Goal: Task Accomplishment & Management: Manage account settings

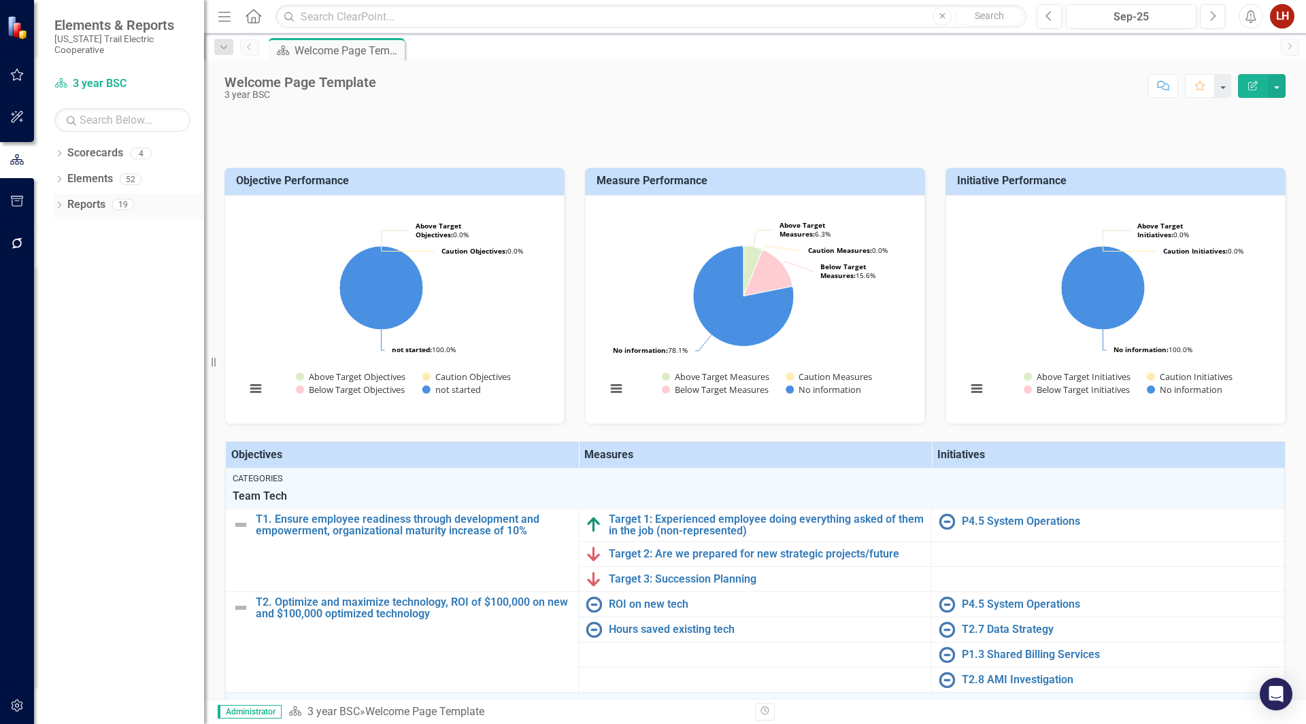
click at [78, 194] on div "Reports" at bounding box center [86, 205] width 38 height 22
click at [79, 197] on link "Reports" at bounding box center [86, 205] width 38 height 16
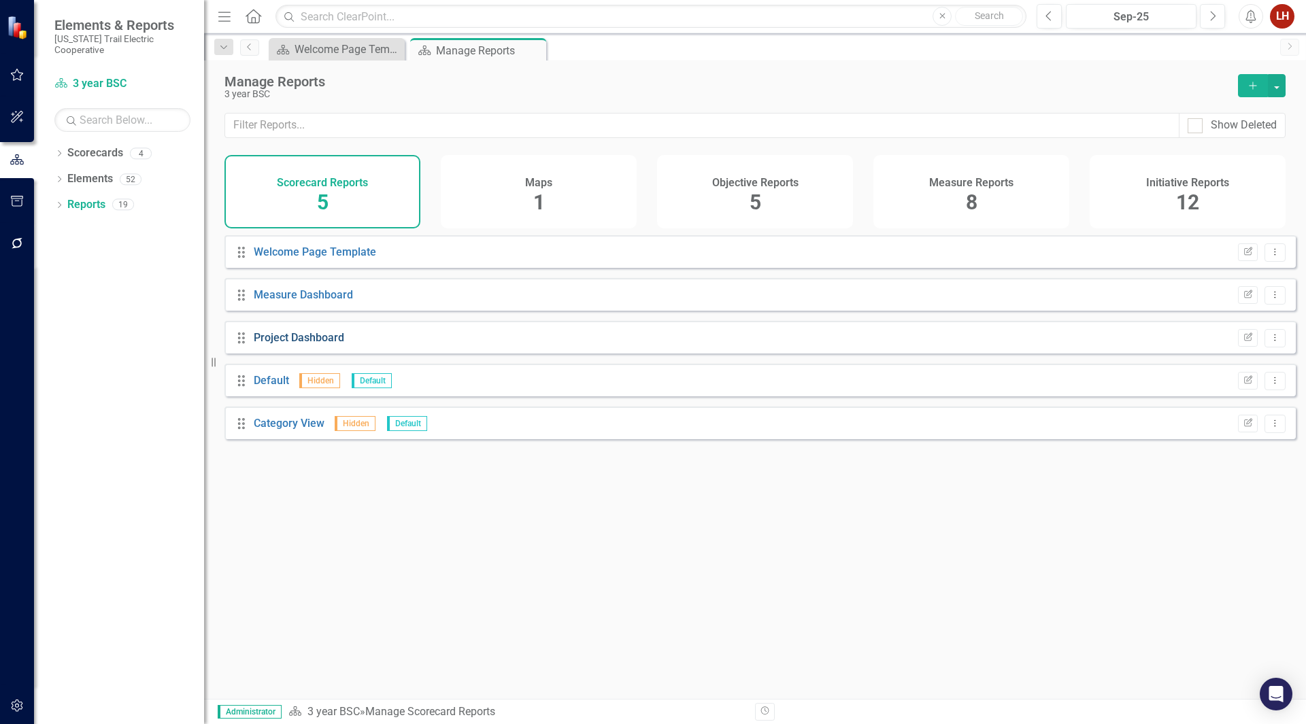
click at [303, 344] on link "Project Dashboard" at bounding box center [299, 337] width 90 height 13
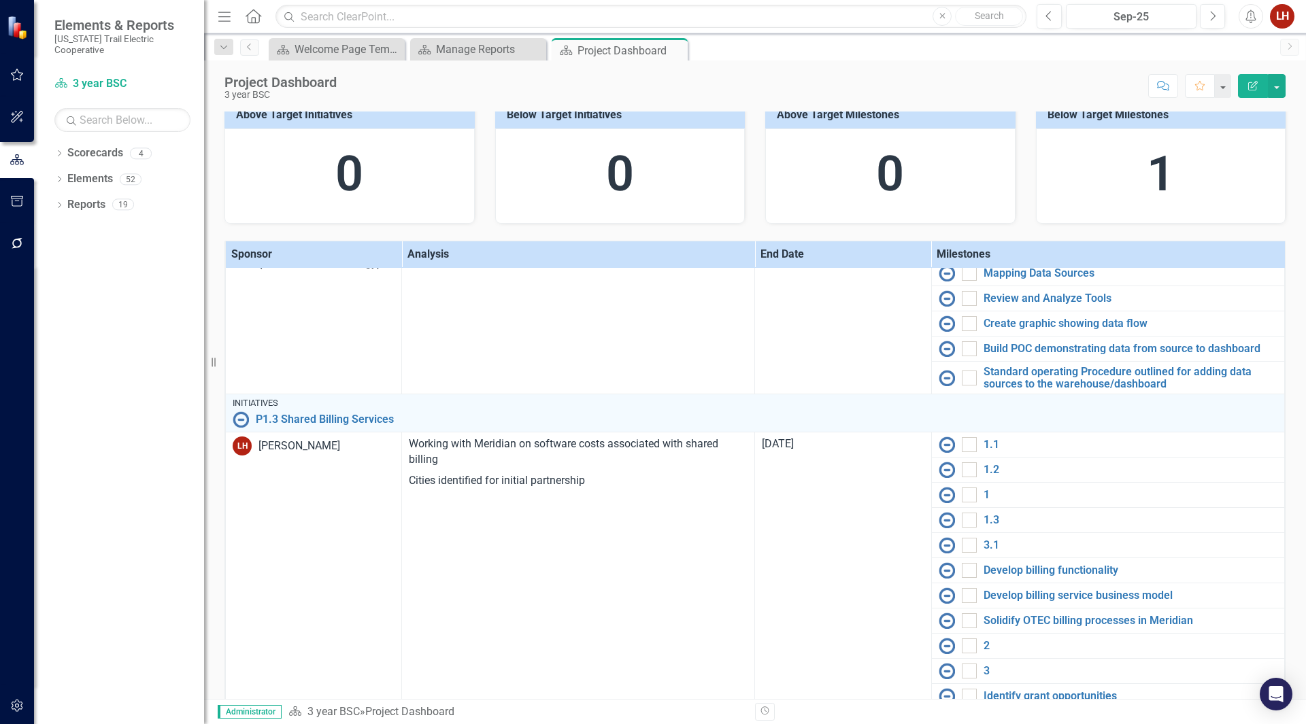
scroll to position [340, 0]
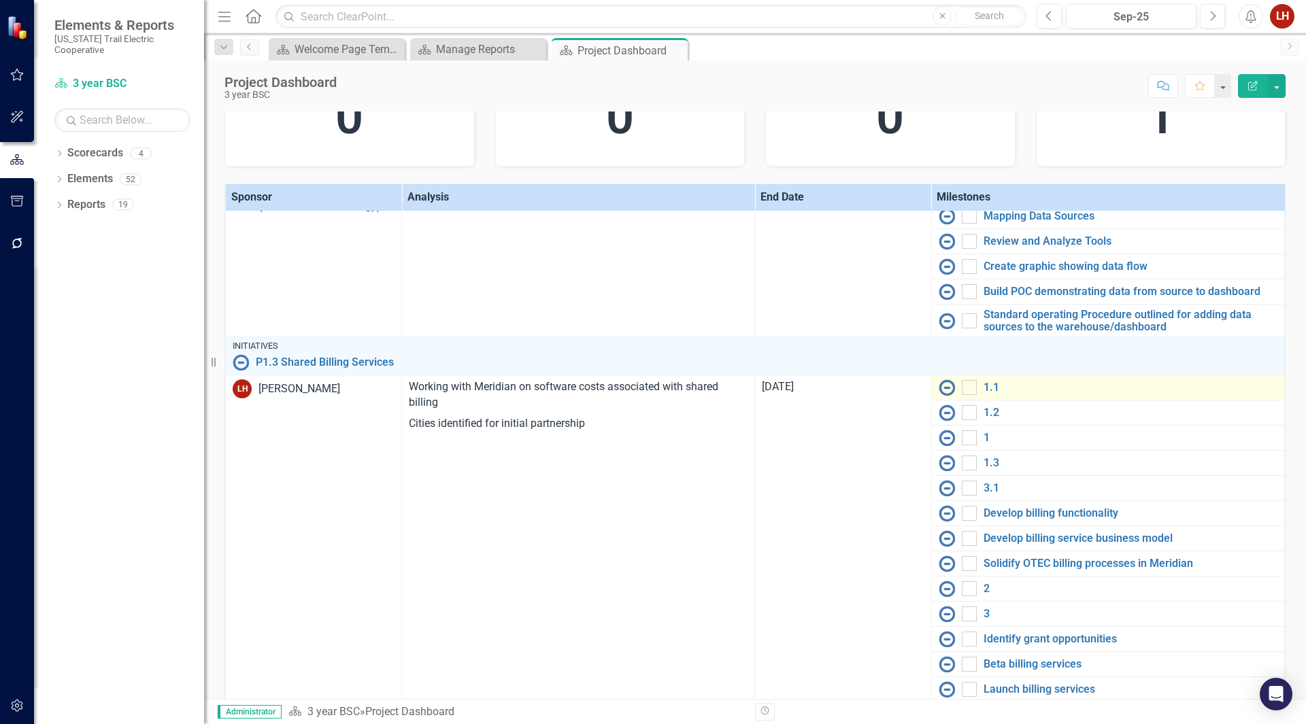
click at [938, 390] on img at bounding box center [946, 387] width 16 height 16
click at [962, 390] on div at bounding box center [969, 387] width 15 height 15
click at [962, 389] on input "checkbox" at bounding box center [966, 384] width 9 height 9
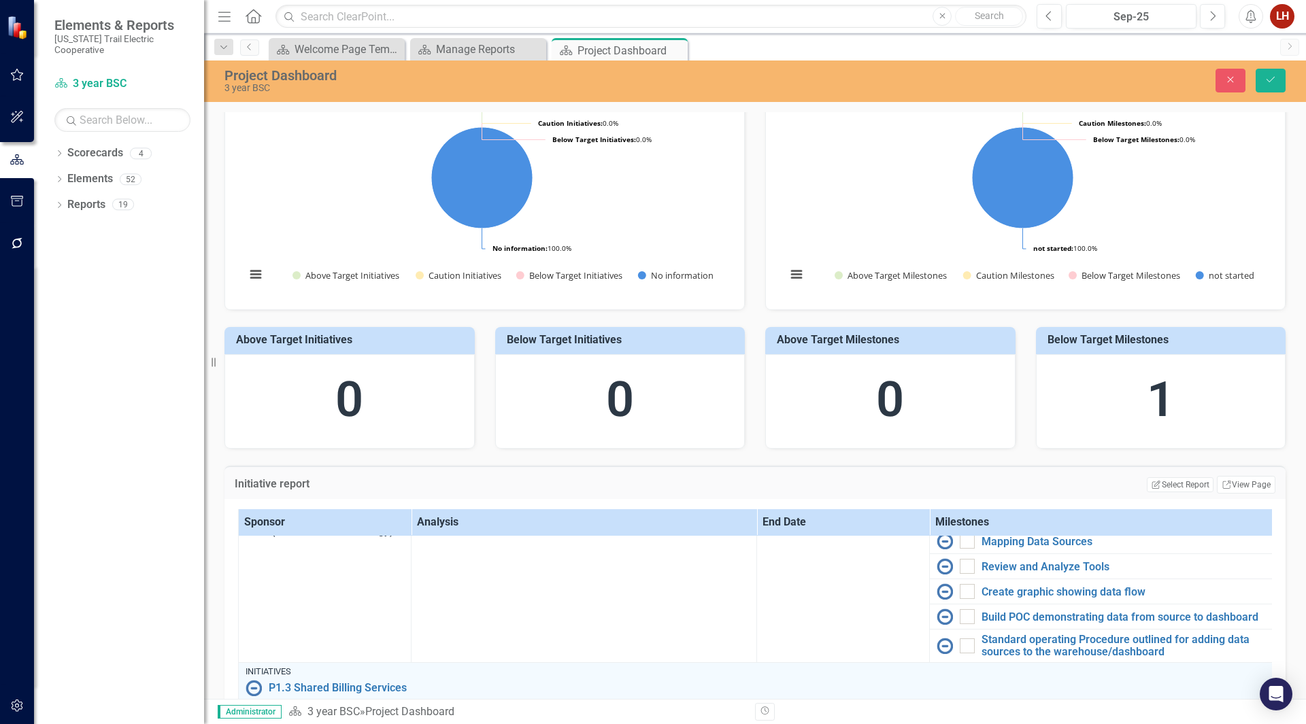
scroll to position [0, 0]
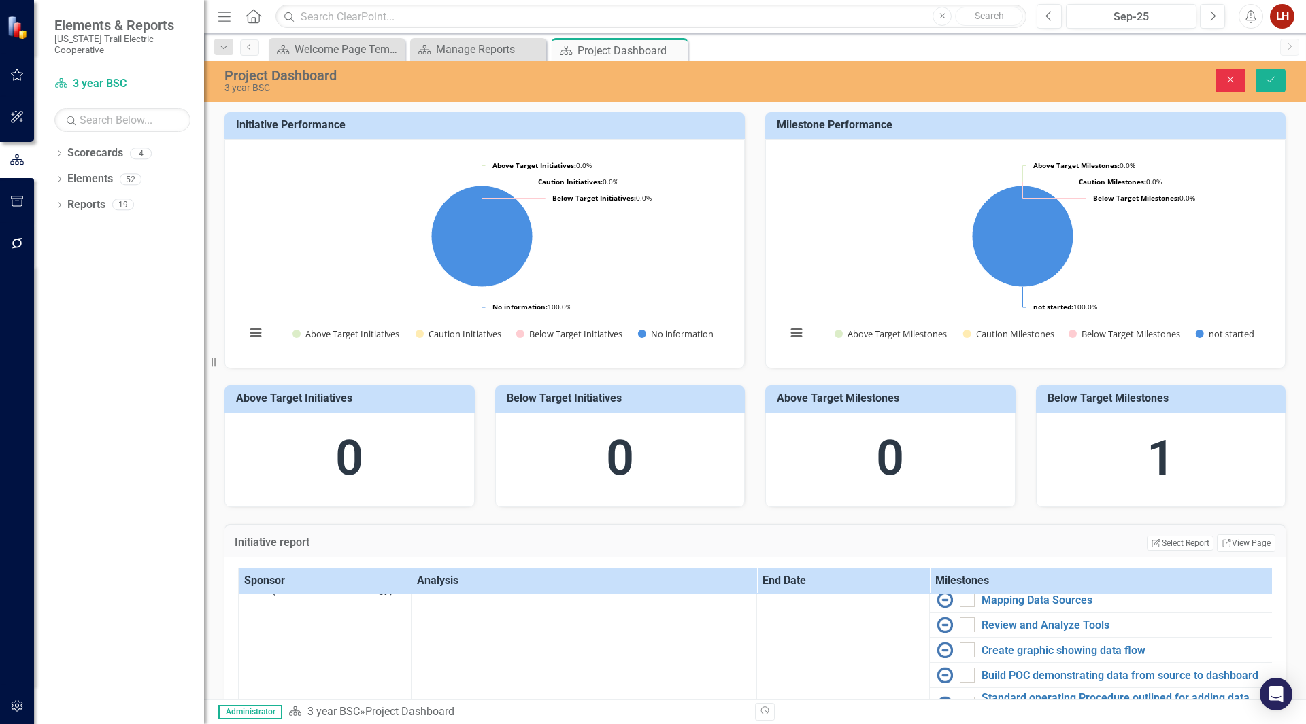
click at [1236, 82] on icon "Close" at bounding box center [1230, 80] width 12 height 10
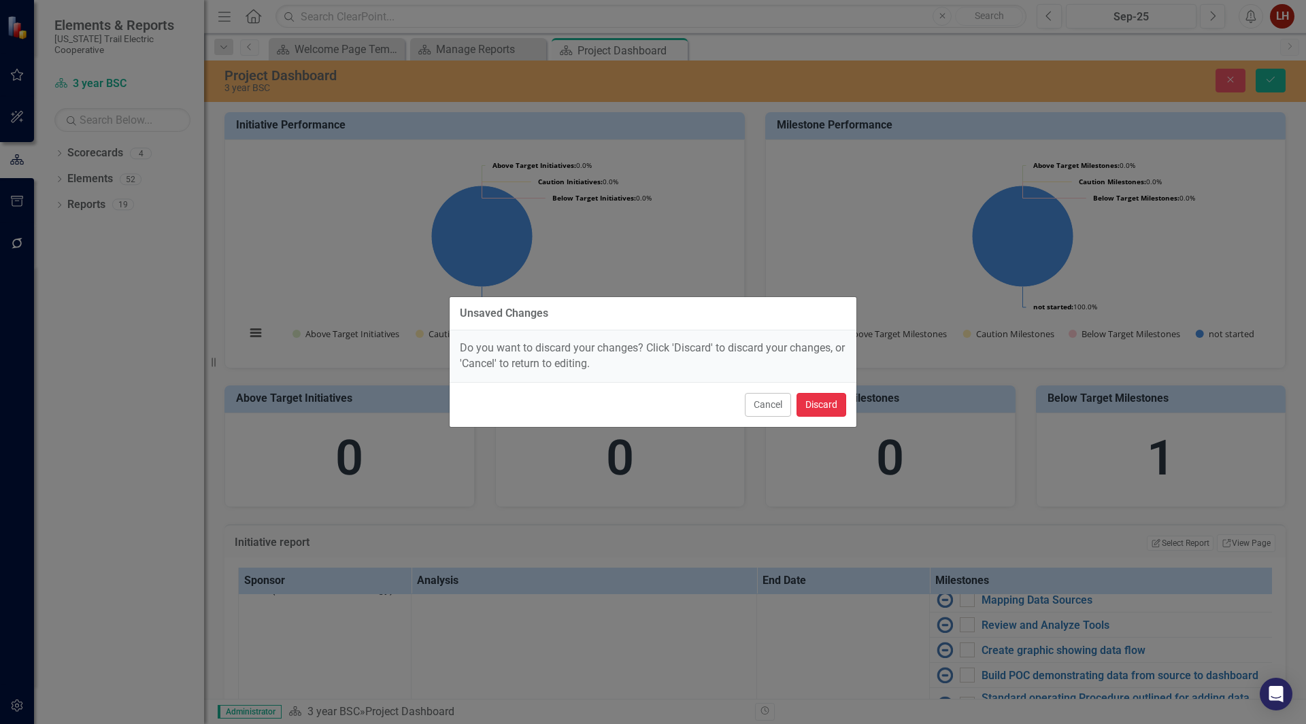
click at [819, 403] on button "Discard" at bounding box center [821, 405] width 50 height 24
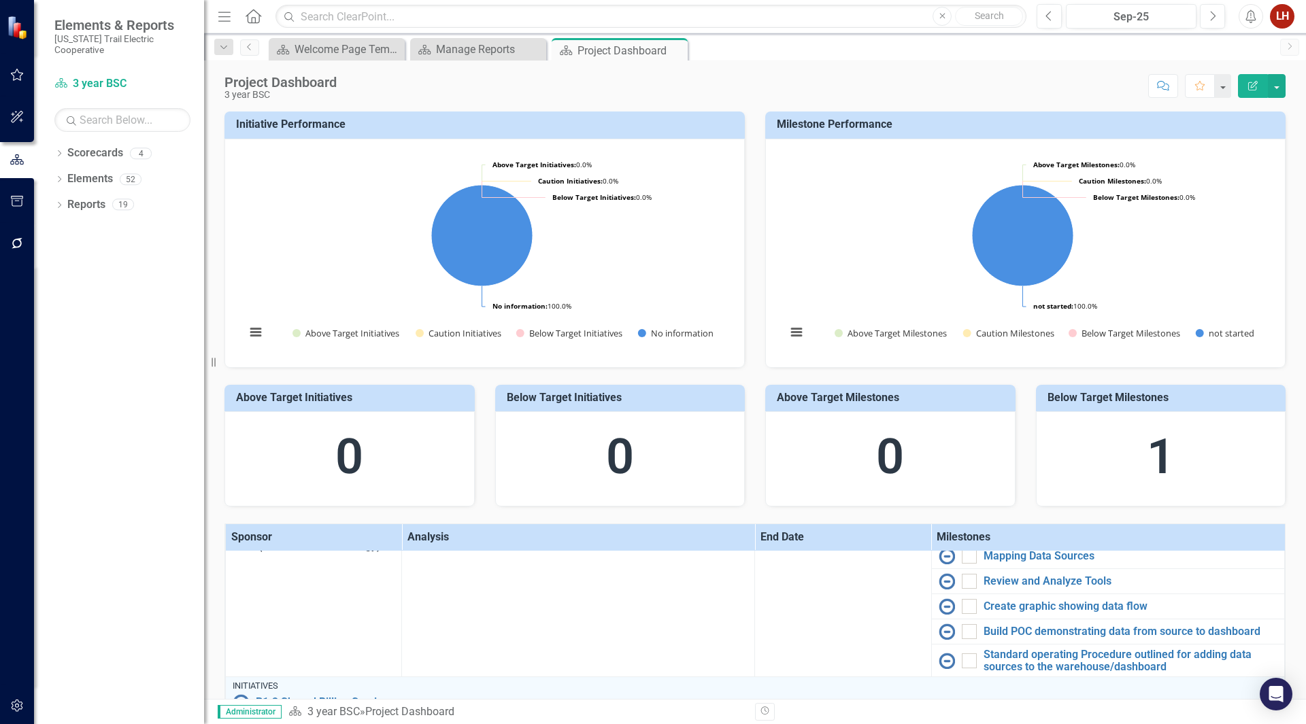
scroll to position [235, 0]
checkbox input "false"
click at [1250, 90] on icon "button" at bounding box center [1253, 86] width 10 height 10
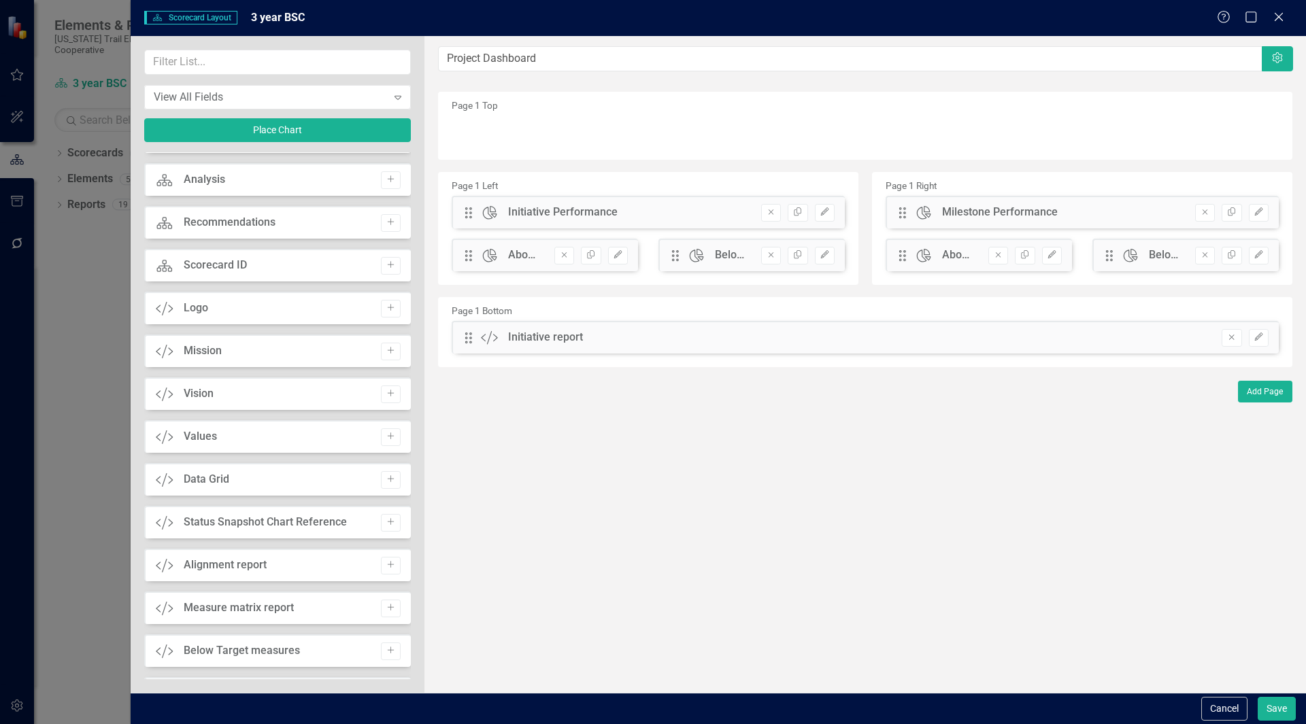
scroll to position [158, 0]
click at [1273, 13] on icon "Close" at bounding box center [1278, 16] width 17 height 13
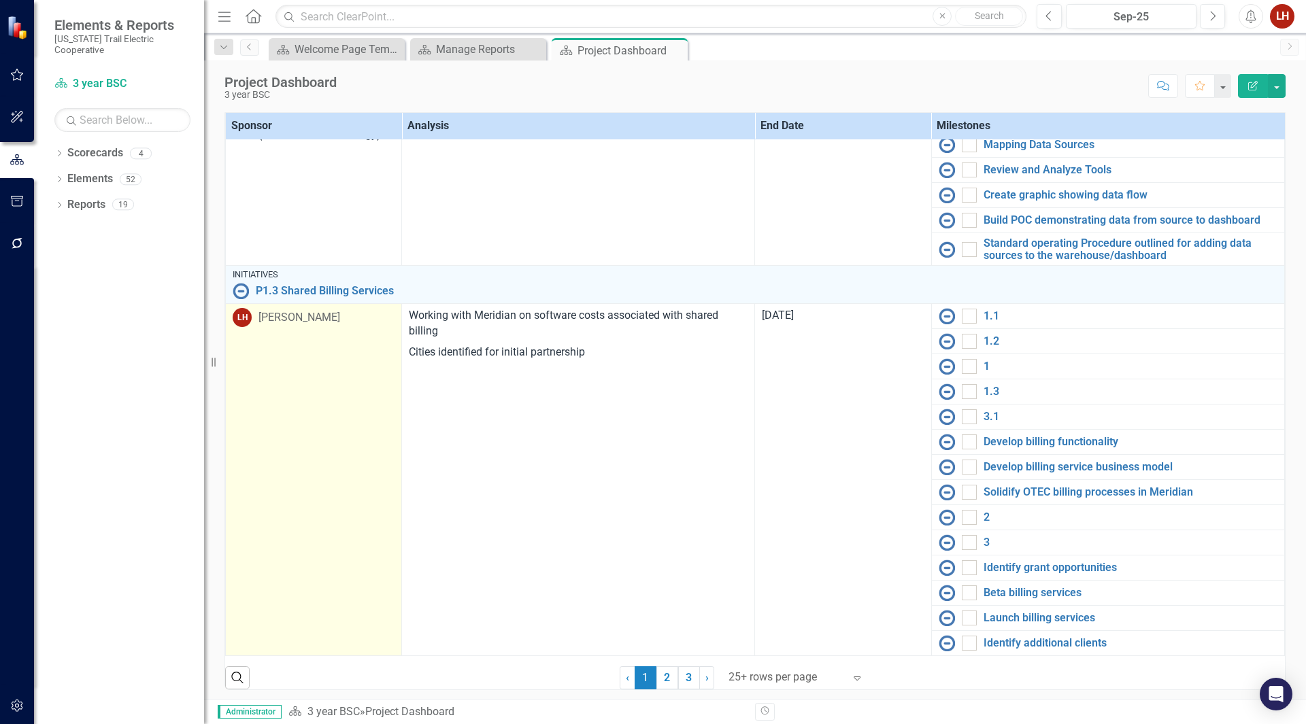
scroll to position [416, 0]
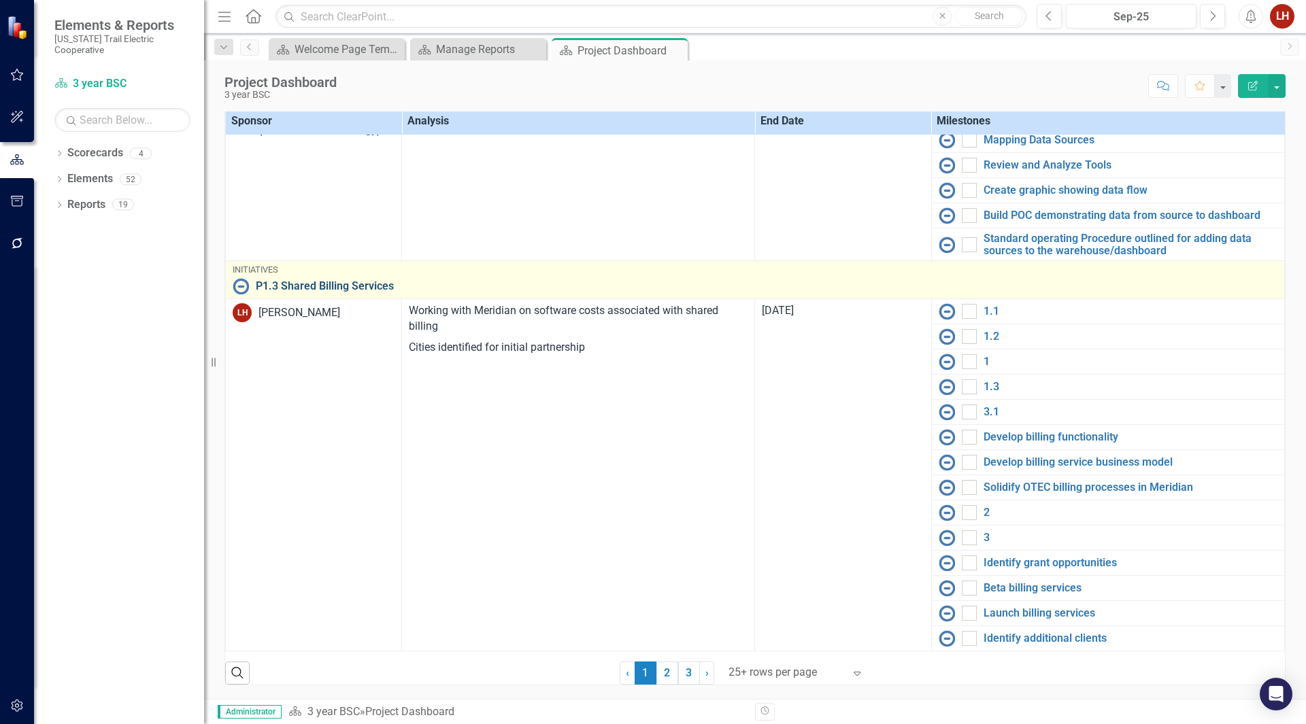
click at [301, 286] on link "P1.3 Shared Billing Services" at bounding box center [766, 286] width 1021 height 12
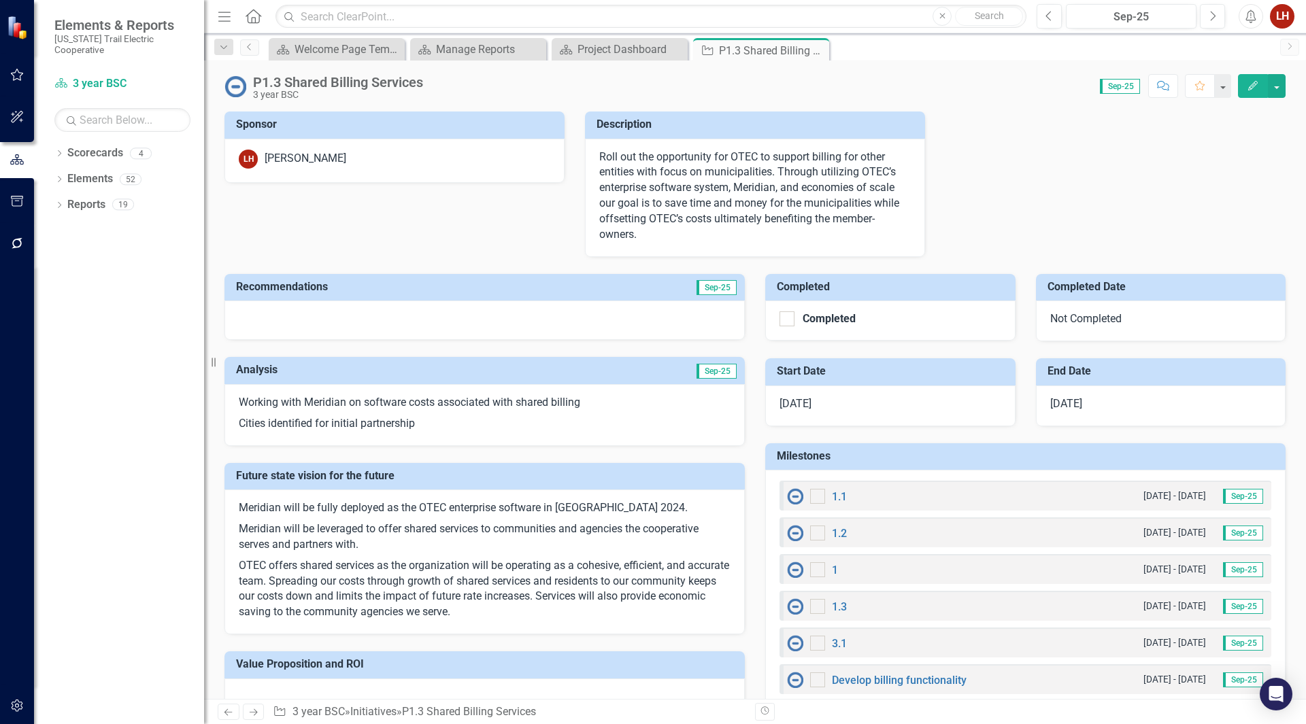
click at [1246, 86] on icon "Edit" at bounding box center [1252, 86] width 12 height 10
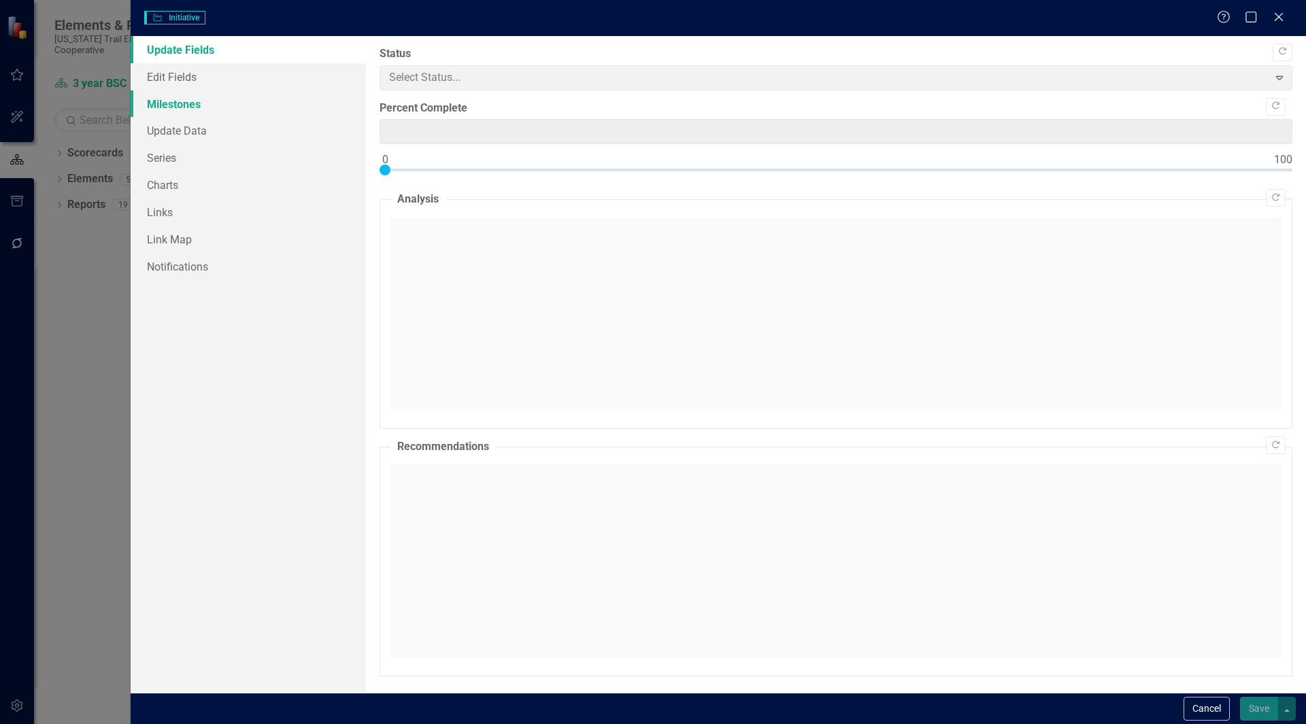
type input "15"
click at [171, 99] on link "Milestones" at bounding box center [248, 103] width 235 height 27
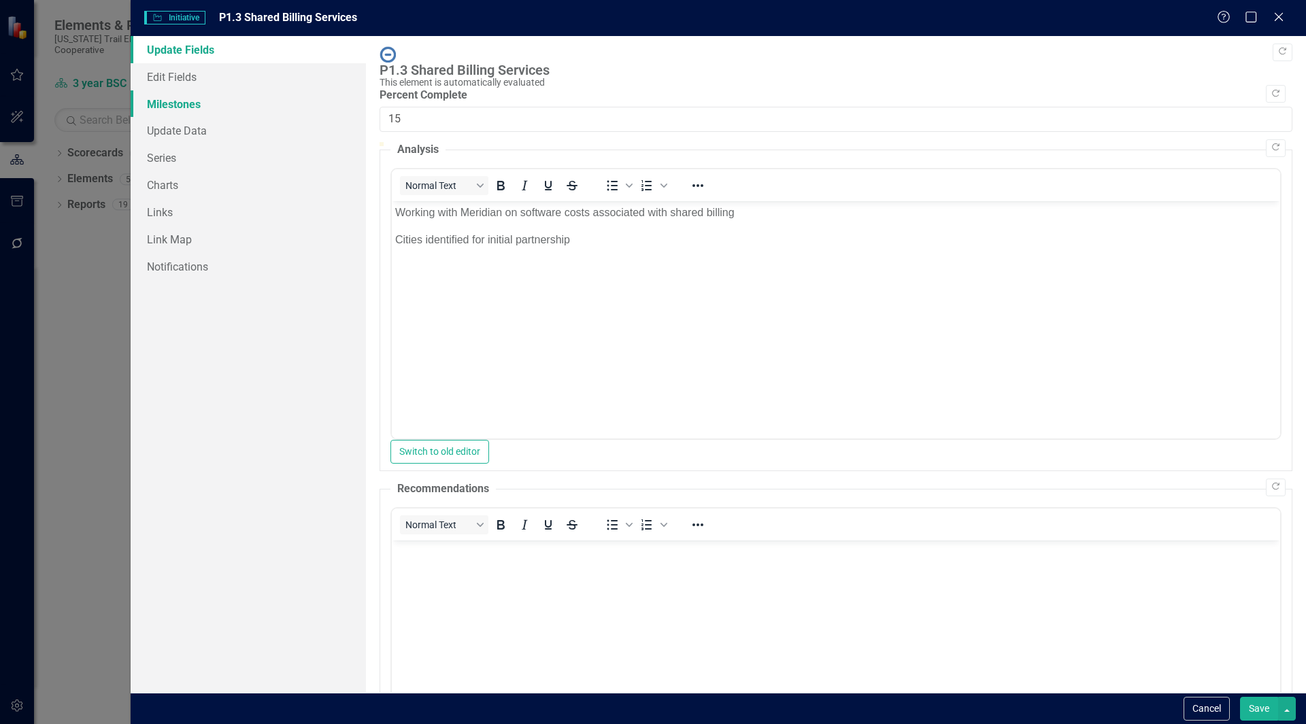
click at [186, 106] on link "Milestones" at bounding box center [248, 103] width 235 height 27
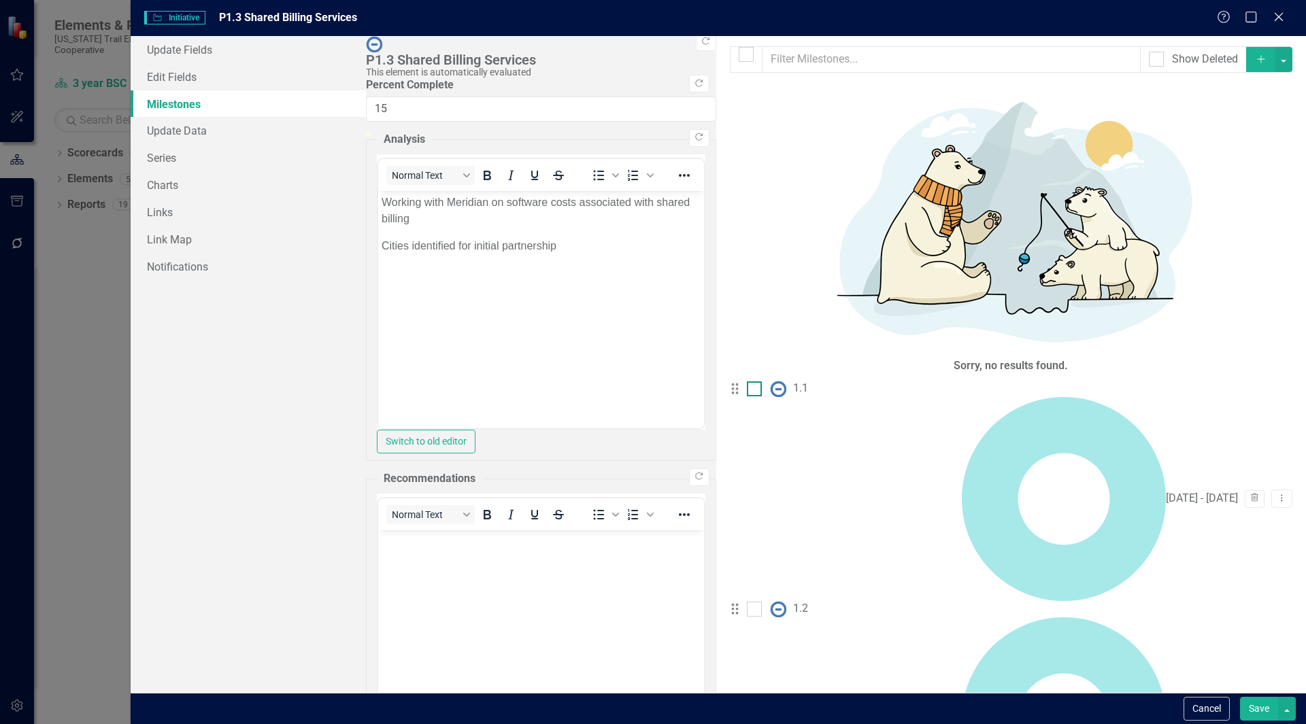
click at [747, 381] on div at bounding box center [754, 388] width 15 height 15
click at [747, 381] on input "checkbox" at bounding box center [751, 385] width 9 height 9
click at [1251, 494] on icon "button" at bounding box center [1254, 498] width 7 height 8
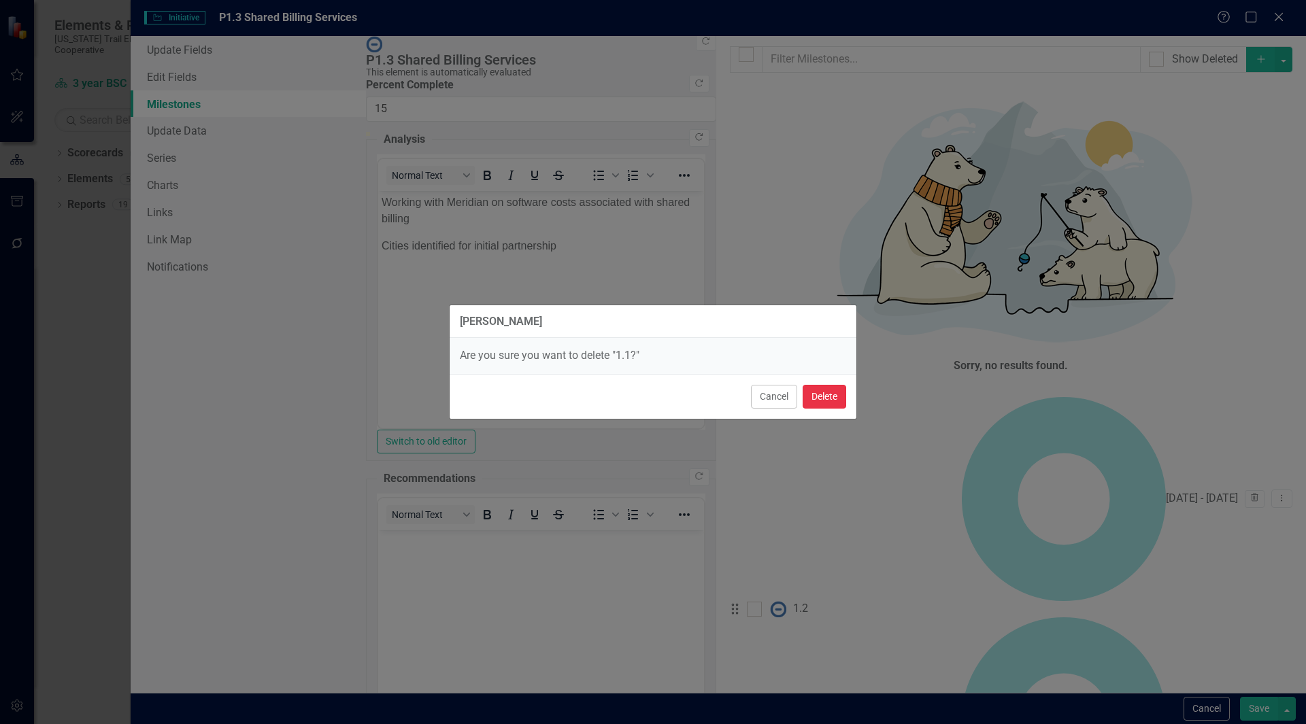
click at [821, 402] on button "Delete" at bounding box center [824, 397] width 44 height 24
checkbox input "false"
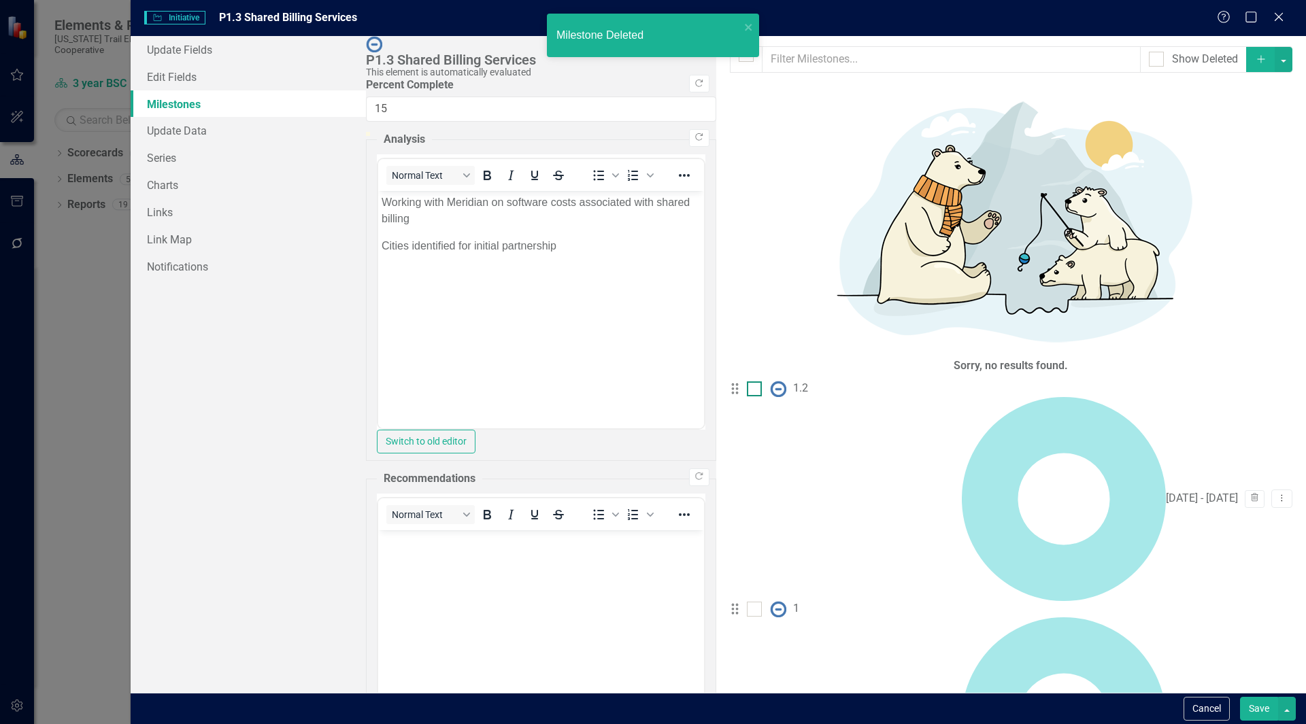
click at [747, 381] on div at bounding box center [754, 388] width 15 height 15
click at [747, 381] on input "checkbox" at bounding box center [751, 385] width 9 height 9
checkbox input "true"
click at [747, 602] on input "checkbox" at bounding box center [751, 606] width 9 height 9
checkbox input "true"
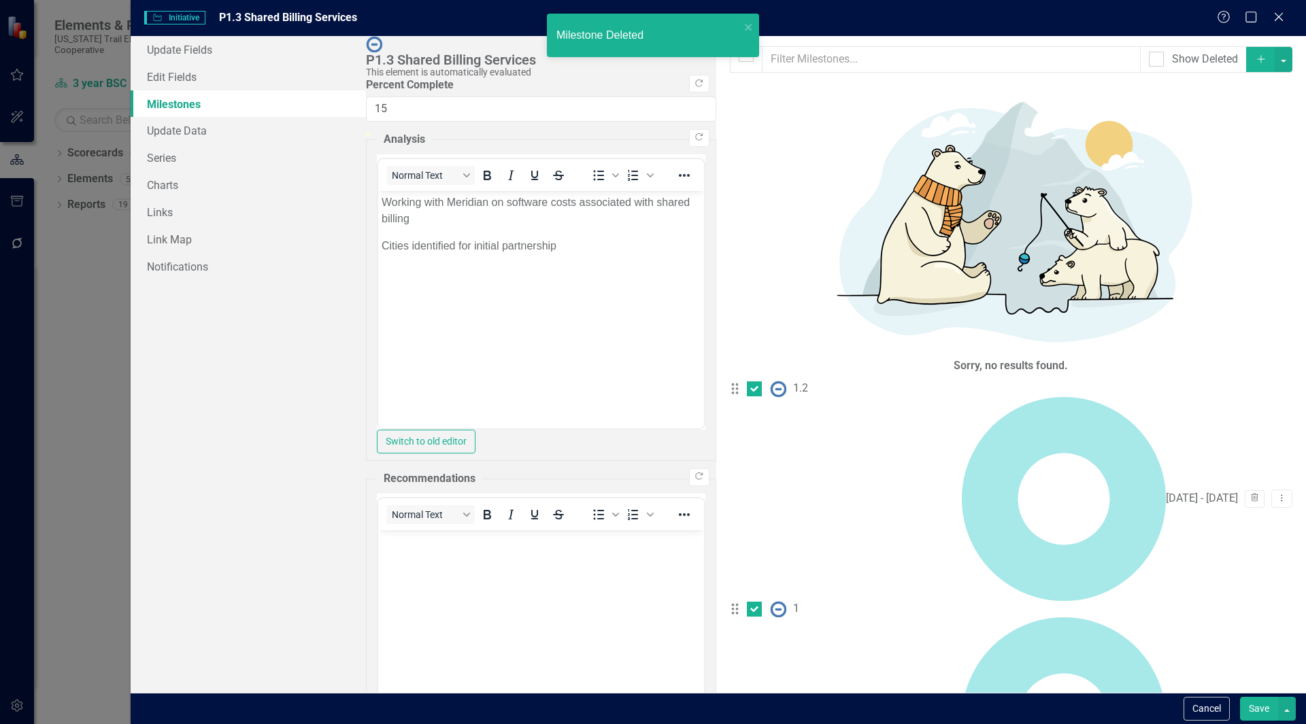
checkbox input "true"
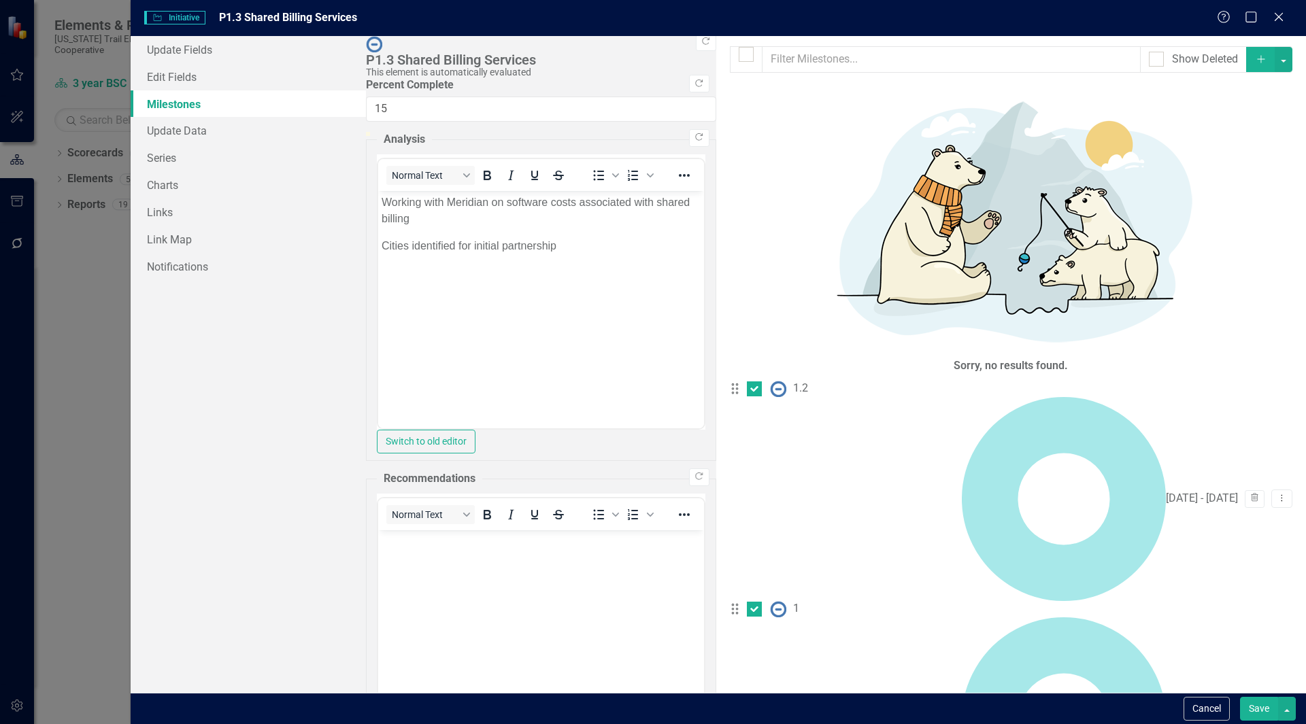
checkbox input "true"
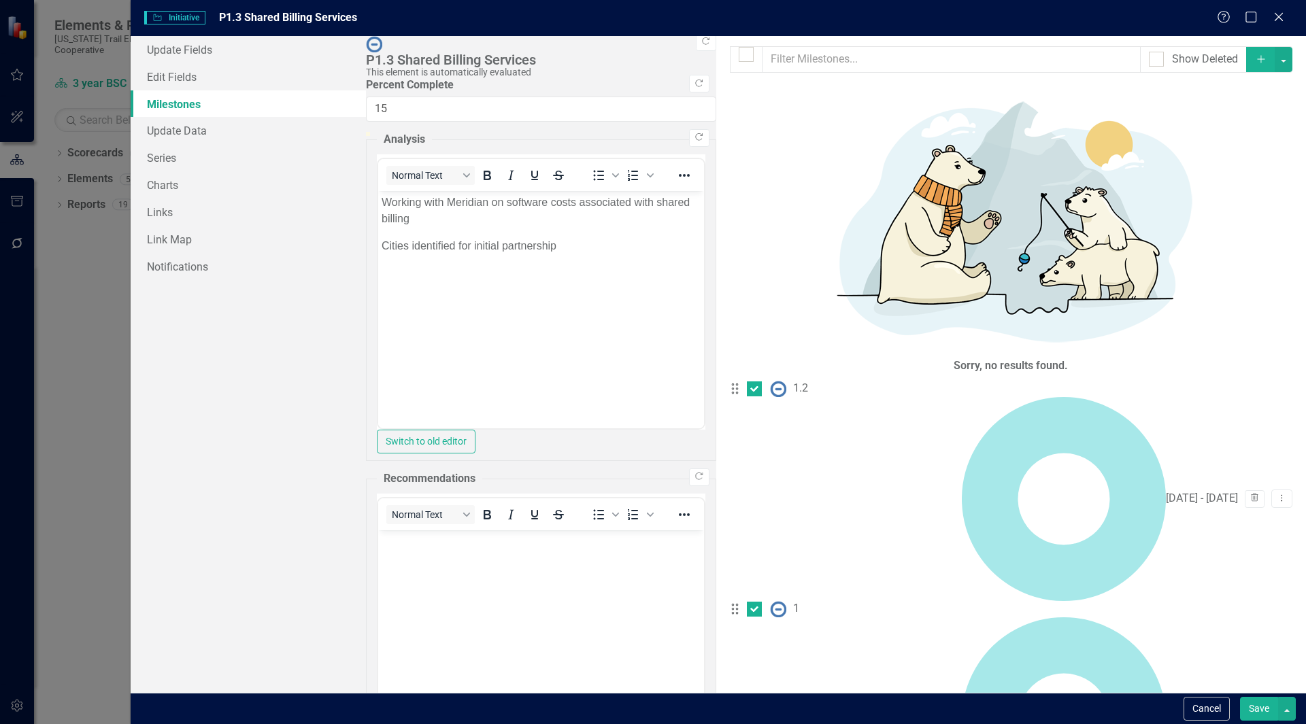
checkbox input "true"
click at [1251, 714] on icon "button" at bounding box center [1254, 718] width 7 height 8
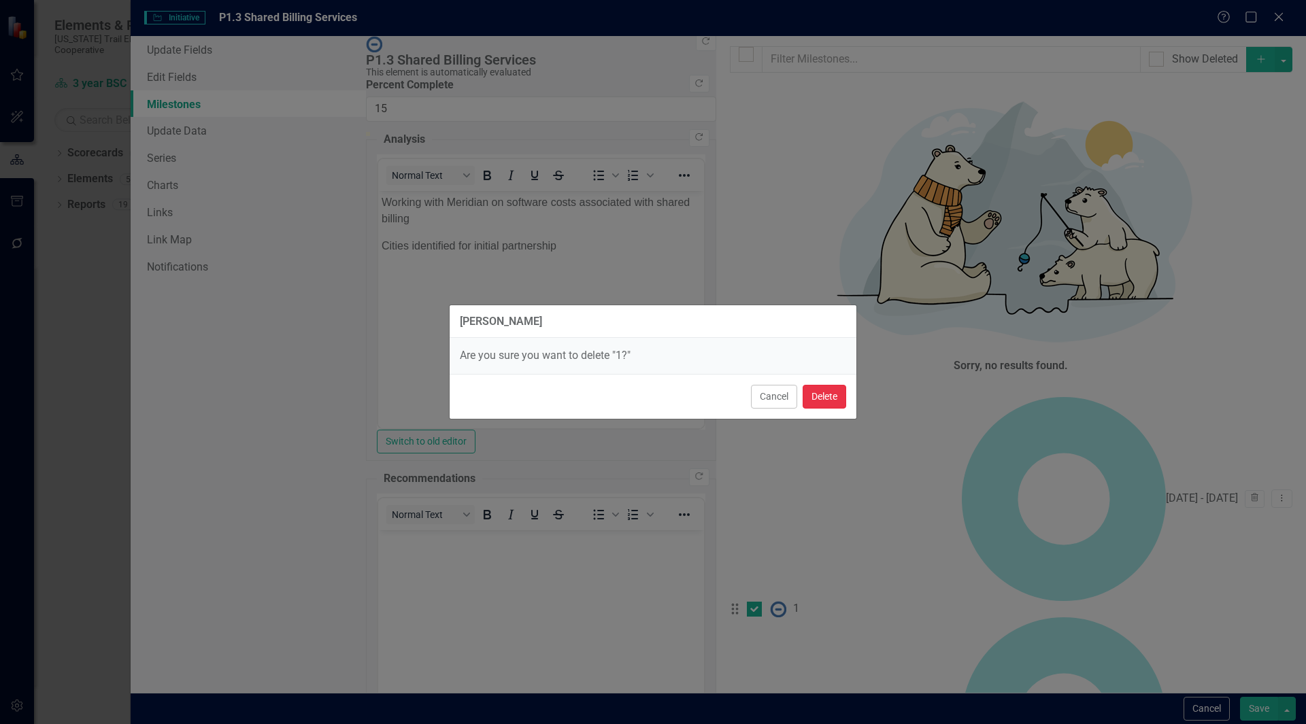
click at [834, 400] on button "Delete" at bounding box center [824, 397] width 44 height 24
checkbox input "false"
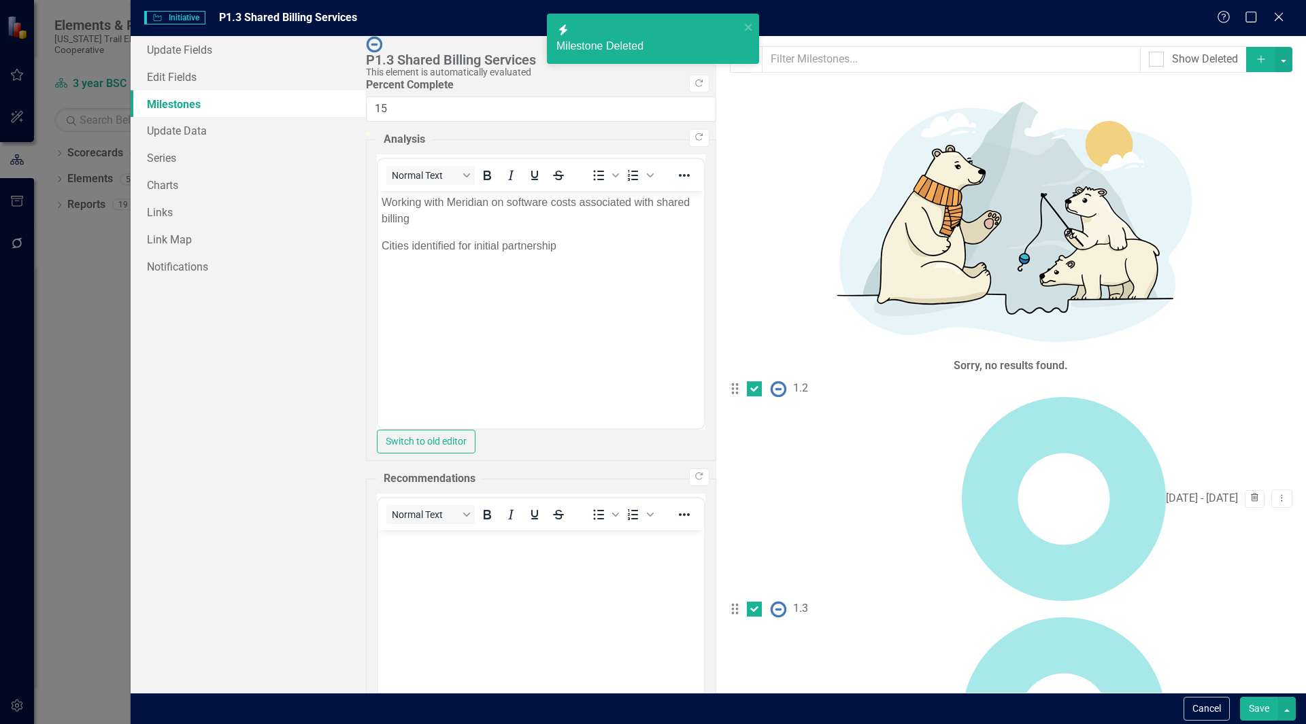
click at [1247, 490] on button "Trash" at bounding box center [1254, 499] width 20 height 18
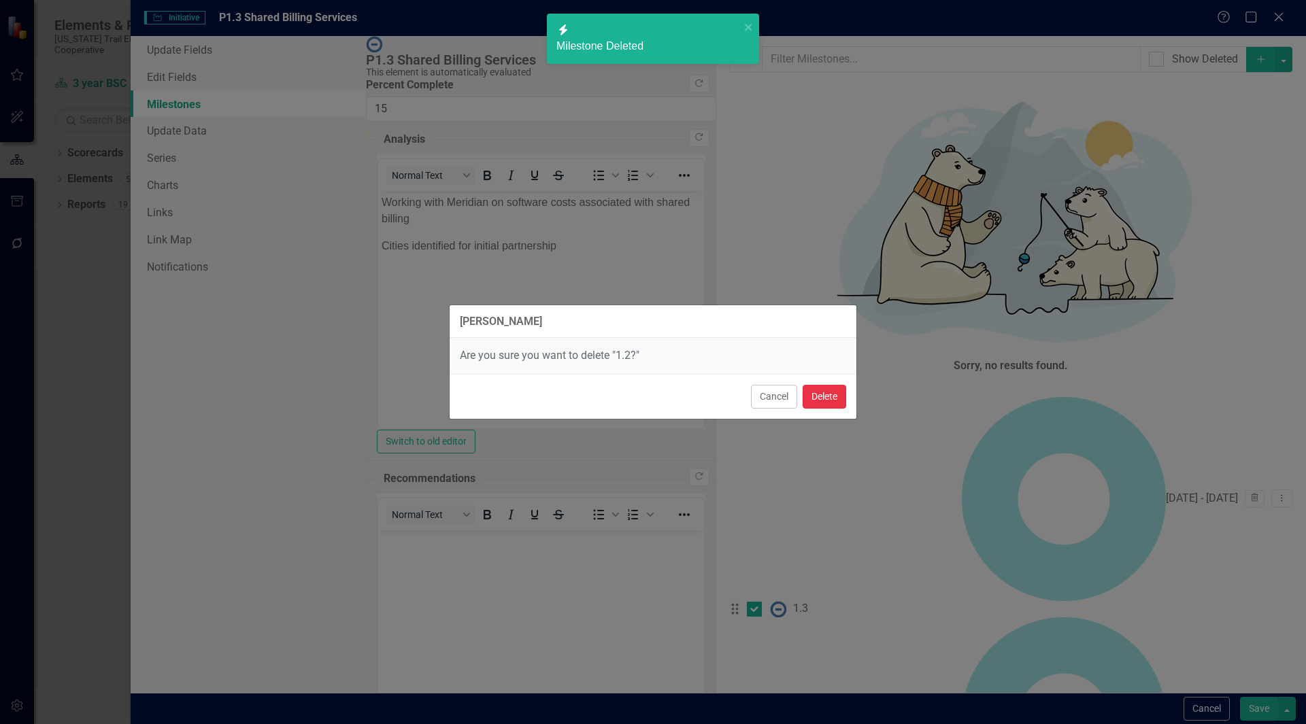
click at [824, 398] on button "Delete" at bounding box center [824, 397] width 44 height 24
checkbox input "false"
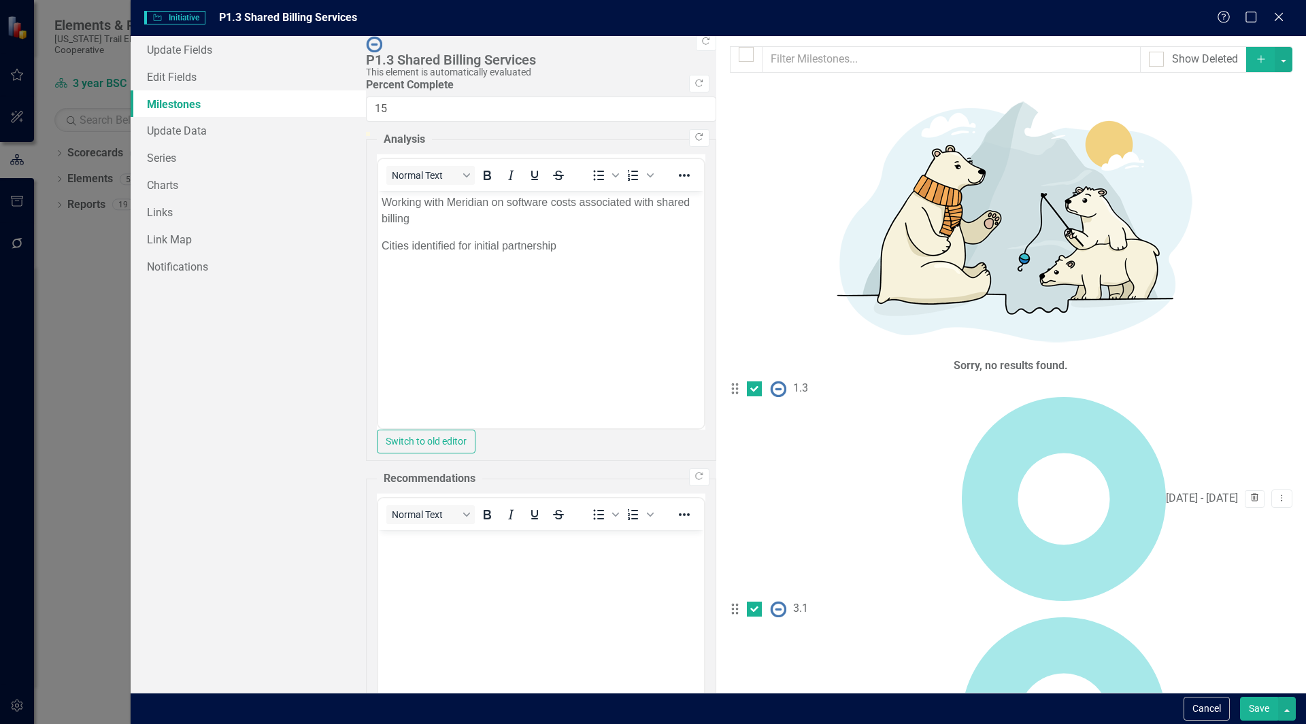
click at [1244, 490] on button "Trash" at bounding box center [1254, 499] width 20 height 18
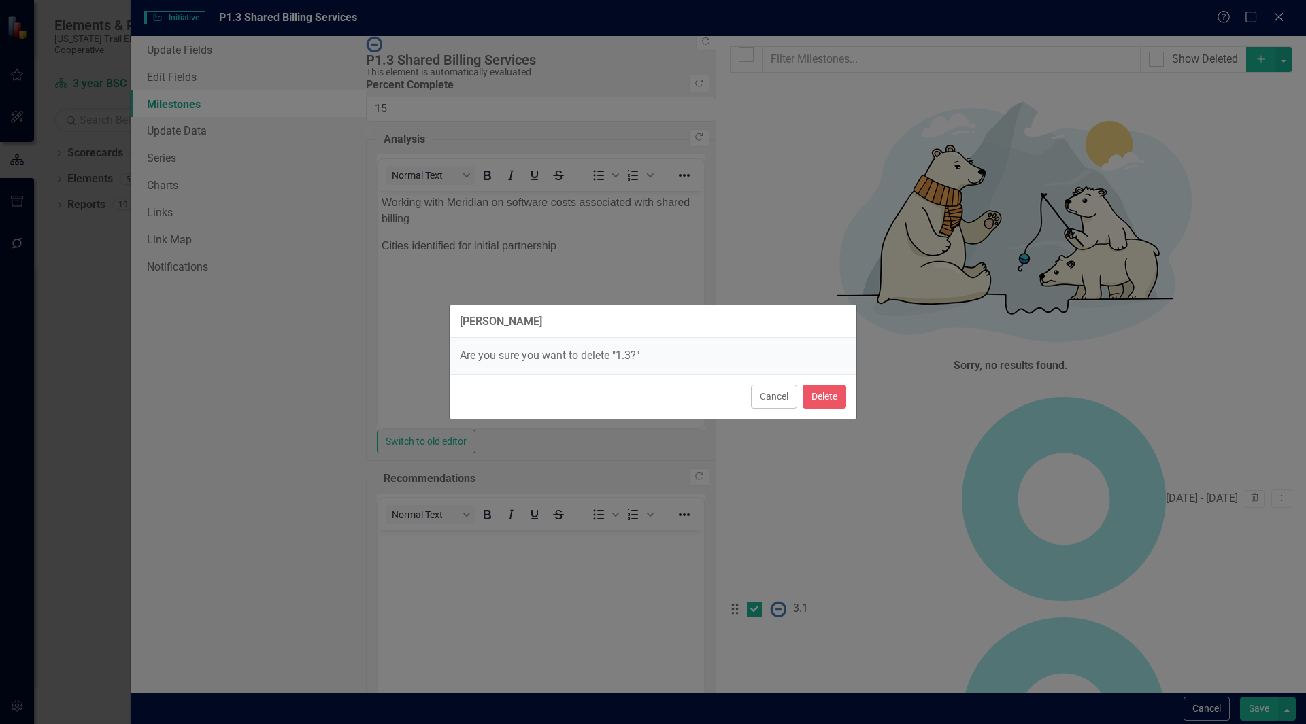
click at [827, 396] on div "[PERSON_NAME] Are you sure you want to delete "1.3?" Cancel Delete" at bounding box center [653, 362] width 408 height 724
click at [813, 393] on button "Delete" at bounding box center [824, 397] width 44 height 24
checkbox input "false"
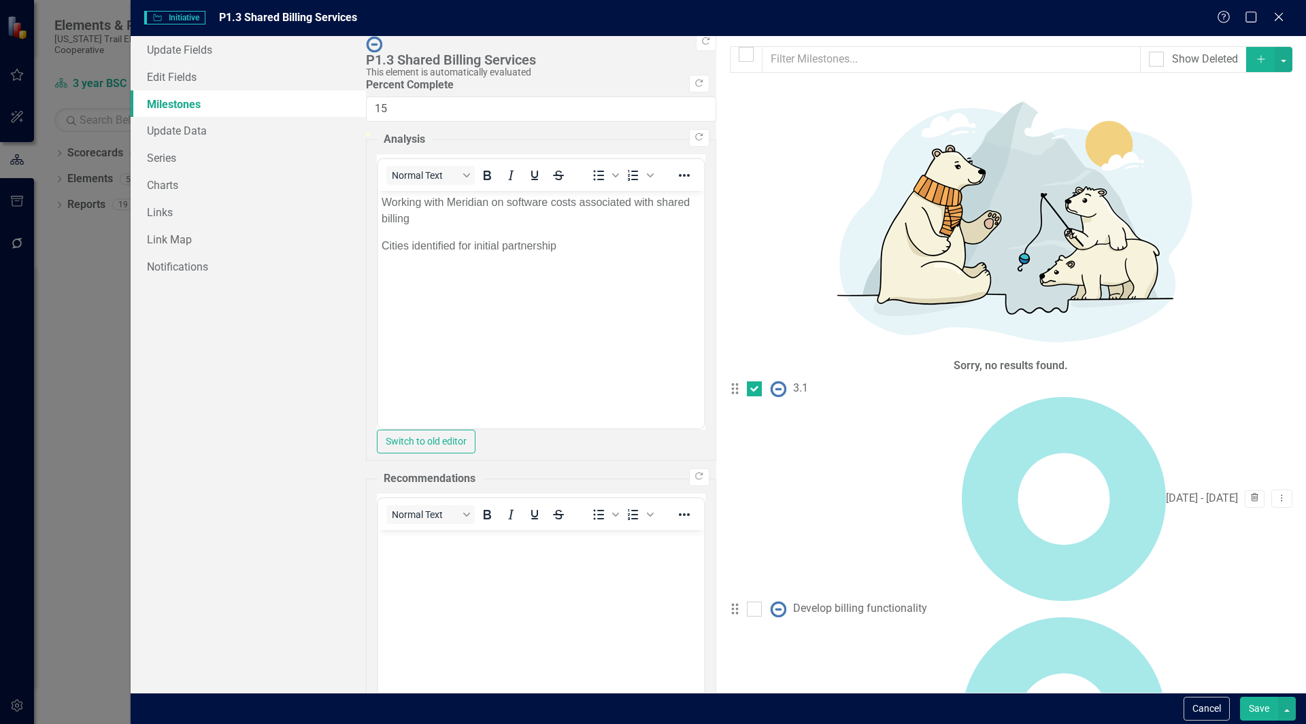
click at [1249, 494] on icon "Trash" at bounding box center [1254, 498] width 10 height 8
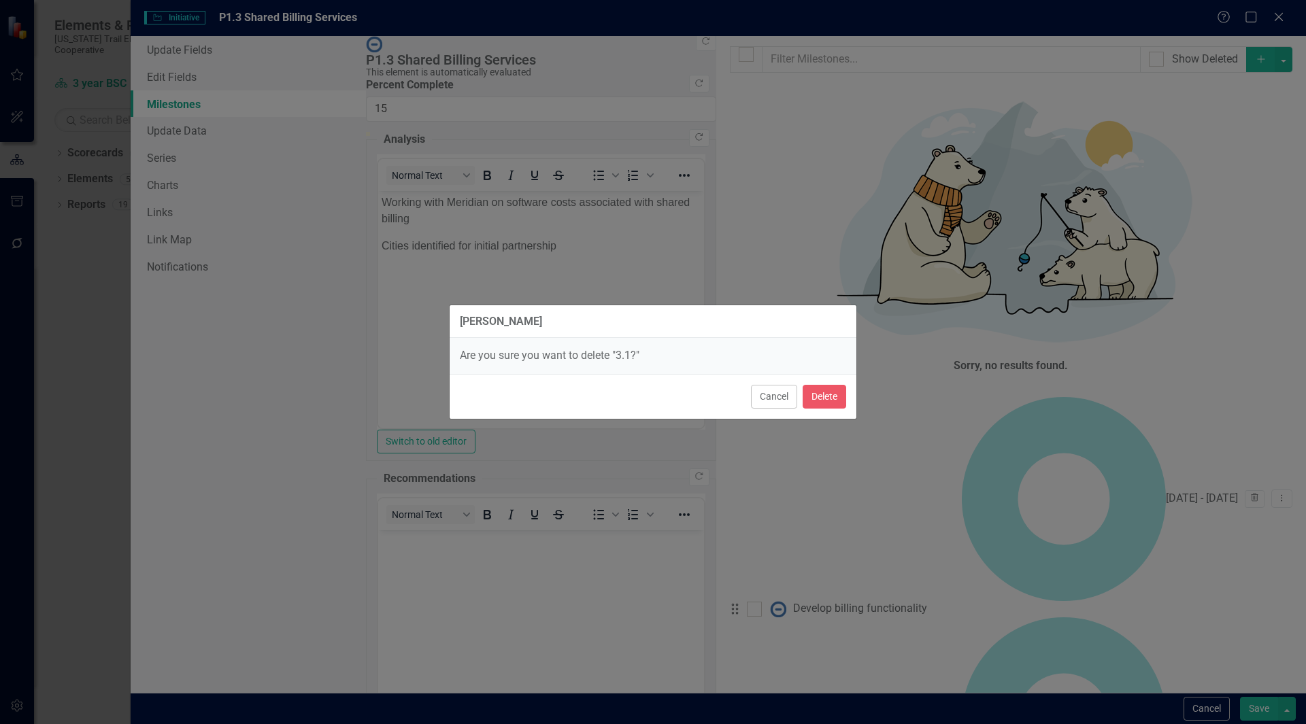
checkbox input "false"
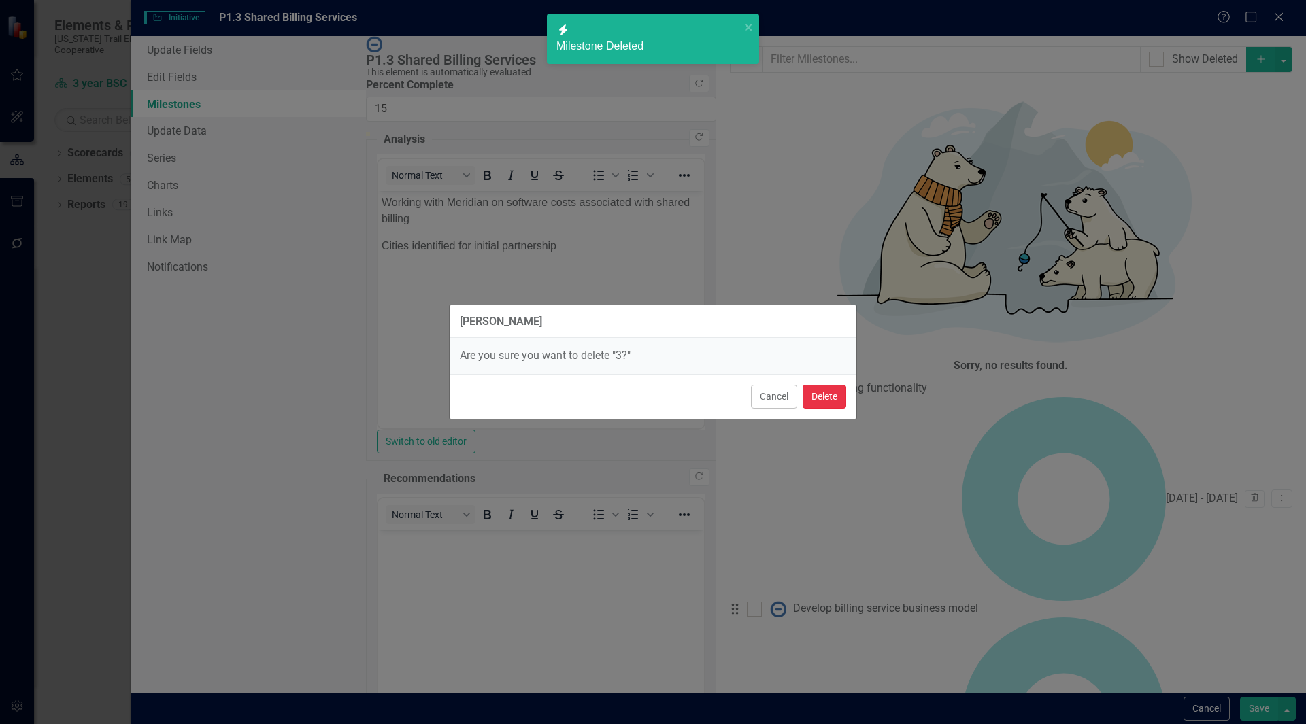
click at [822, 393] on button "Delete" at bounding box center [824, 397] width 44 height 24
checkbox input "false"
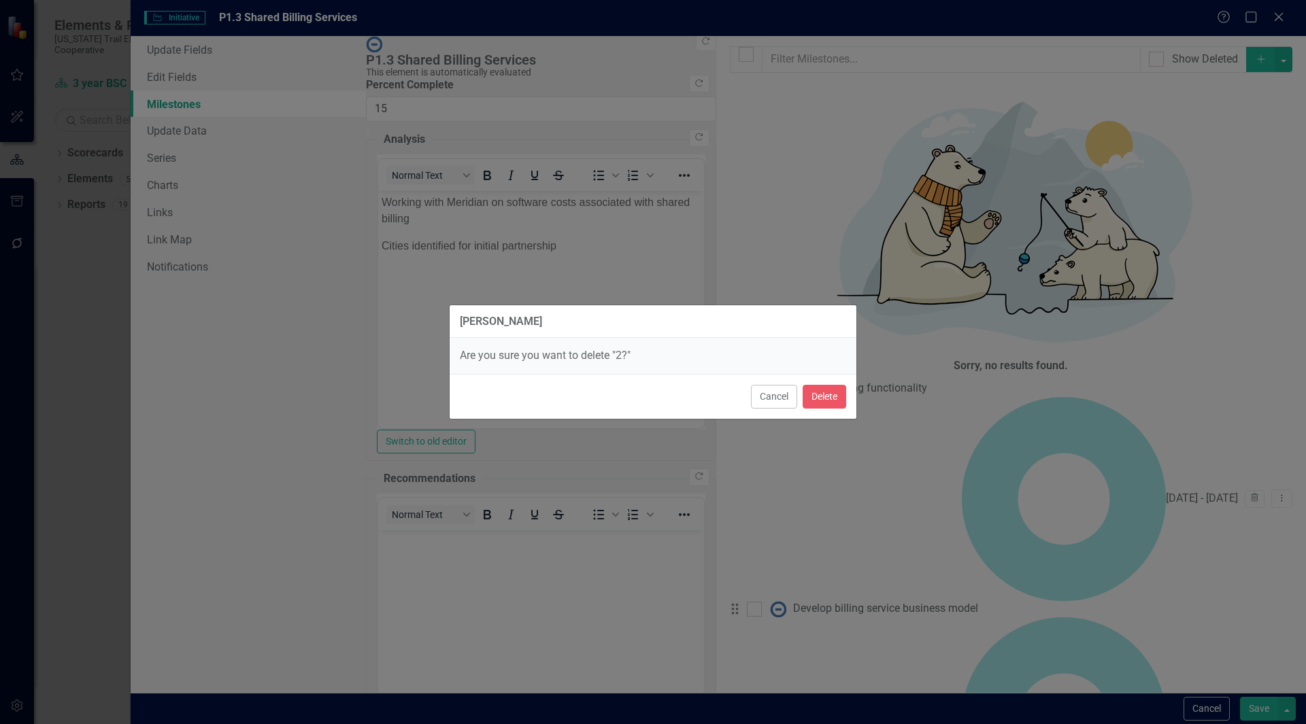
click at [833, 399] on div "[PERSON_NAME] Are you sure you want to delete "2?" Cancel Delete" at bounding box center [653, 362] width 408 height 724
click at [813, 390] on button "Delete" at bounding box center [824, 397] width 44 height 24
checkbox input "false"
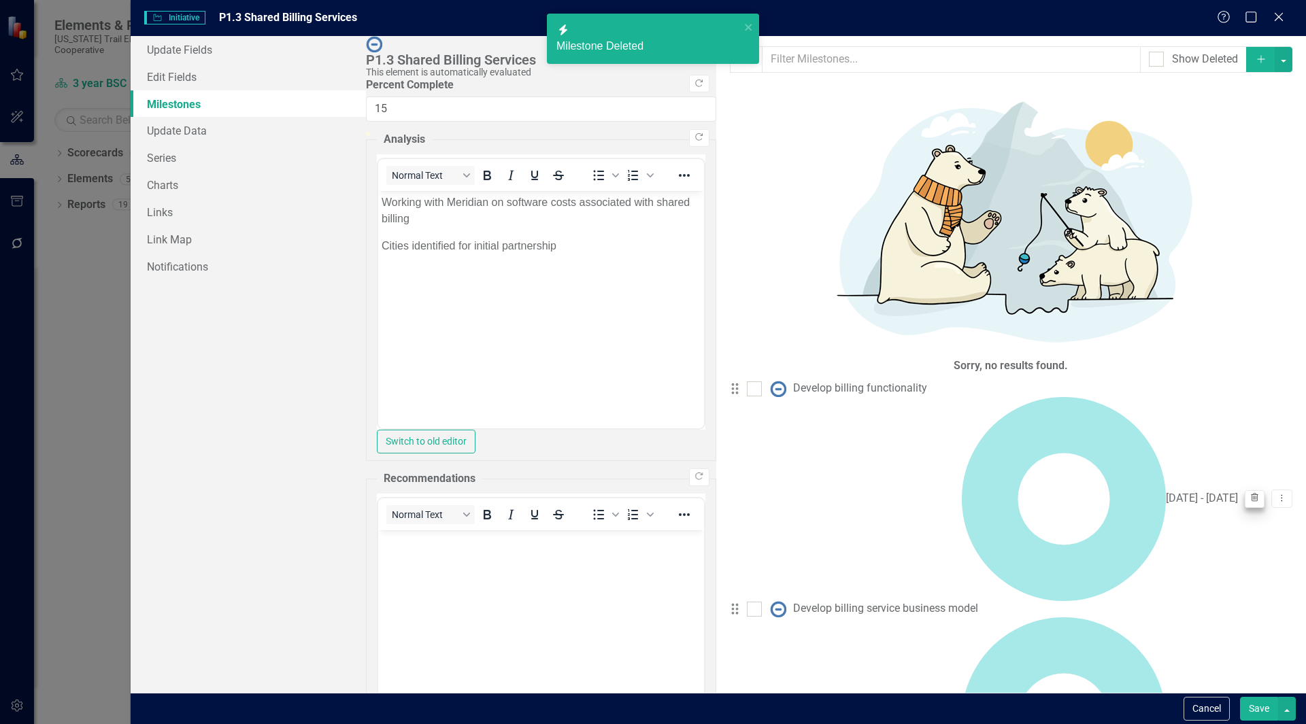
click at [1283, 16] on icon "Close" at bounding box center [1279, 17] width 14 height 11
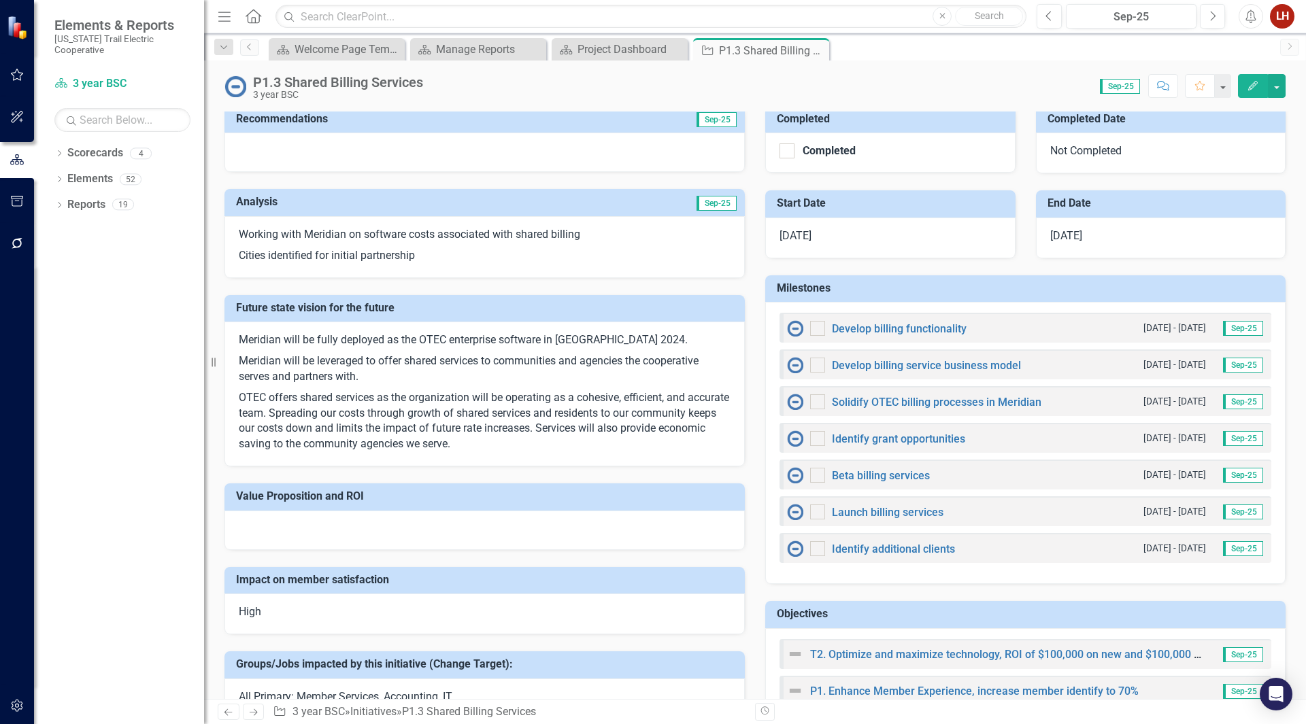
scroll to position [136, 0]
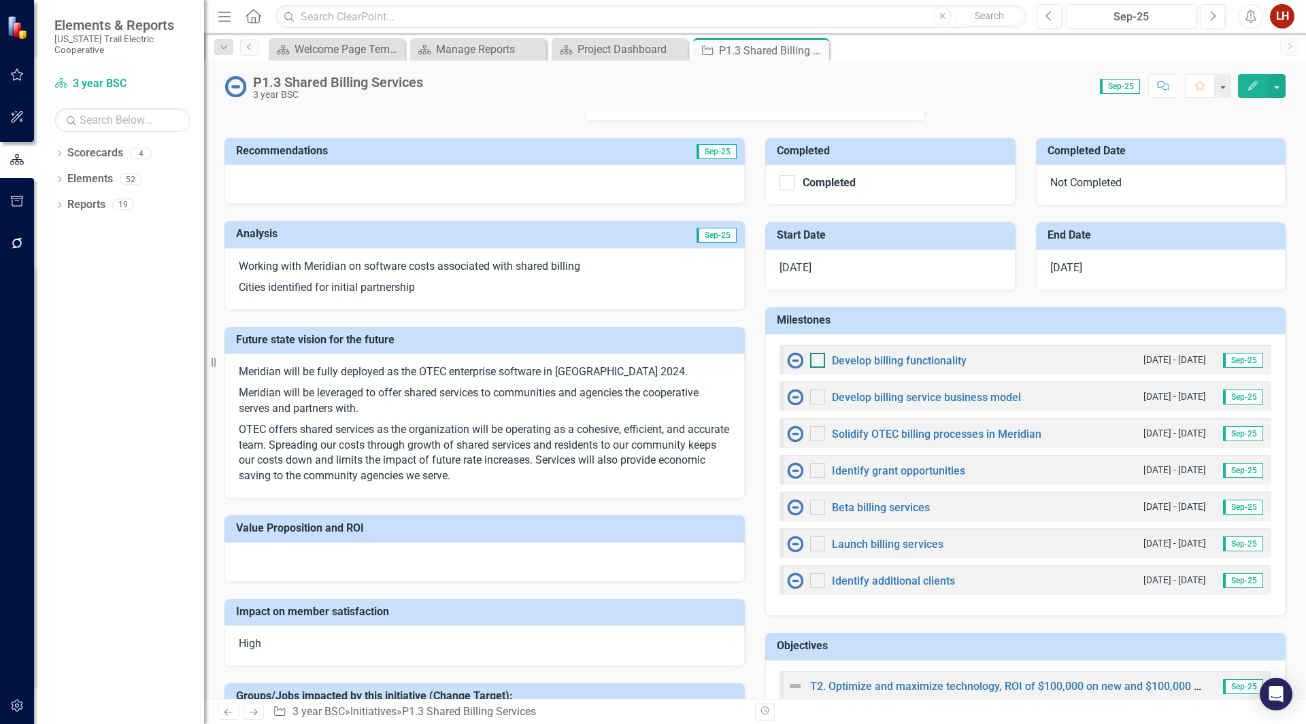
click at [811, 367] on div at bounding box center [817, 360] width 15 height 15
click at [811, 362] on input "checkbox" at bounding box center [814, 357] width 9 height 9
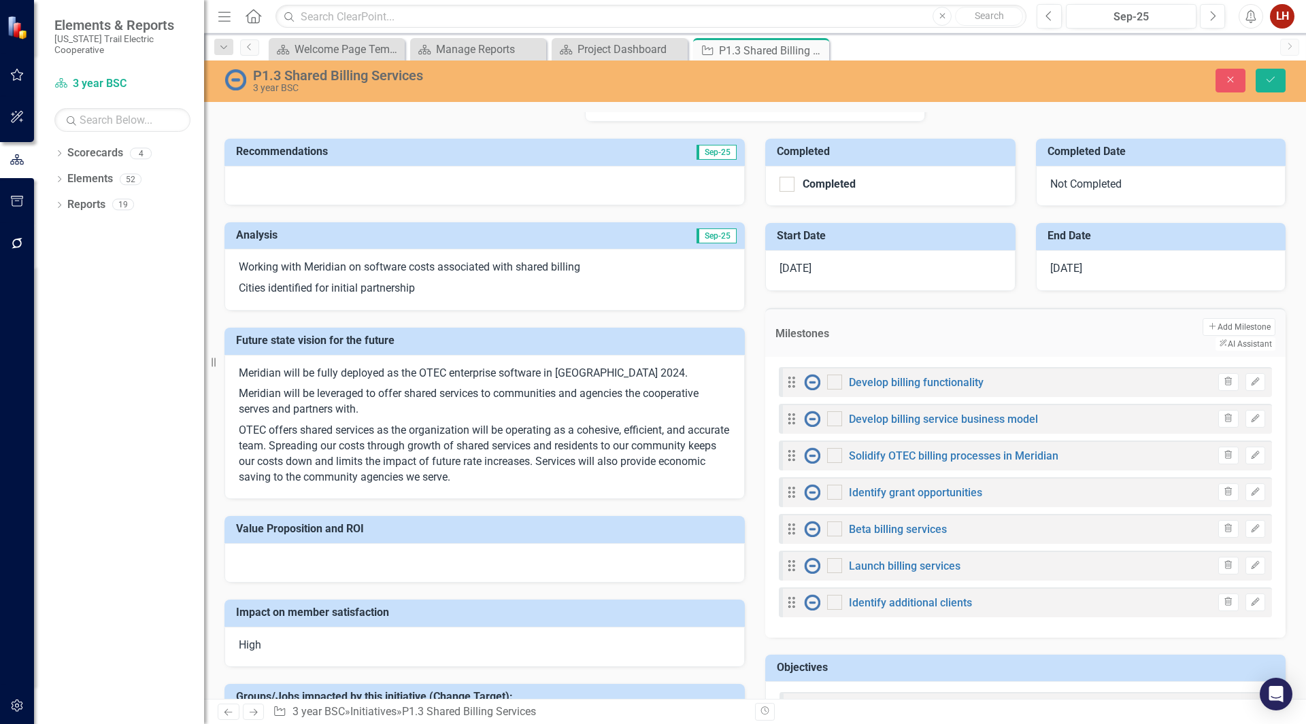
checkbox input "true"
click at [827, 411] on div at bounding box center [834, 418] width 15 height 15
click at [827, 411] on input "checkbox" at bounding box center [831, 415] width 9 height 9
checkbox input "true"
click at [1268, 77] on icon "Save" at bounding box center [1270, 80] width 12 height 10
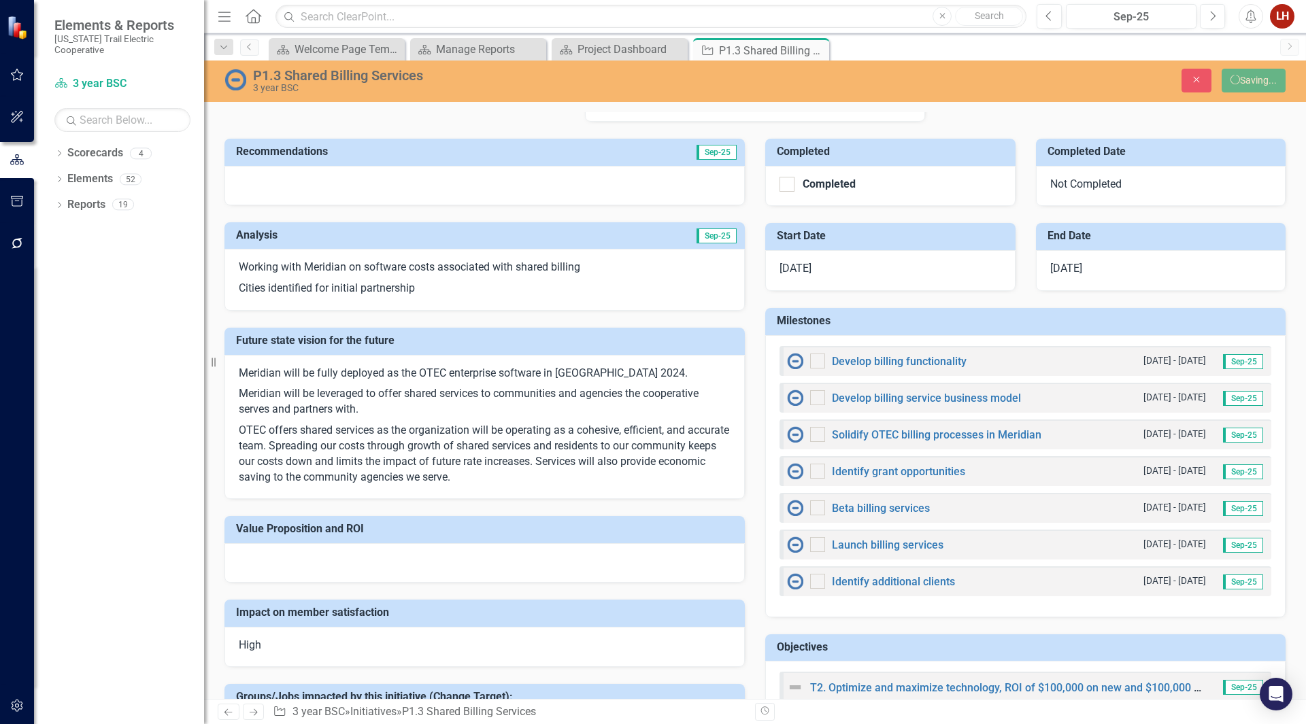
checkbox input "false"
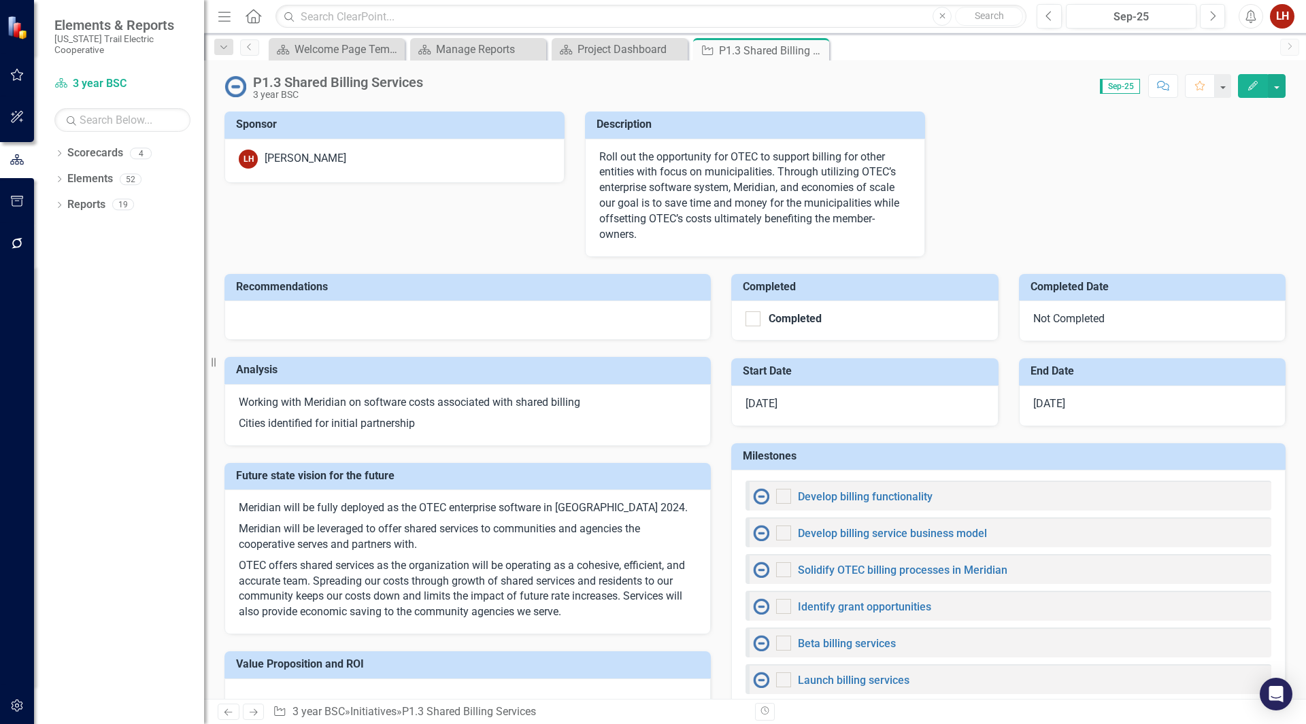
checkbox input "true"
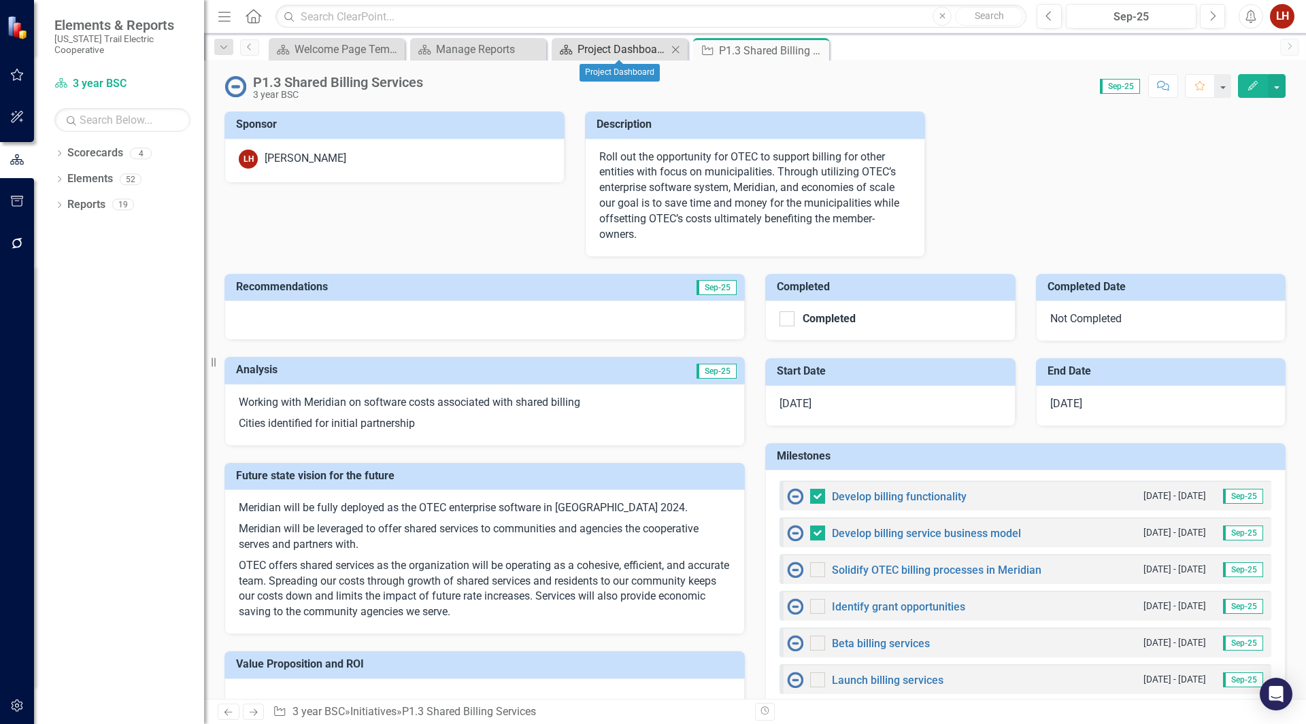
click at [602, 52] on div "Project Dashboard" at bounding box center [622, 49] width 90 height 17
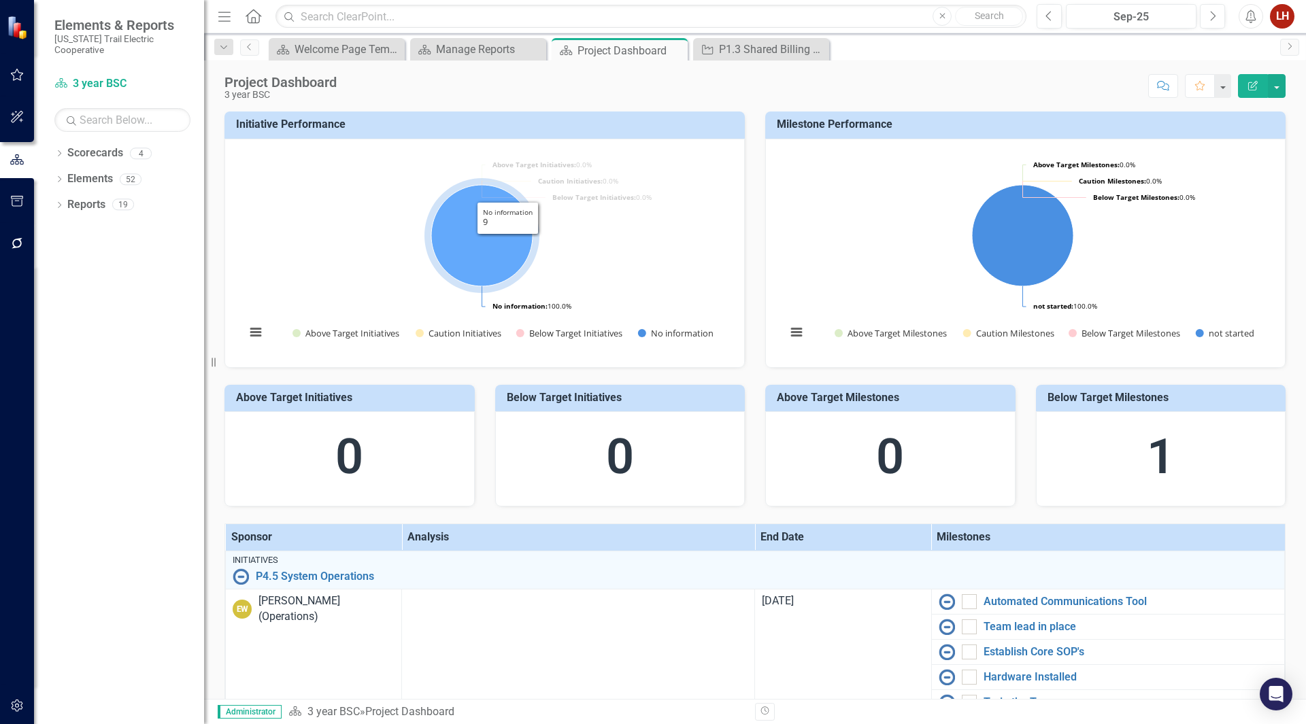
click at [508, 245] on icon "No information, 9." at bounding box center [481, 235] width 101 height 101
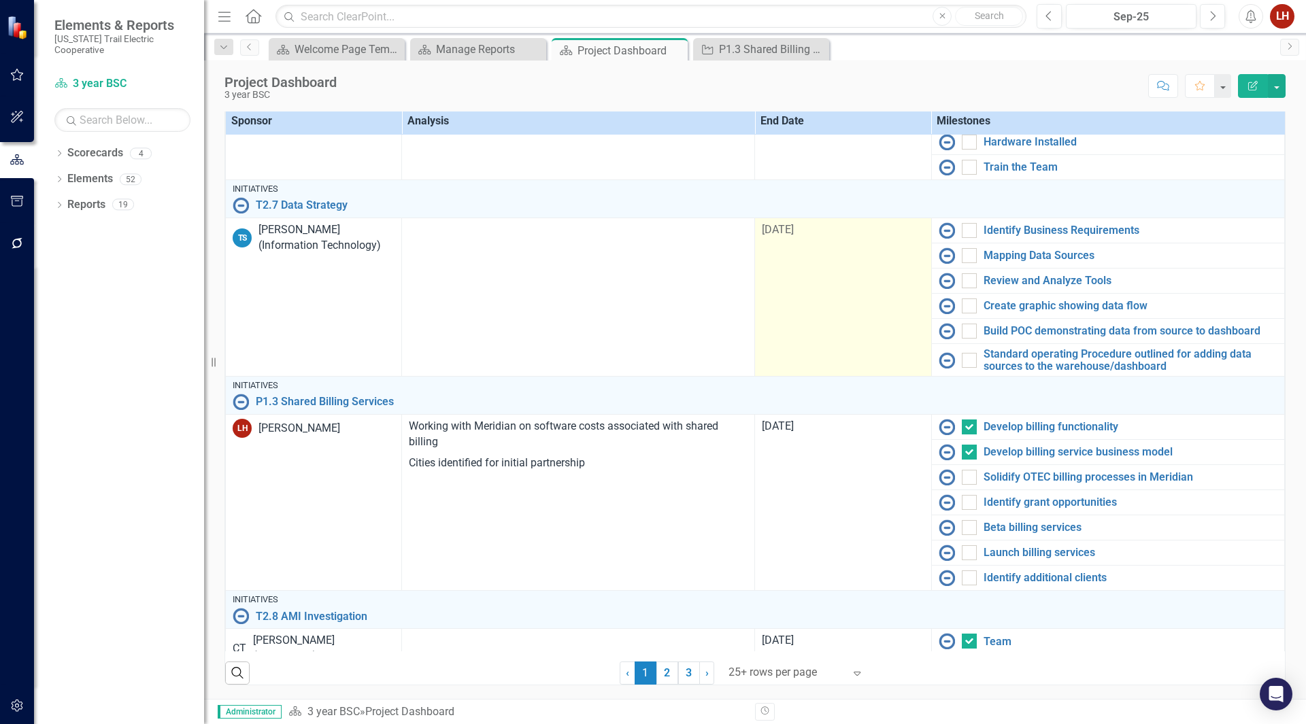
scroll to position [136, 0]
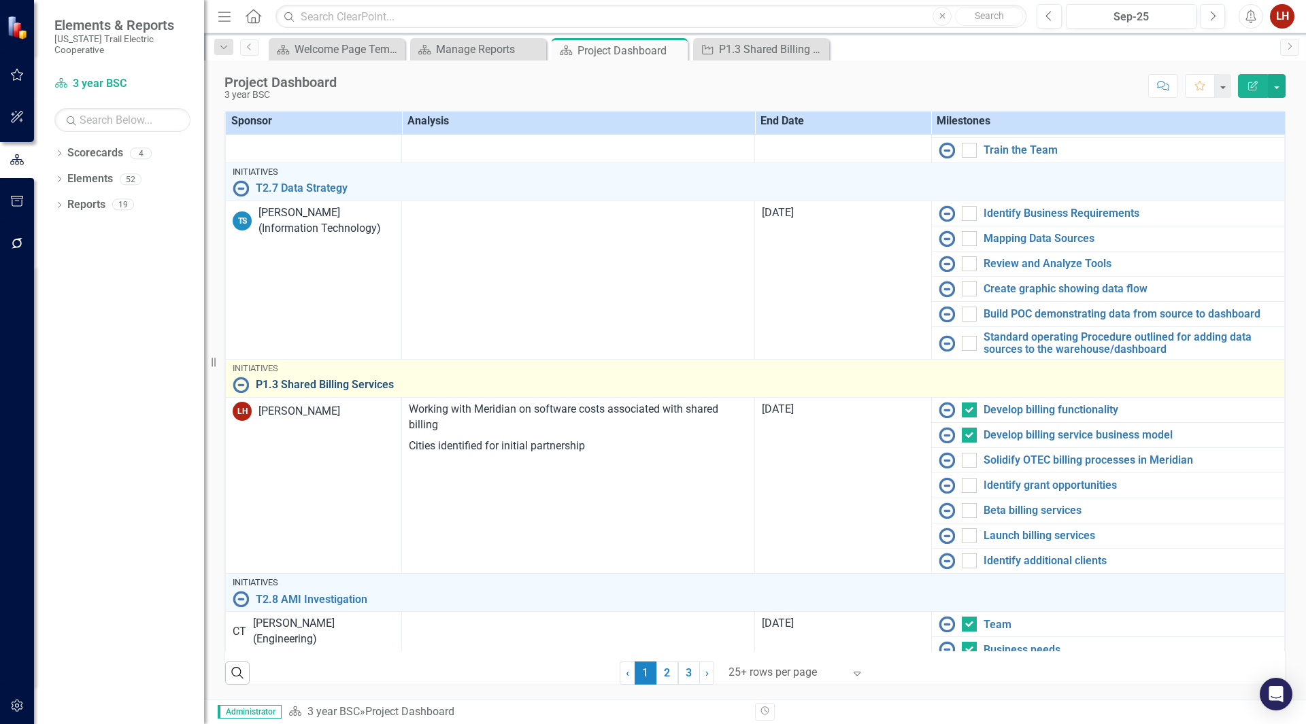
click at [311, 387] on link "P1.3 Shared Billing Services" at bounding box center [766, 385] width 1021 height 12
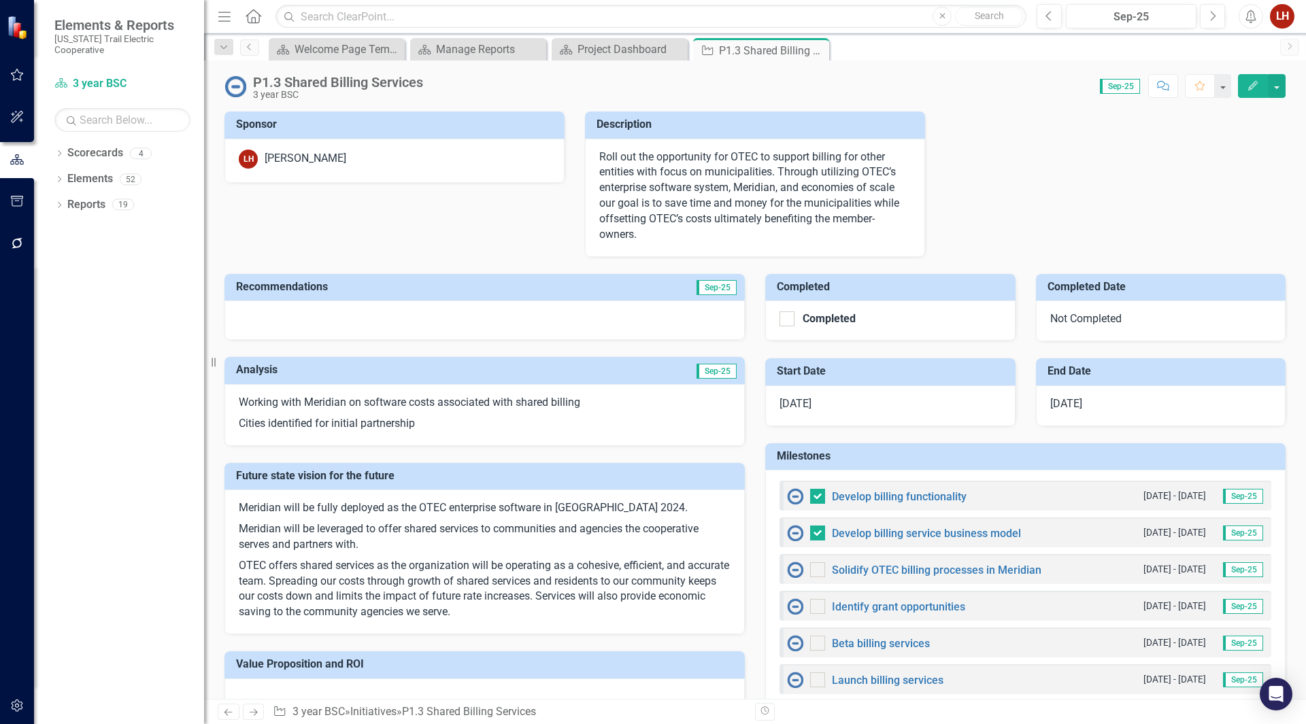
click at [1081, 313] on div "Not Completed" at bounding box center [1161, 321] width 250 height 41
click at [1251, 83] on icon "Edit" at bounding box center [1252, 86] width 12 height 10
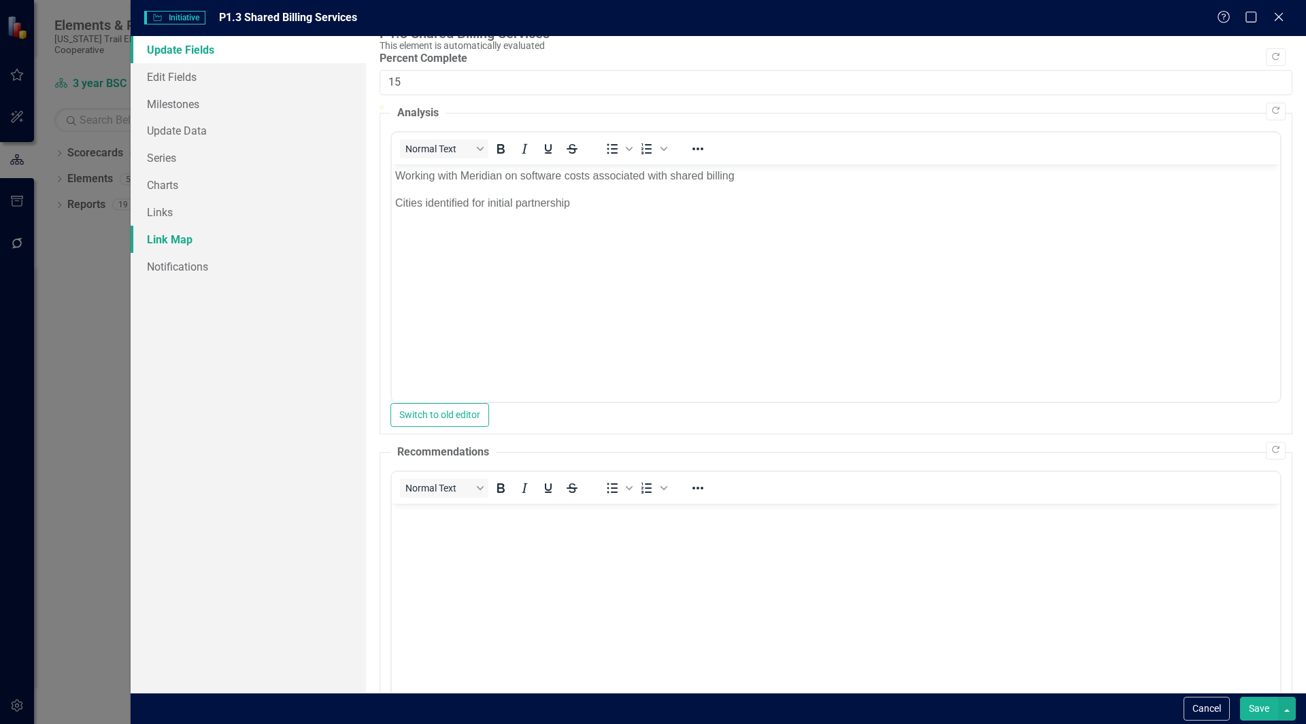
scroll to position [68, 0]
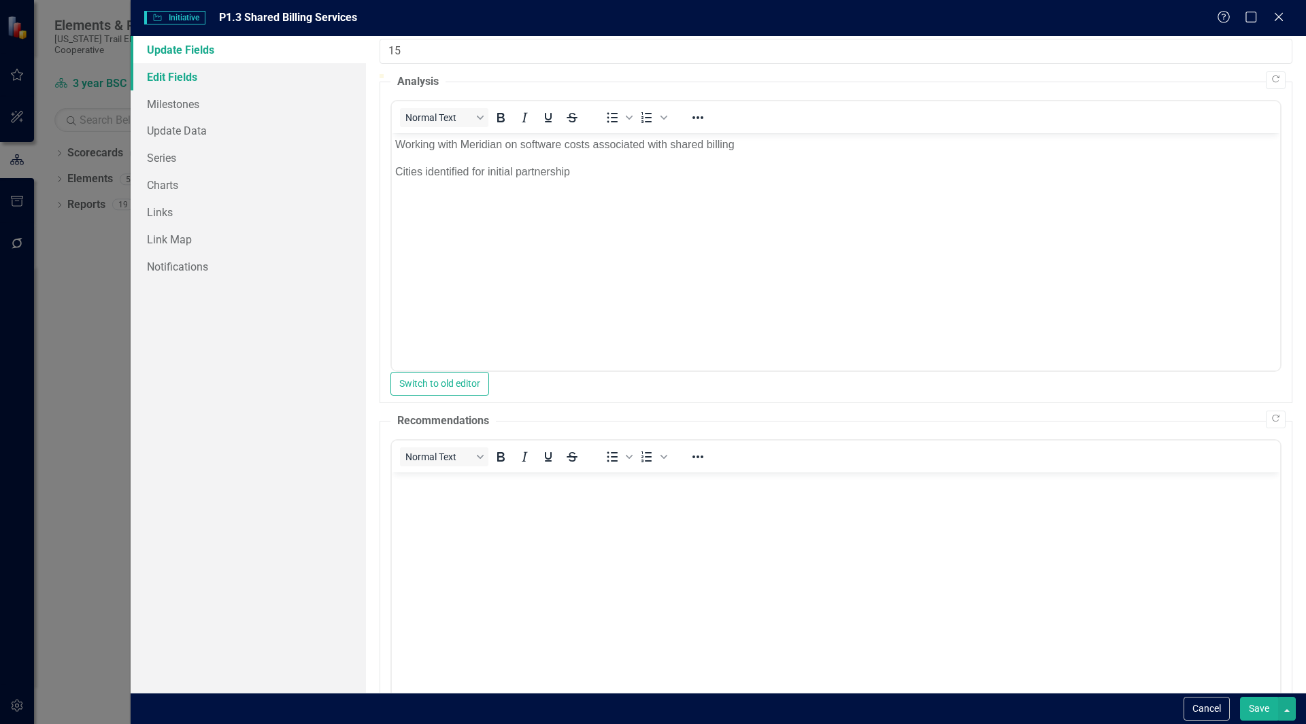
click at [186, 84] on link "Edit Fields" at bounding box center [248, 76] width 235 height 27
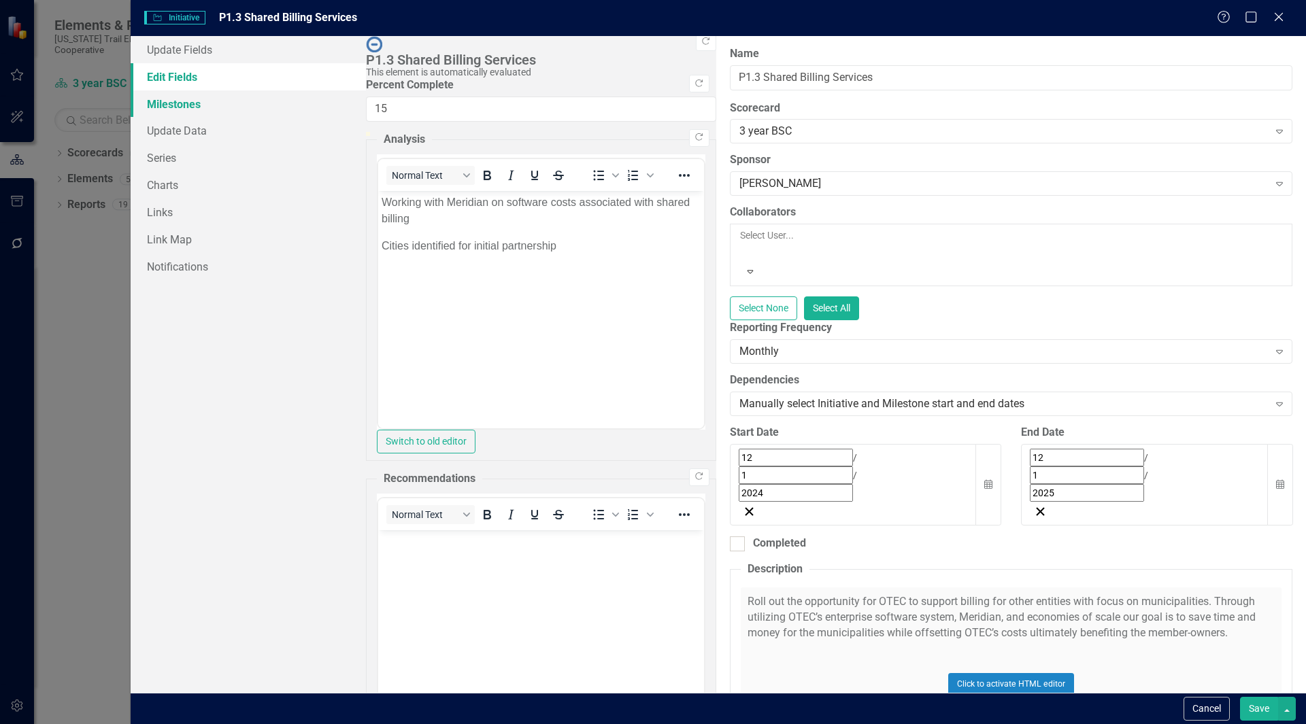
click at [184, 105] on link "Milestones" at bounding box center [248, 103] width 235 height 27
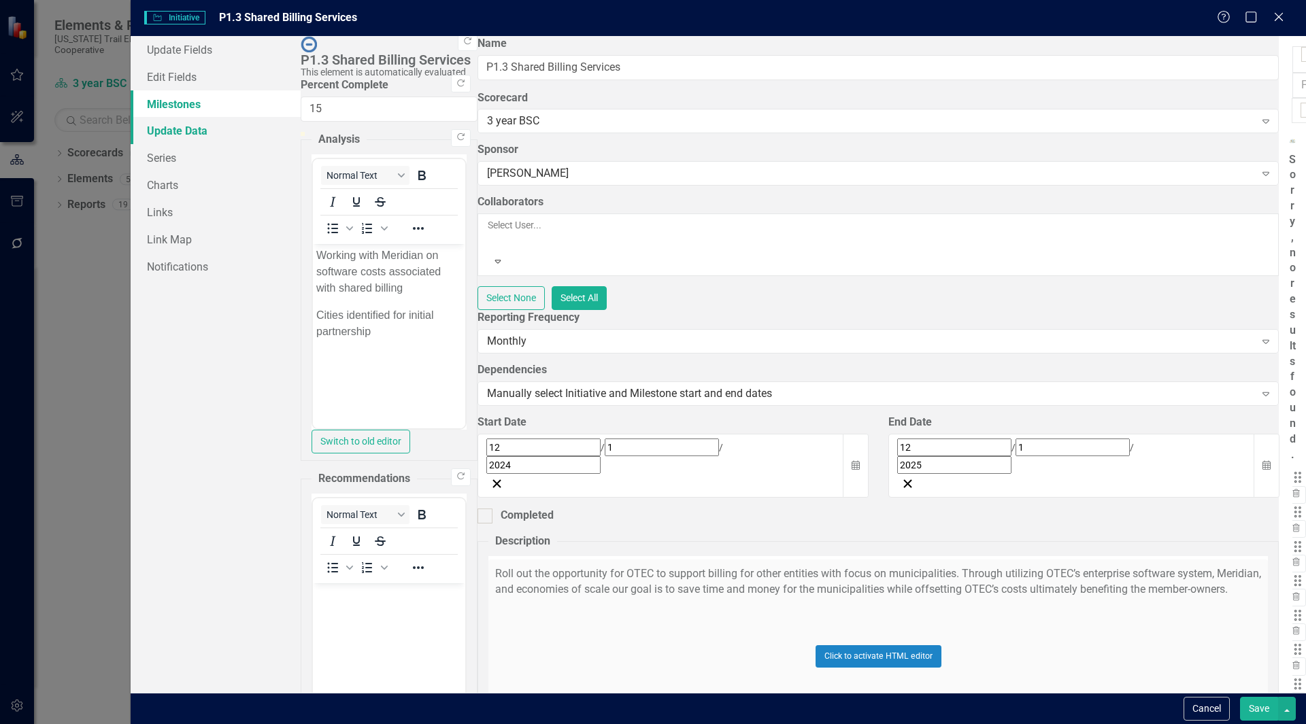
click at [192, 131] on link "Update Data" at bounding box center [216, 130] width 170 height 27
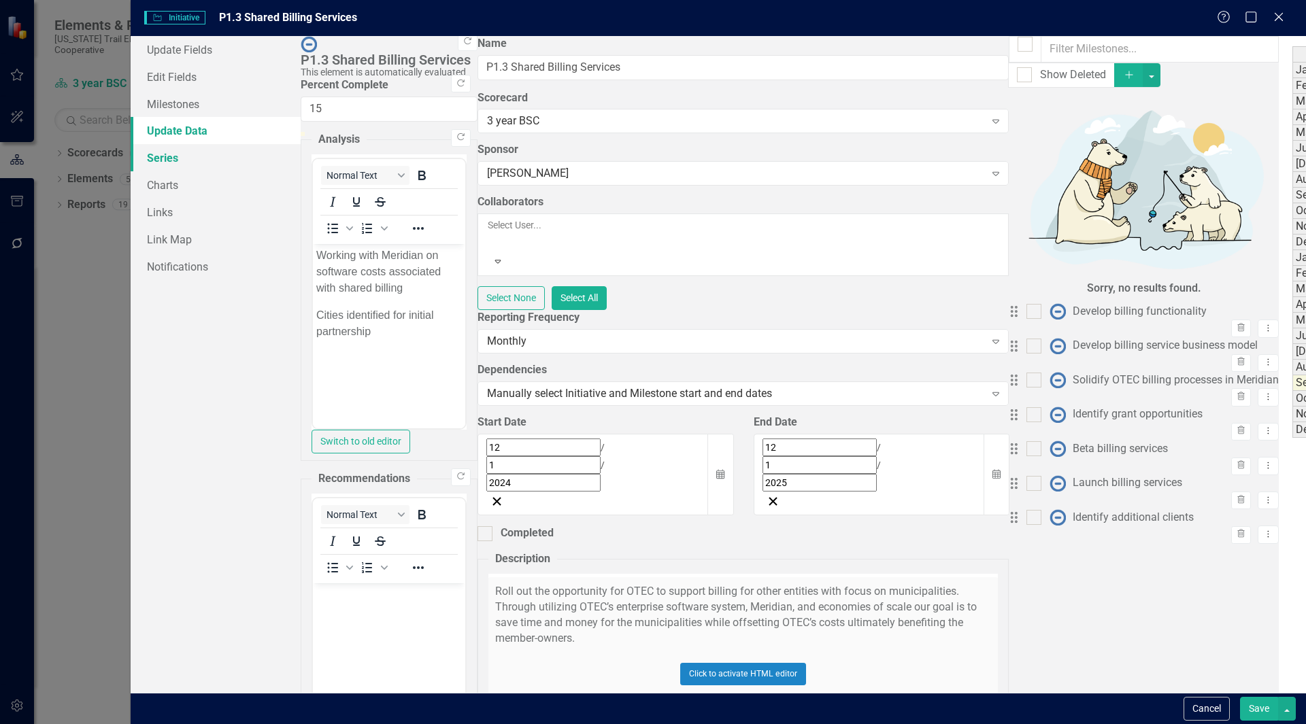
click at [186, 150] on link "Series" at bounding box center [216, 157] width 170 height 27
click at [185, 168] on link "Series" at bounding box center [216, 157] width 170 height 27
click at [183, 180] on link "Charts" at bounding box center [216, 184] width 170 height 27
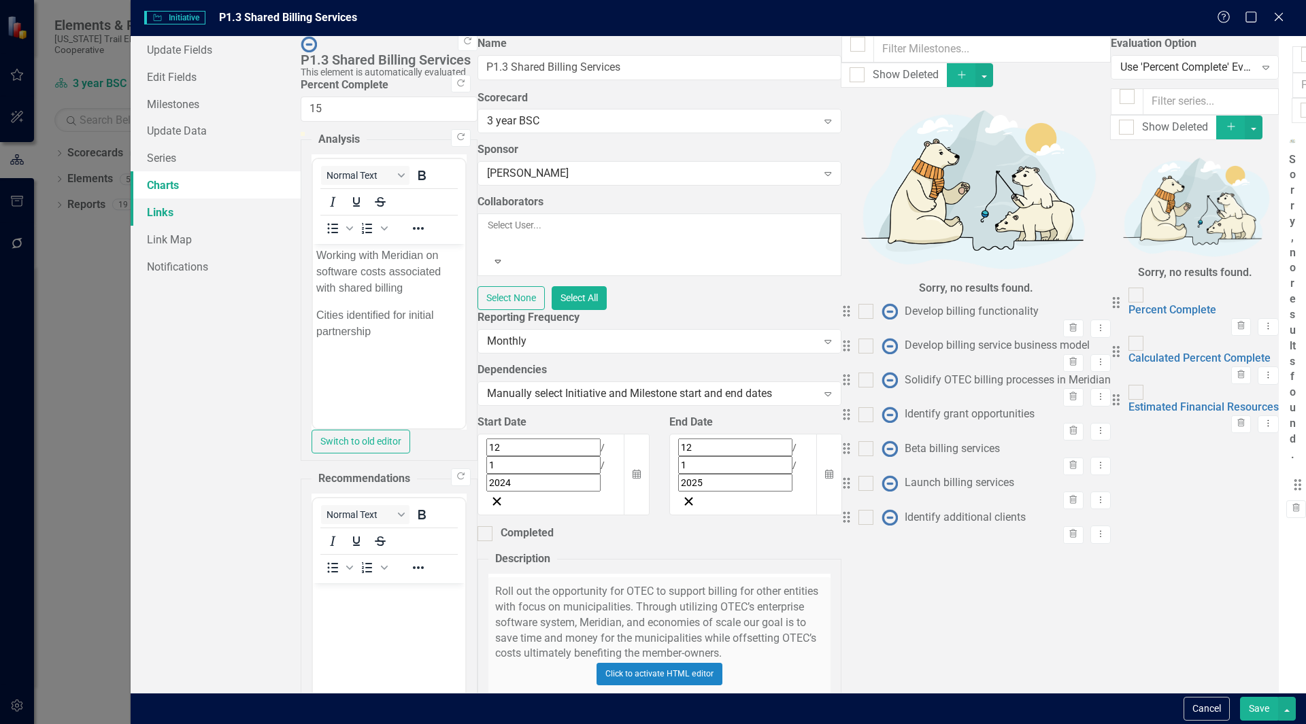
click at [186, 219] on link "Links" at bounding box center [216, 212] width 170 height 27
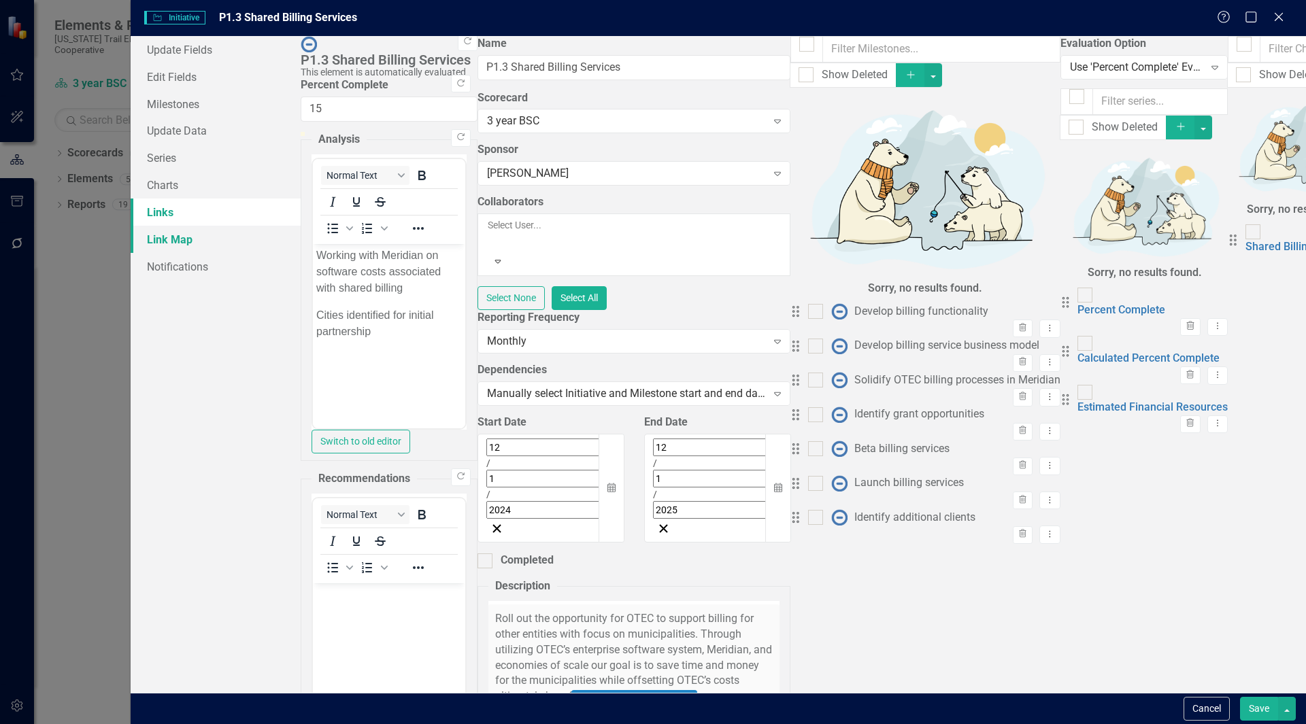
click at [200, 245] on link "Link Map" at bounding box center [216, 239] width 170 height 27
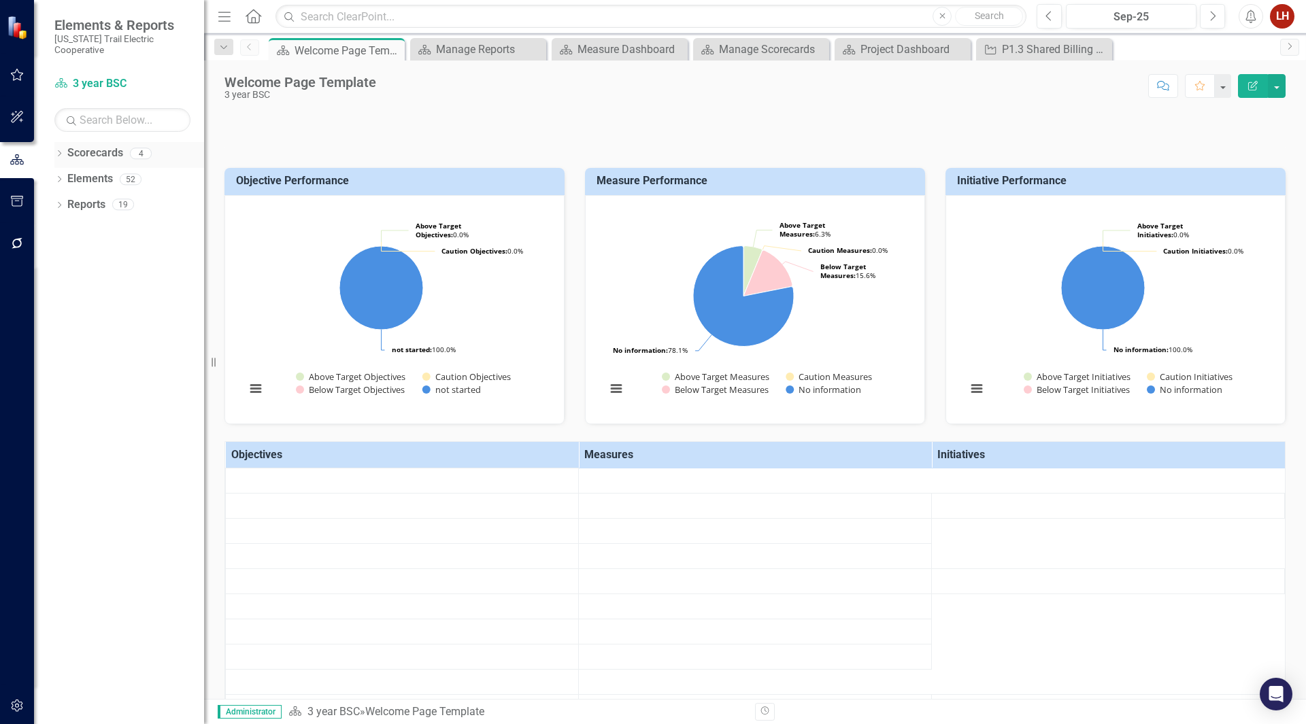
click at [107, 146] on link "Scorecards" at bounding box center [95, 154] width 56 height 16
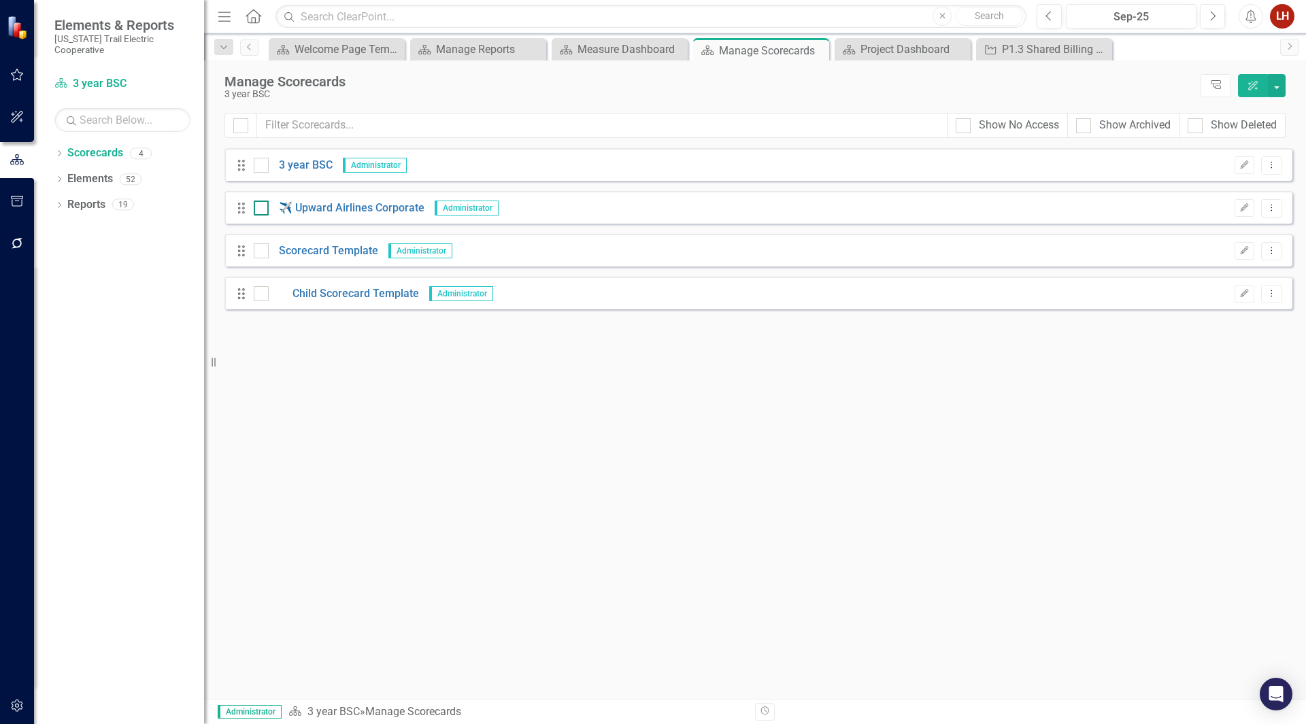
click at [263, 209] on div at bounding box center [261, 208] width 15 height 15
click at [262, 209] on input "checkbox" at bounding box center [258, 205] width 9 height 9
click at [262, 209] on div at bounding box center [261, 208] width 15 height 15
click at [262, 209] on input "checkbox" at bounding box center [258, 205] width 9 height 9
checkbox input "false"
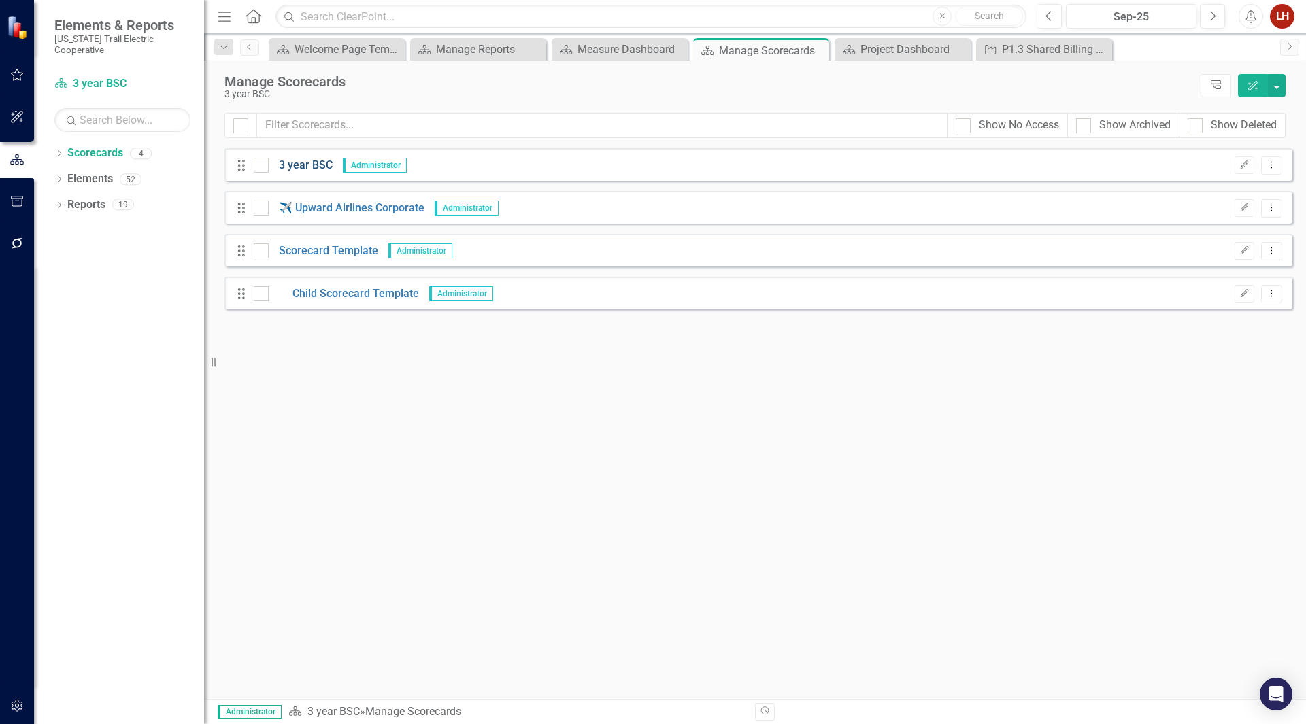
click at [301, 166] on link "3 year BSC" at bounding box center [301, 166] width 64 height 16
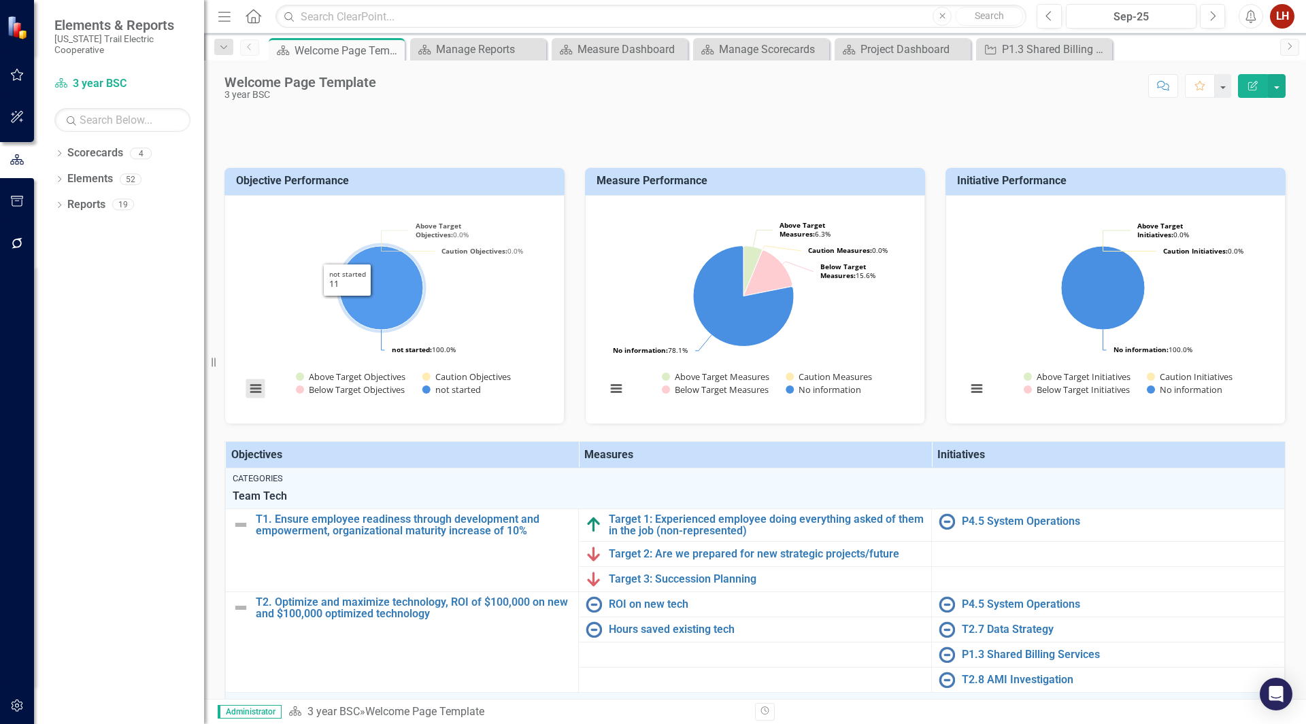
click at [254, 398] on button "View chart menu, Chart" at bounding box center [255, 388] width 19 height 19
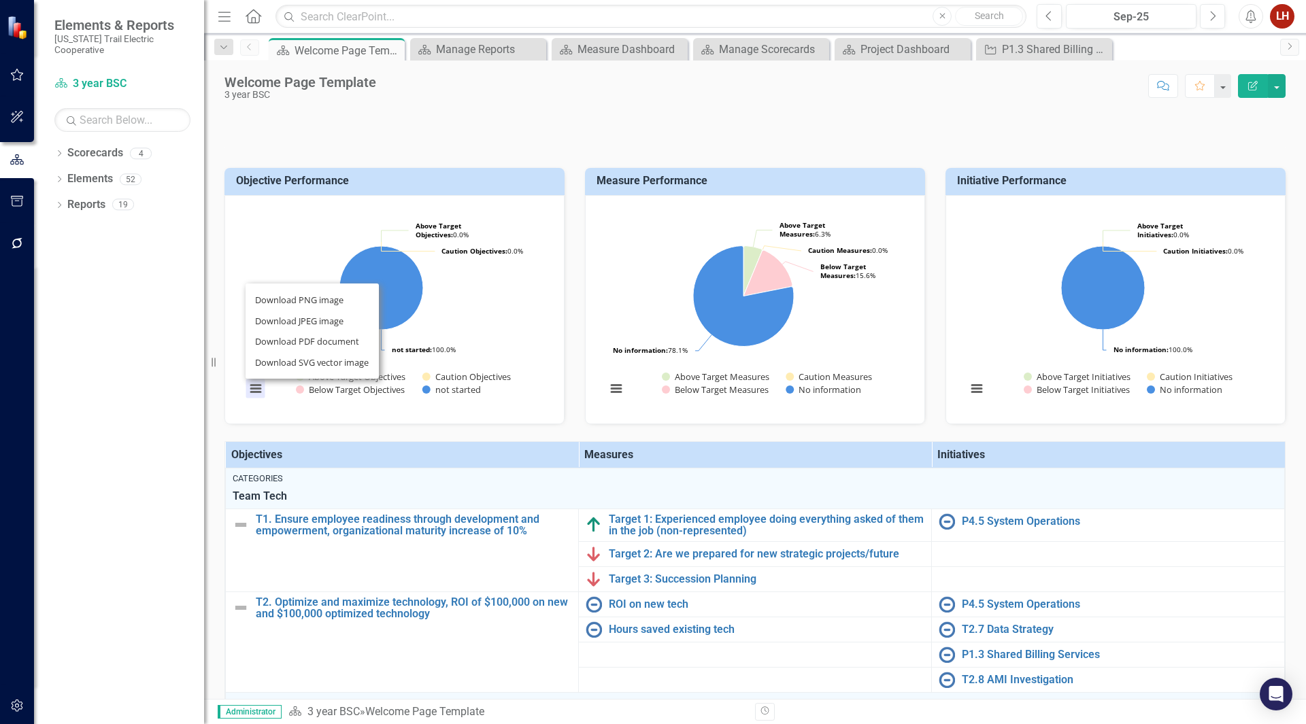
click at [286, 356] on rect "Interactive chart" at bounding box center [392, 308] width 307 height 204
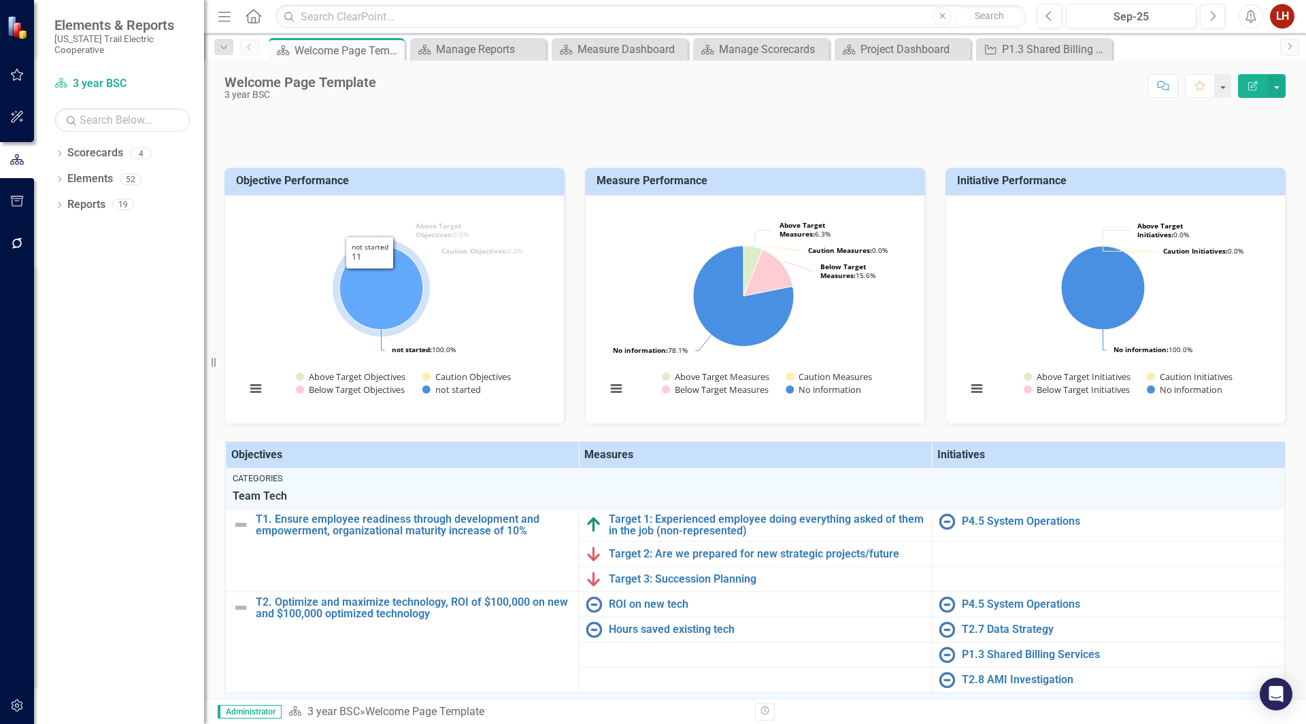
click at [374, 330] on icon "not started, 11." at bounding box center [381, 288] width 84 height 84
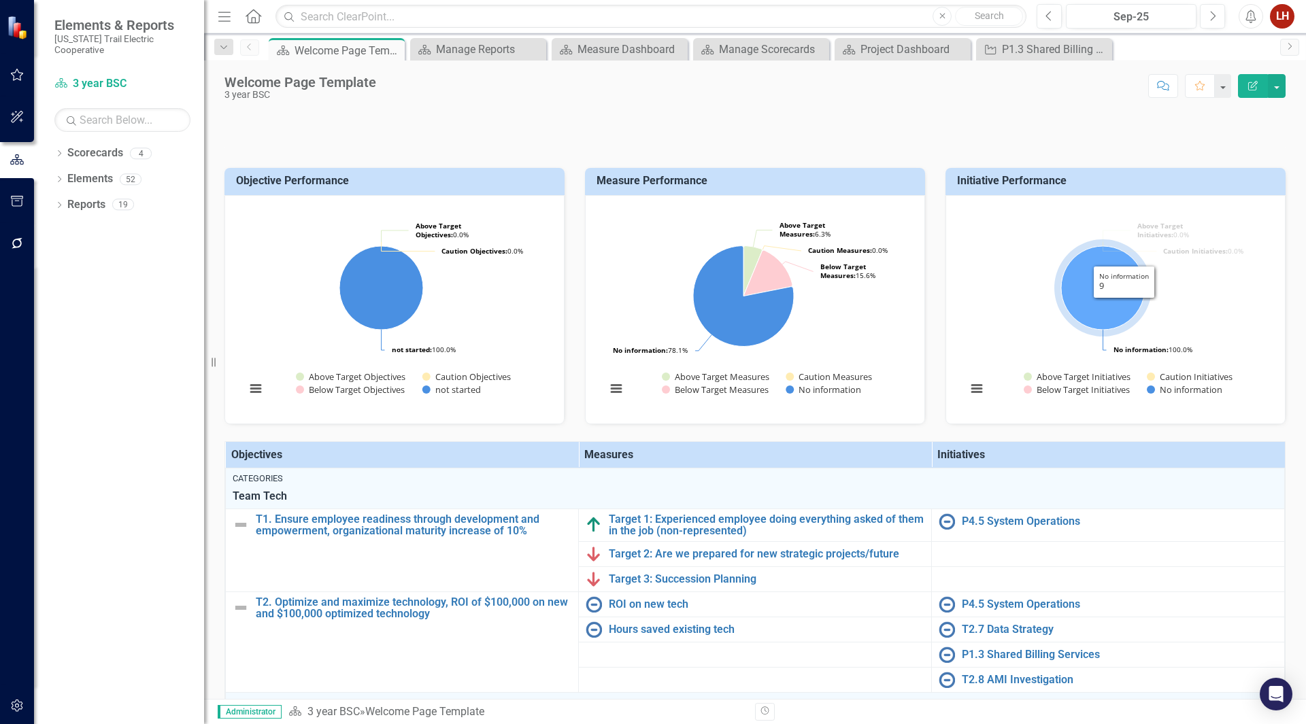
click at [1113, 330] on icon "No information, 9." at bounding box center [1103, 288] width 84 height 84
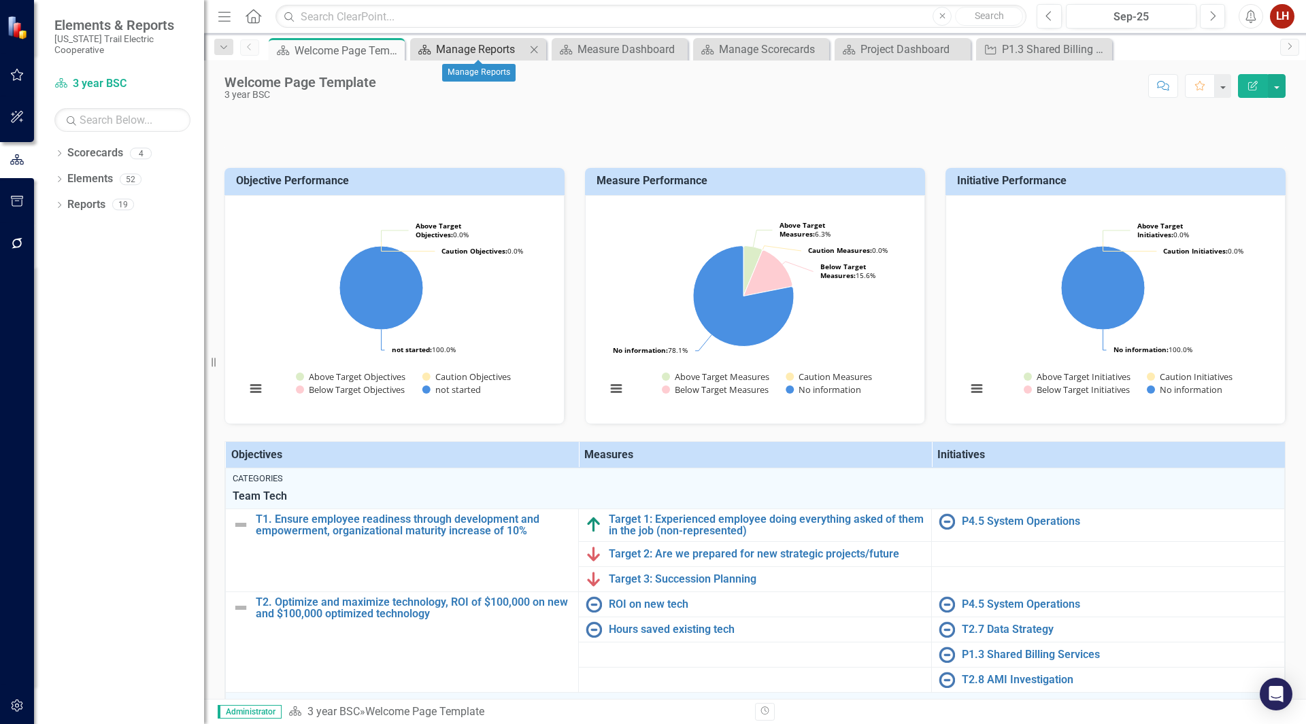
click at [499, 48] on div "Manage Reports" at bounding box center [481, 49] width 90 height 17
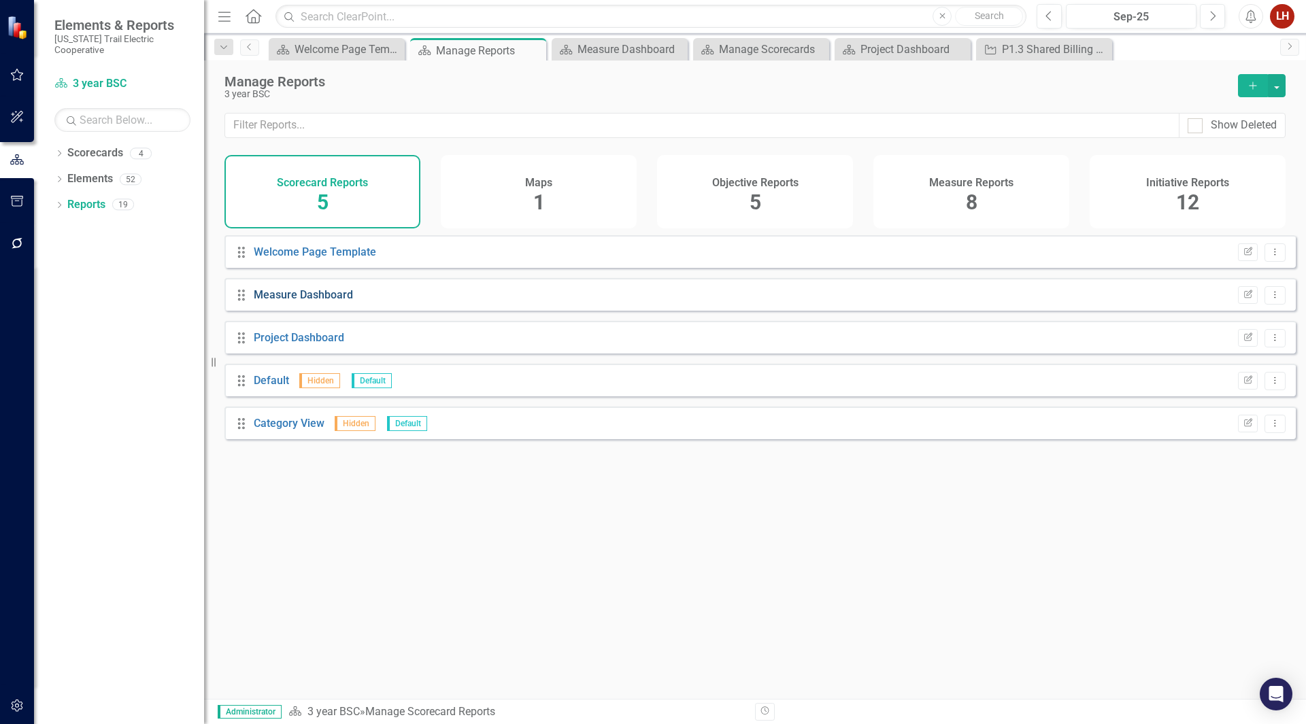
click at [300, 301] on link "Measure Dashboard" at bounding box center [303, 294] width 99 height 13
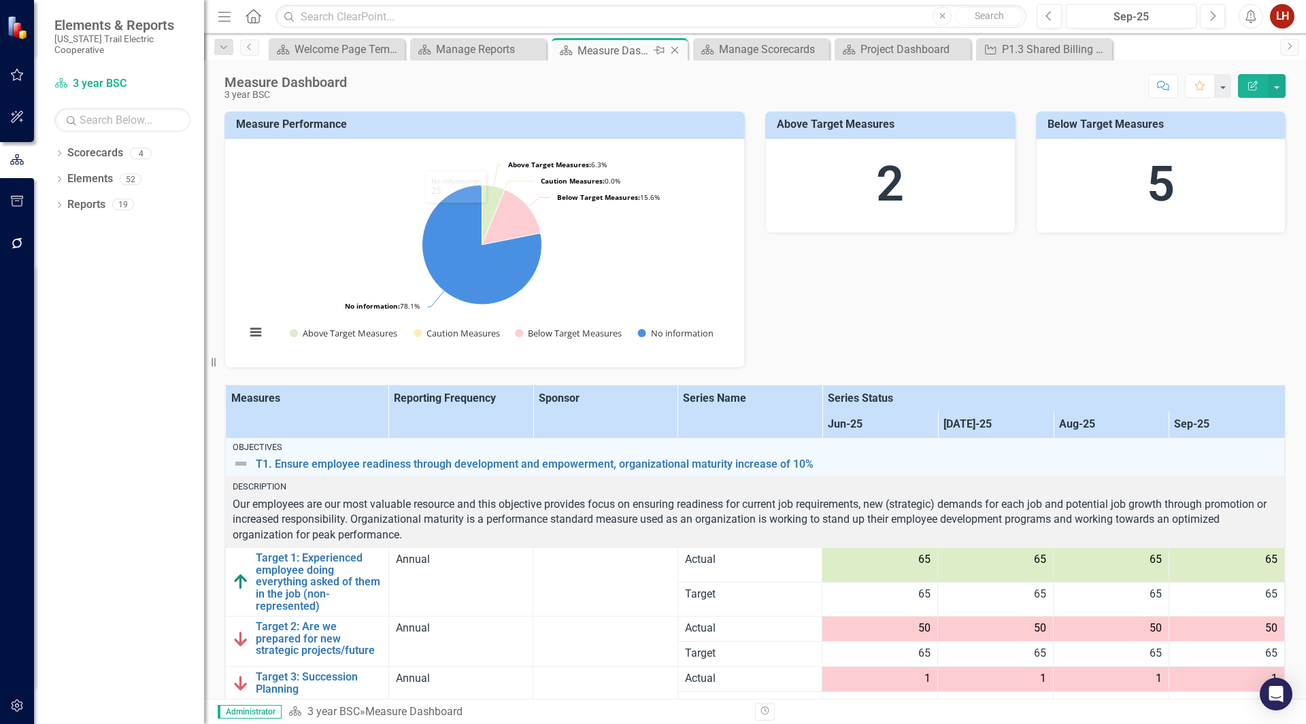
click at [635, 46] on div "Measure Dashboard" at bounding box center [613, 50] width 73 height 17
click at [241, 44] on link "Previous" at bounding box center [249, 47] width 19 height 16
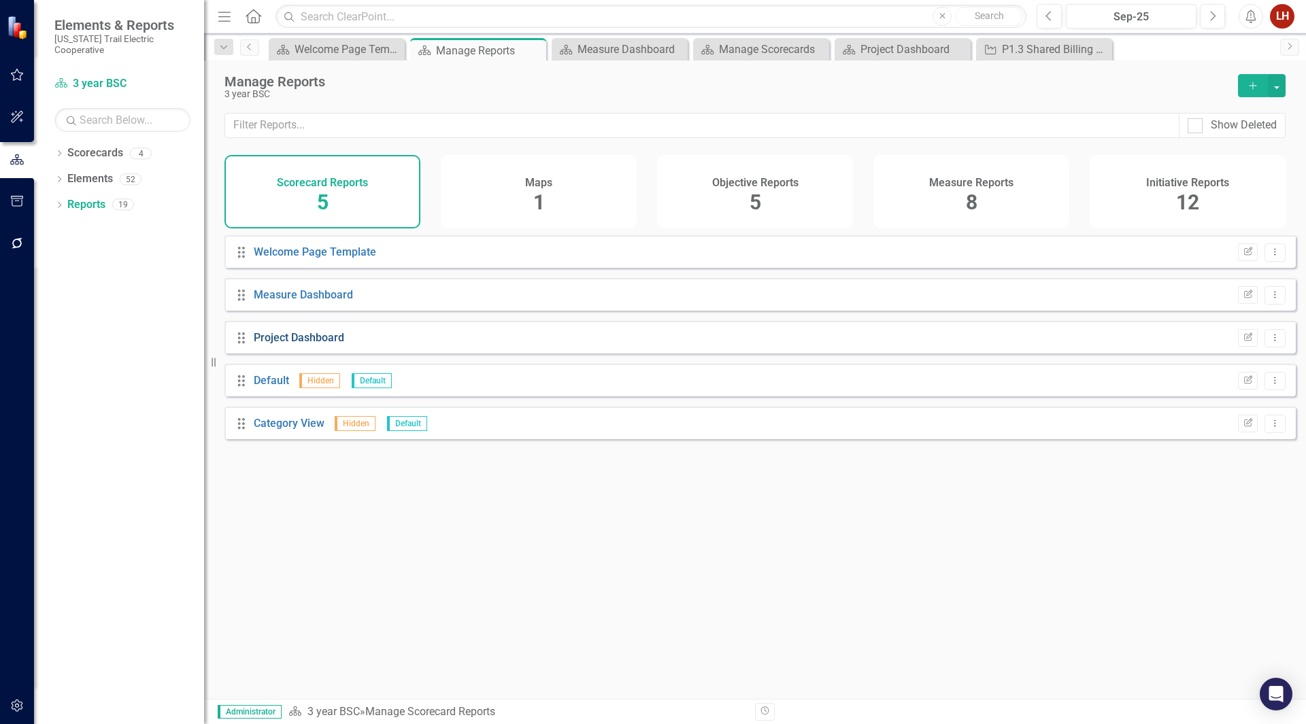
click at [296, 344] on link "Project Dashboard" at bounding box center [299, 337] width 90 height 13
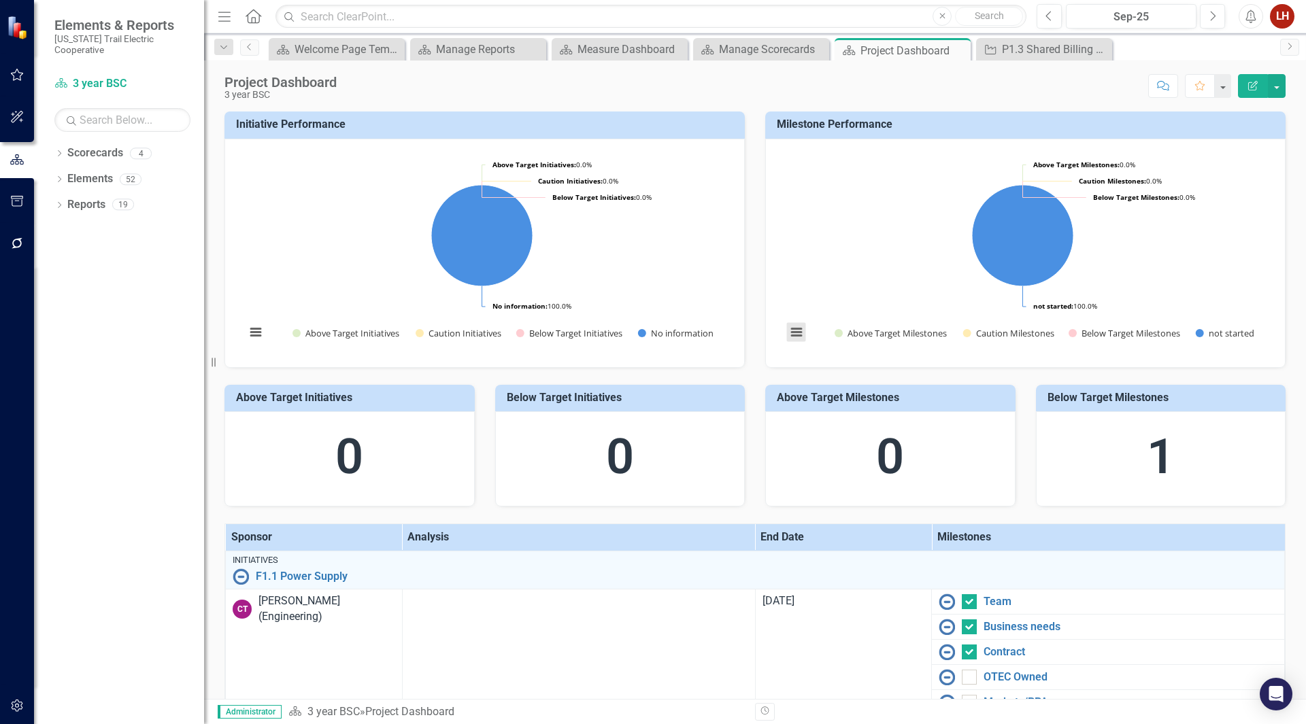
click at [798, 325] on button "View chart menu, Chart" at bounding box center [796, 332] width 19 height 19
click at [838, 174] on rect "Interactive chart" at bounding box center [1022, 252] width 486 height 204
click at [1249, 89] on icon "Edit Report" at bounding box center [1252, 86] width 12 height 10
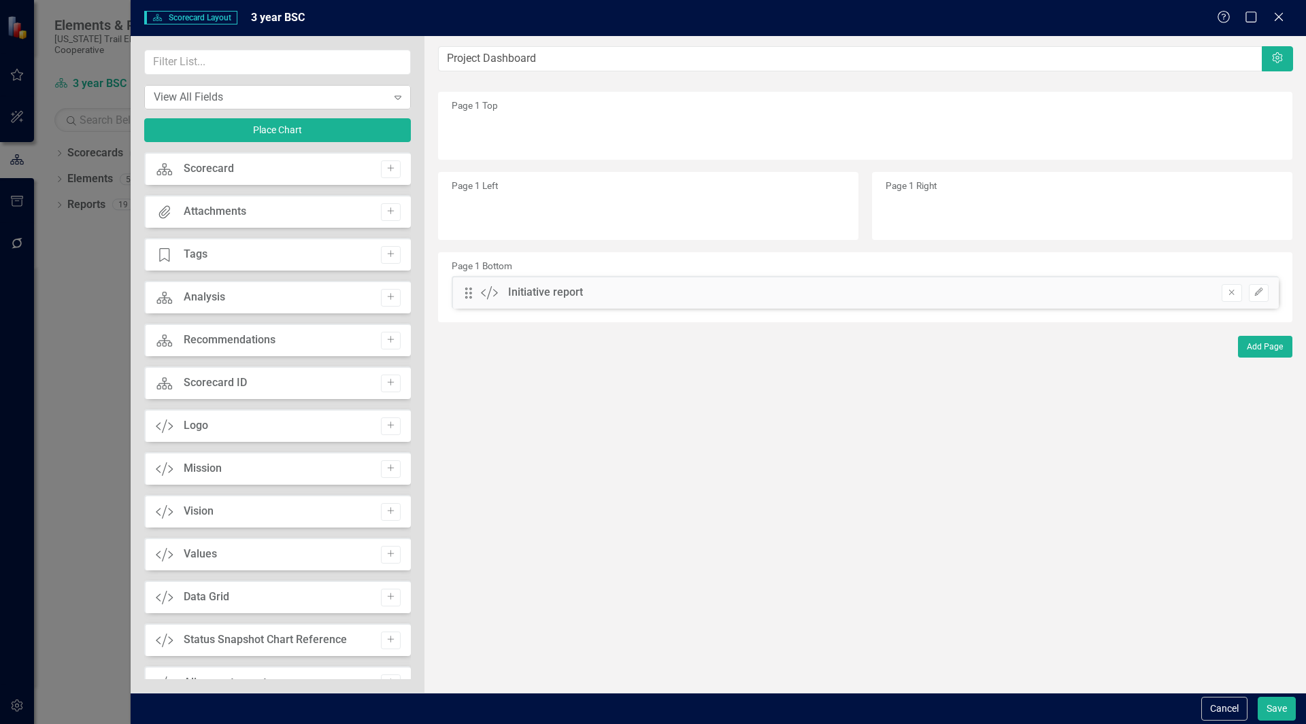
click at [231, 95] on div "View All Fields" at bounding box center [270, 97] width 233 height 16
click at [209, 169] on div "Scorecard" at bounding box center [209, 169] width 50 height 16
click at [388, 165] on icon "Add" at bounding box center [391, 169] width 10 height 8
click at [1276, 14] on icon at bounding box center [1278, 17] width 10 height 10
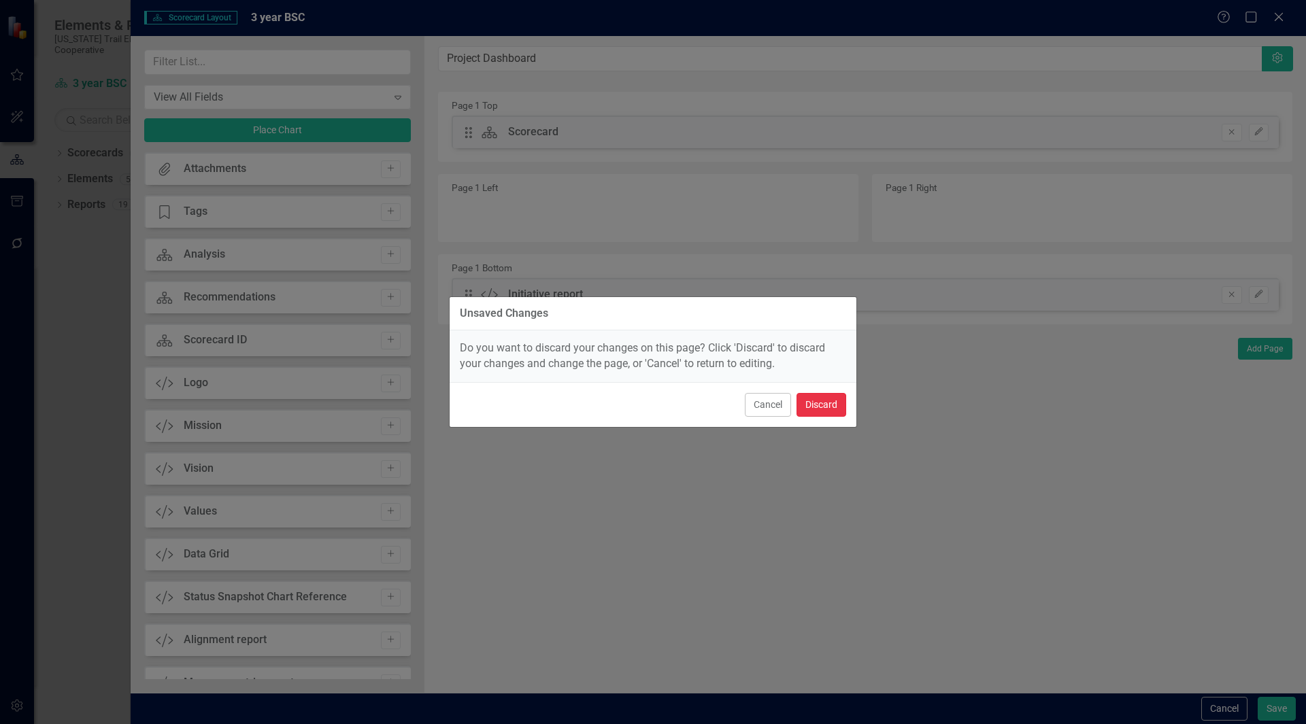
click at [802, 409] on button "Discard" at bounding box center [821, 405] width 50 height 24
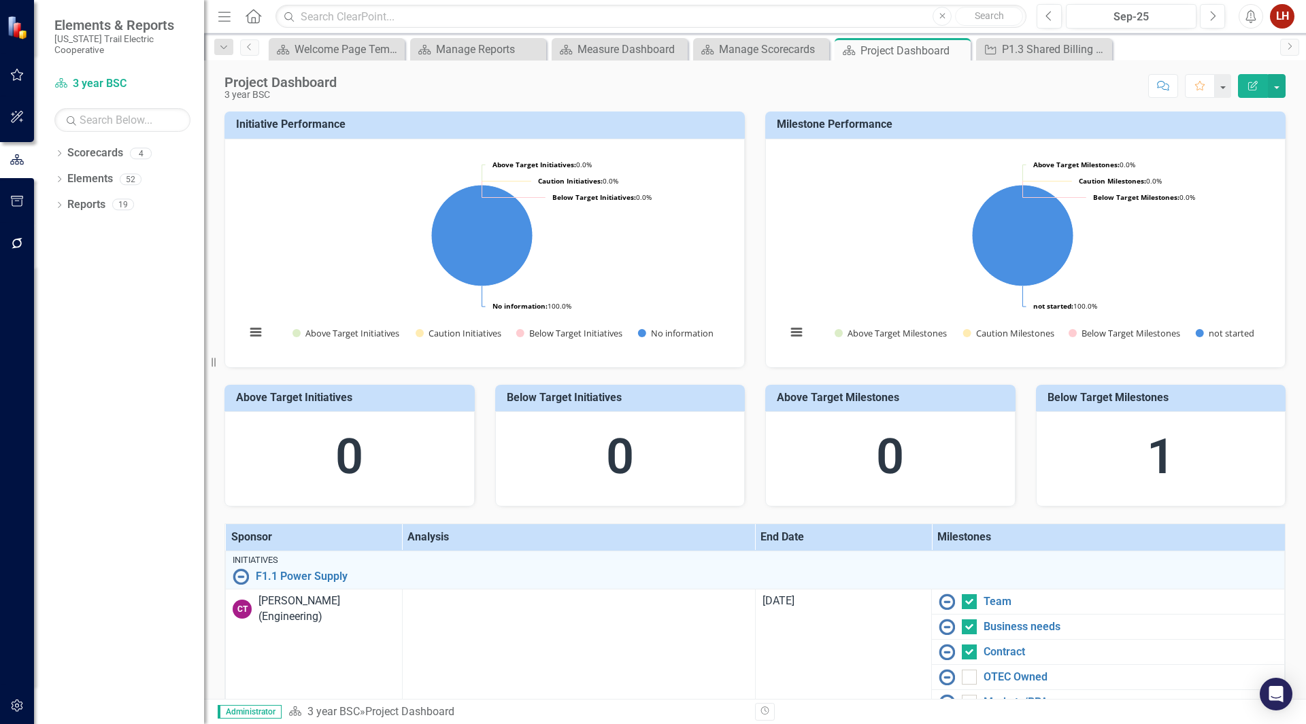
click at [257, 15] on icon "Home" at bounding box center [253, 16] width 18 height 14
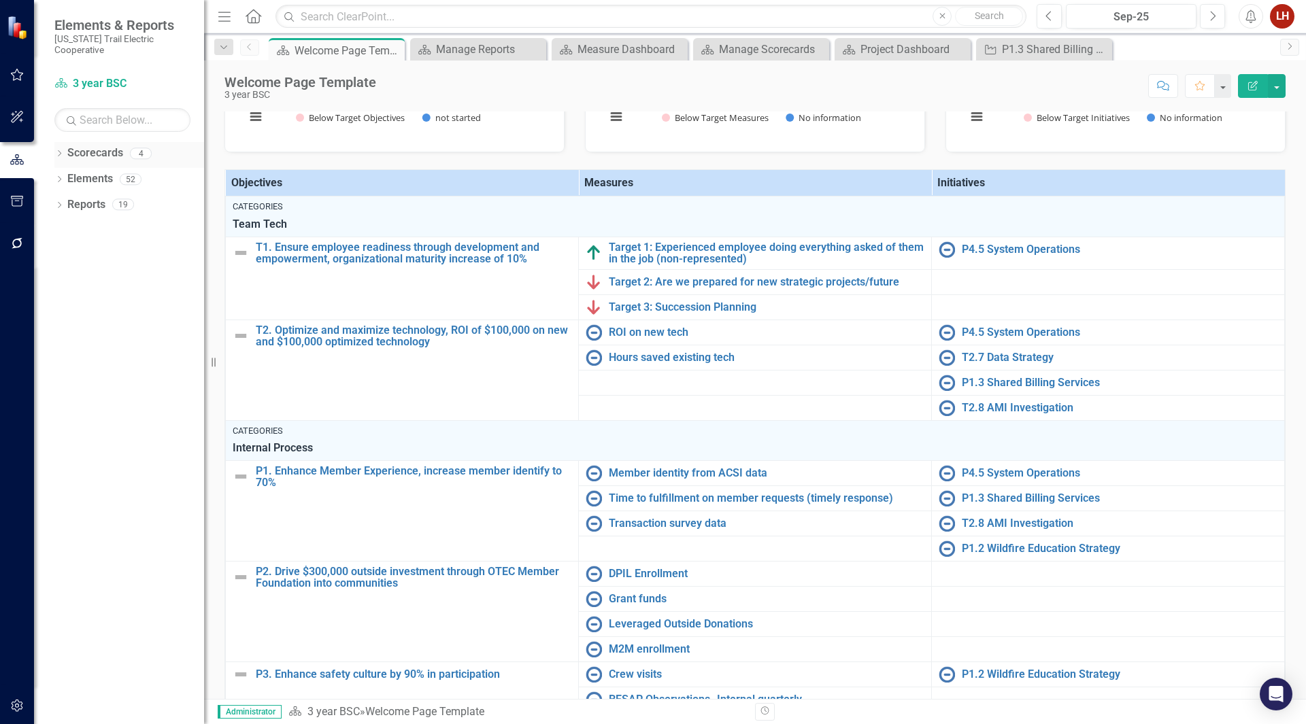
click at [62, 151] on icon "Dropdown" at bounding box center [59, 154] width 10 height 7
click at [59, 252] on div "Dropdown" at bounding box center [59, 258] width 10 height 12
click at [50, 331] on icon "Dropdown" at bounding box center [46, 334] width 10 height 7
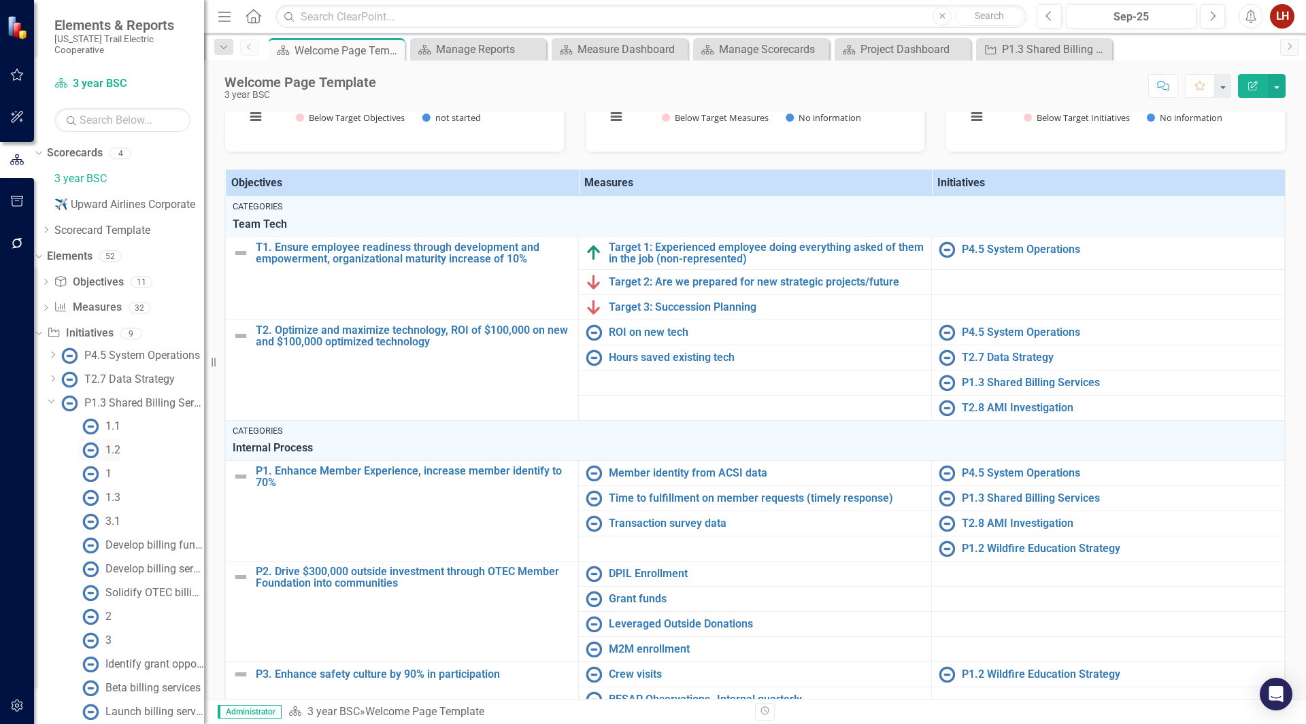
scroll to position [186, 0]
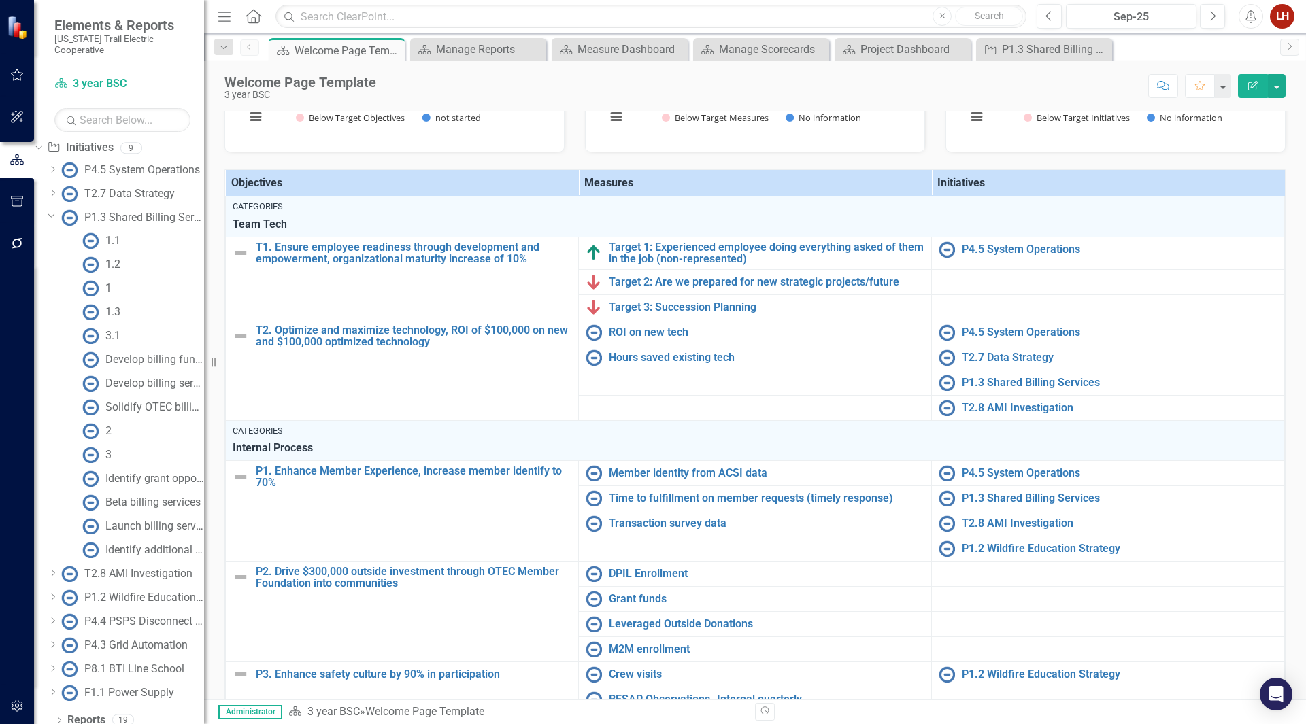
click at [56, 210] on icon "Dropdown" at bounding box center [52, 215] width 8 height 10
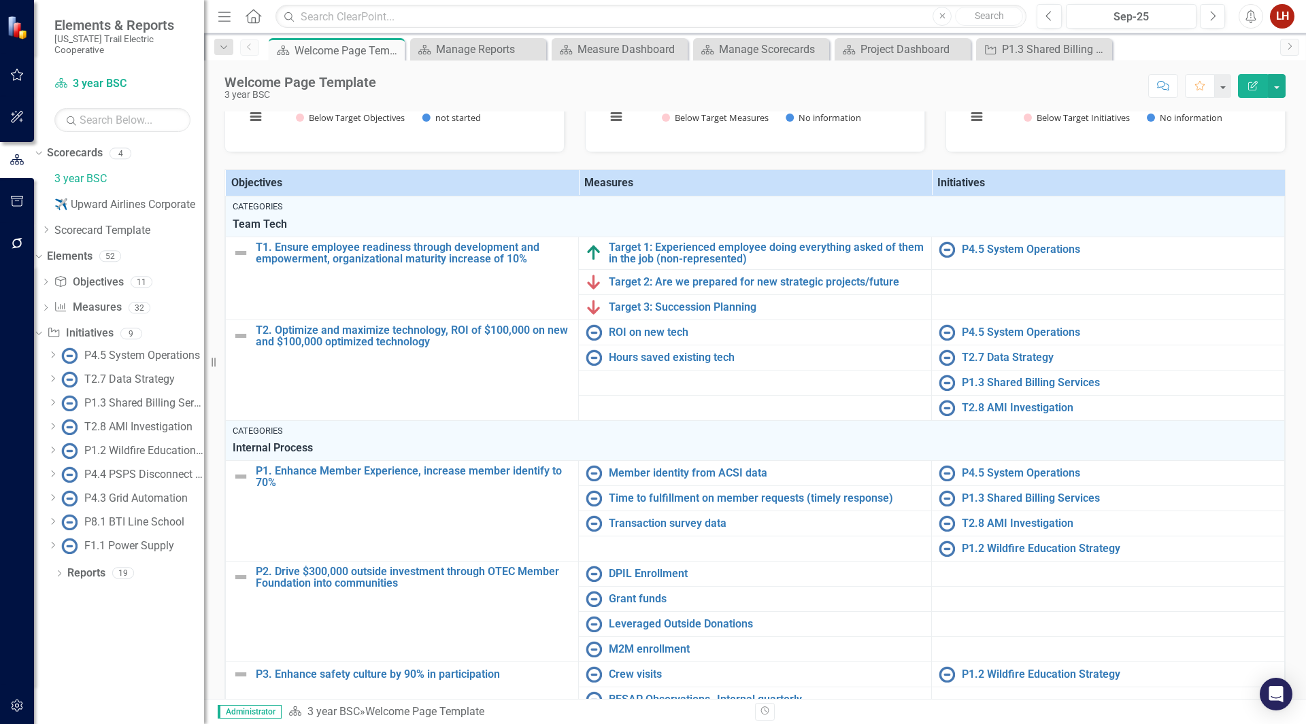
scroll to position [0, 0]
click at [61, 570] on div "Dropdown" at bounding box center [59, 575] width 10 height 12
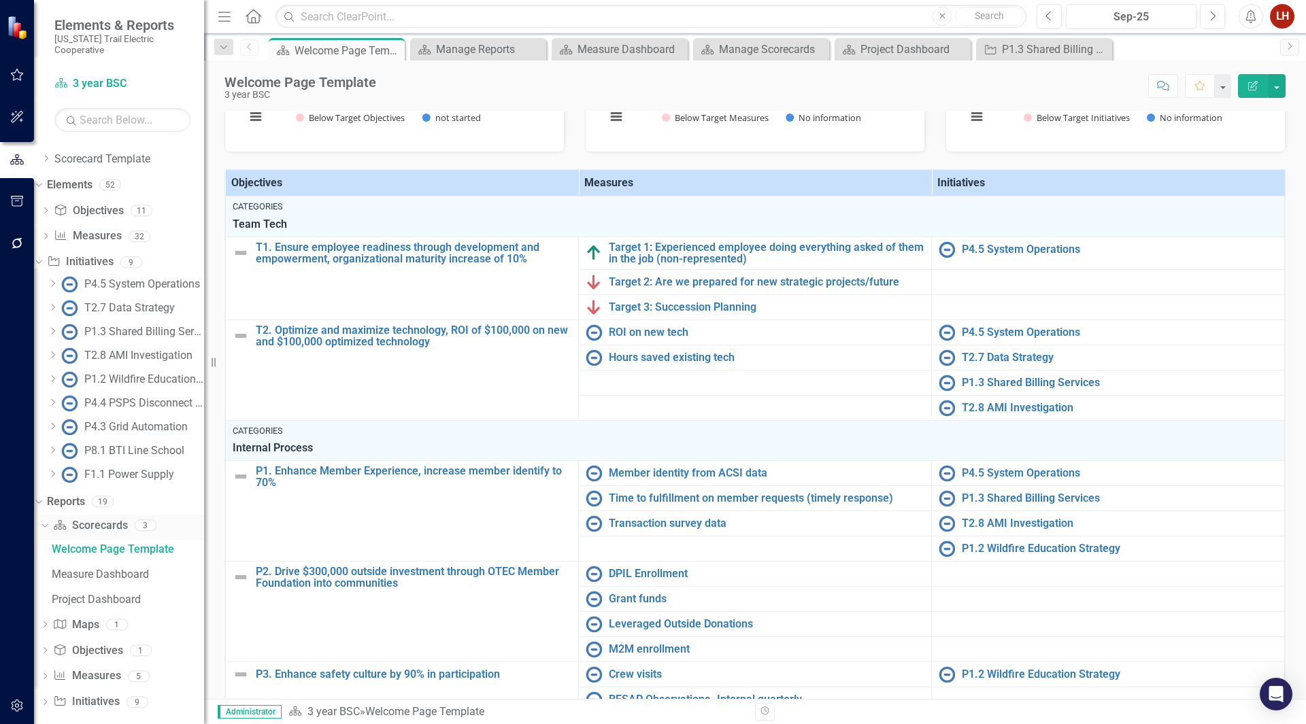
scroll to position [73, 0]
click at [50, 698] on icon "Dropdown" at bounding box center [45, 701] width 10 height 7
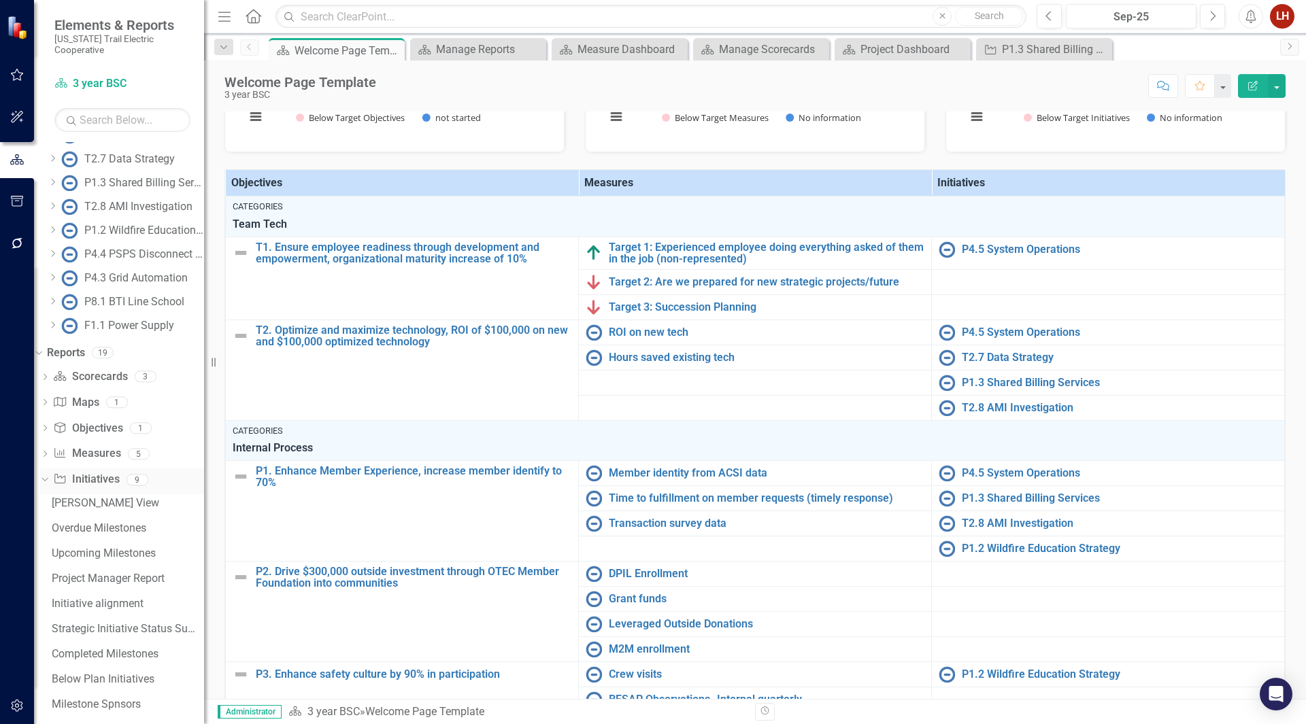
scroll to position [224, 0]
click at [101, 518] on div "Overdue Milestones" at bounding box center [128, 524] width 152 height 12
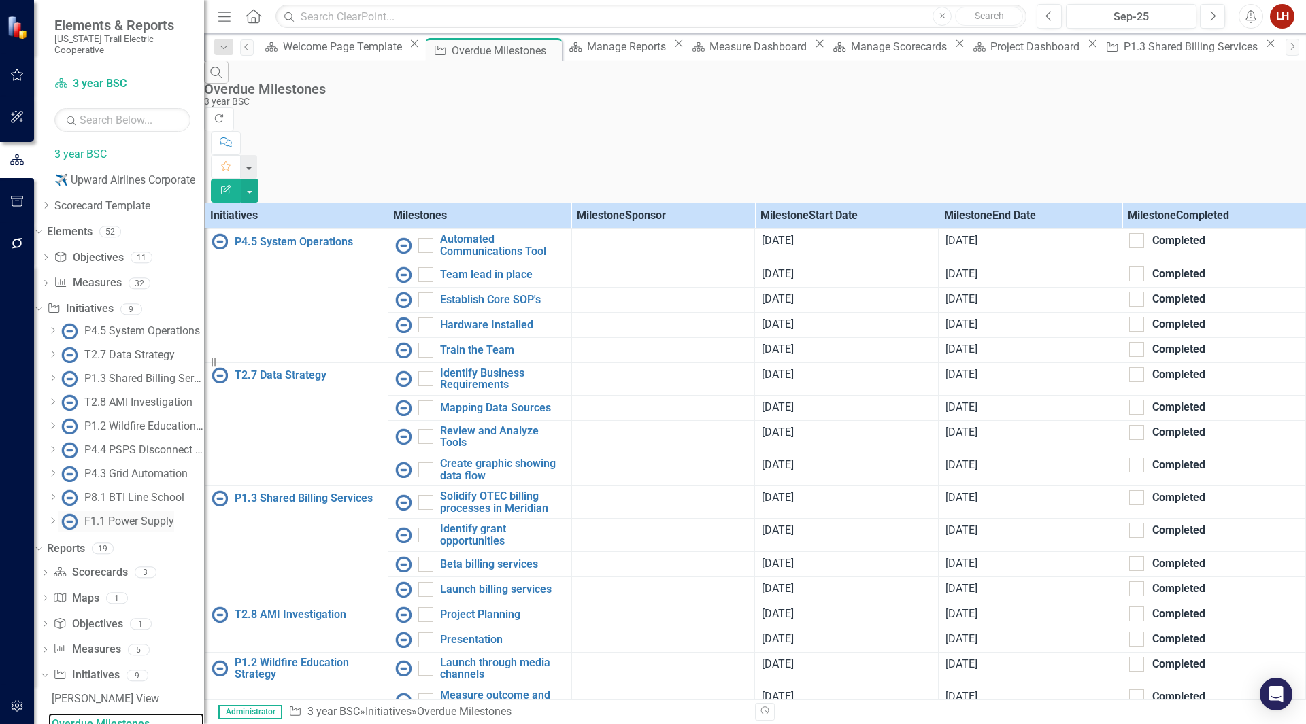
scroll to position [224, 0]
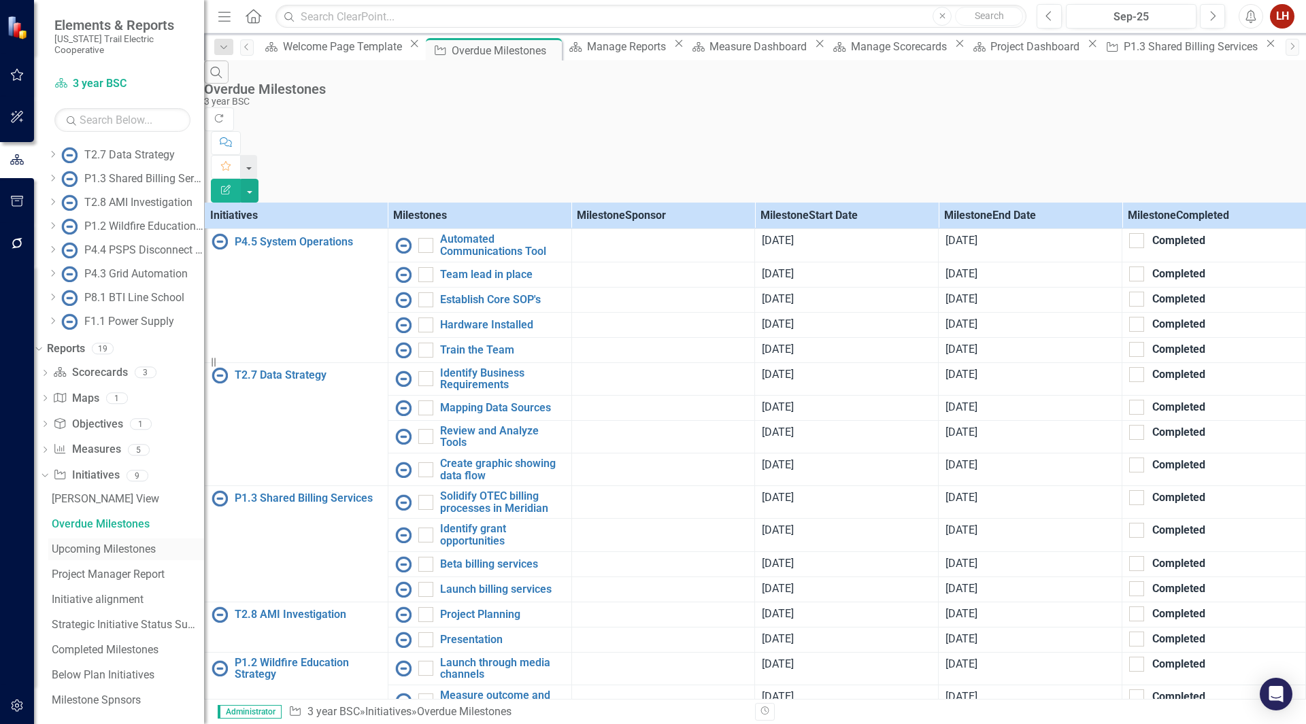
click at [127, 543] on div "Upcoming Milestones" at bounding box center [128, 549] width 152 height 12
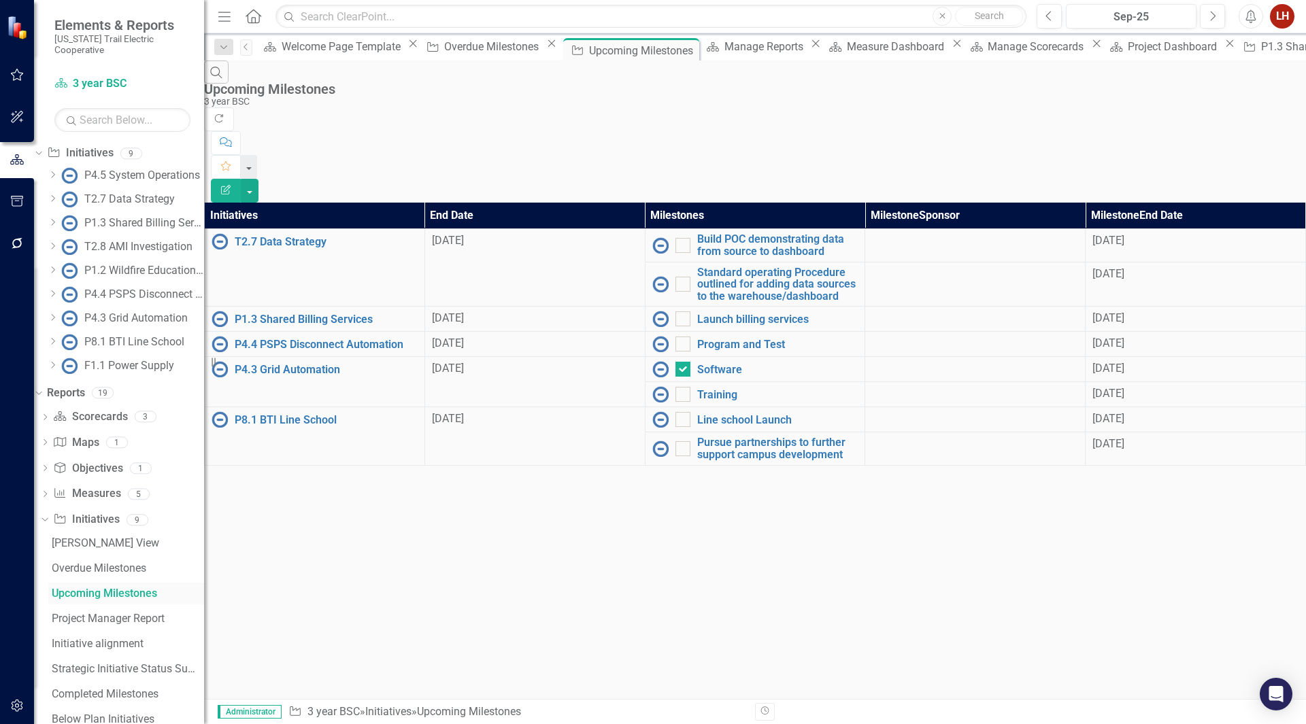
scroll to position [224, 0]
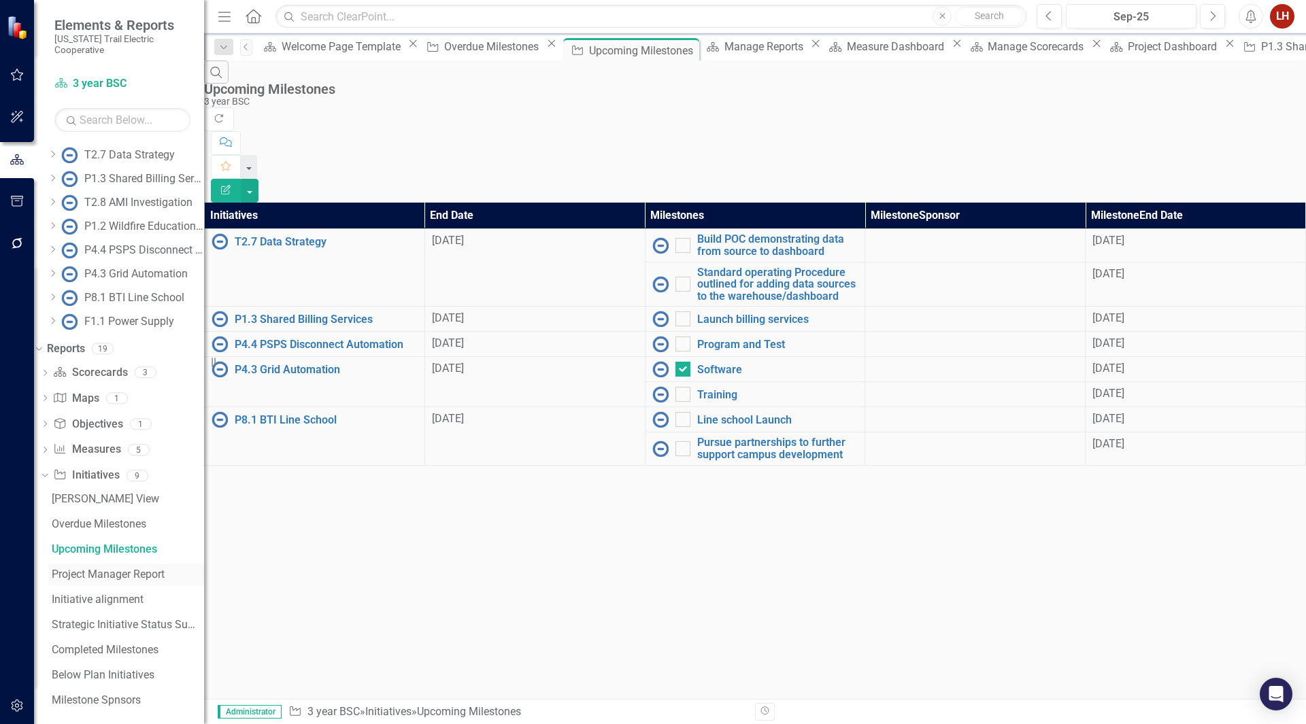
click at [140, 569] on div "Project Manager Report" at bounding box center [128, 574] width 152 height 12
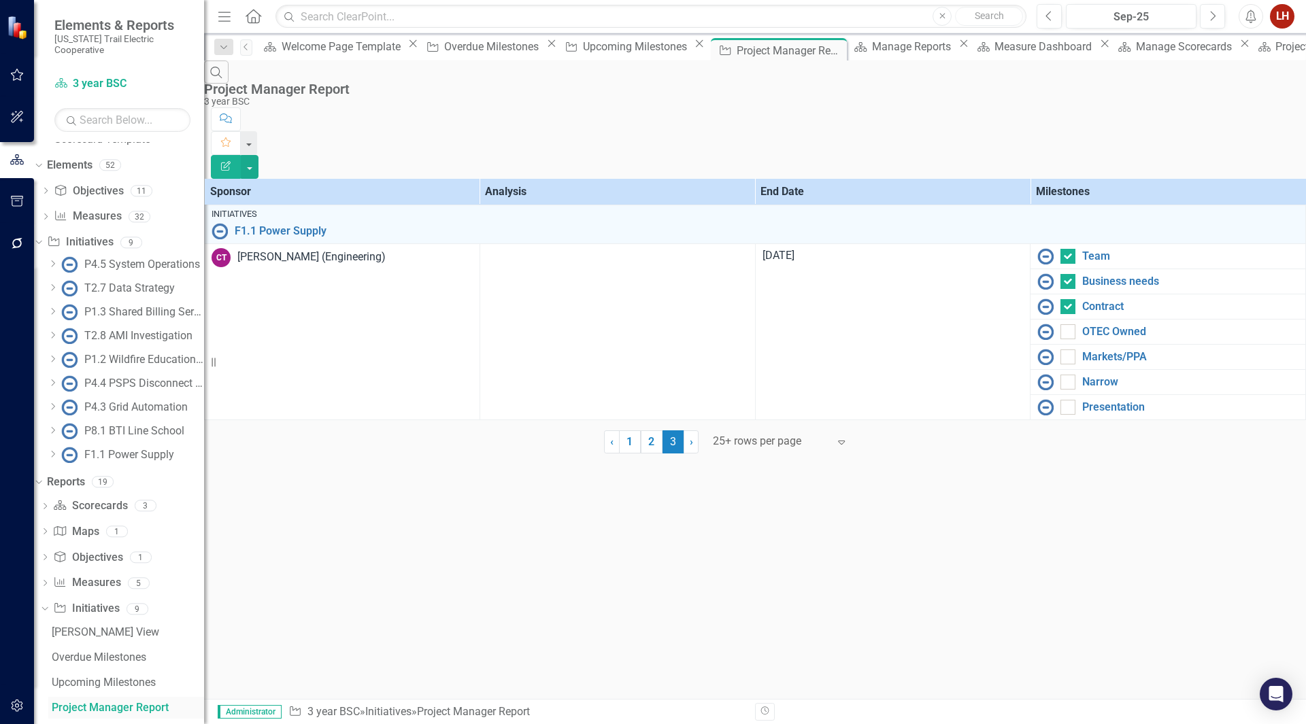
scroll to position [75, 0]
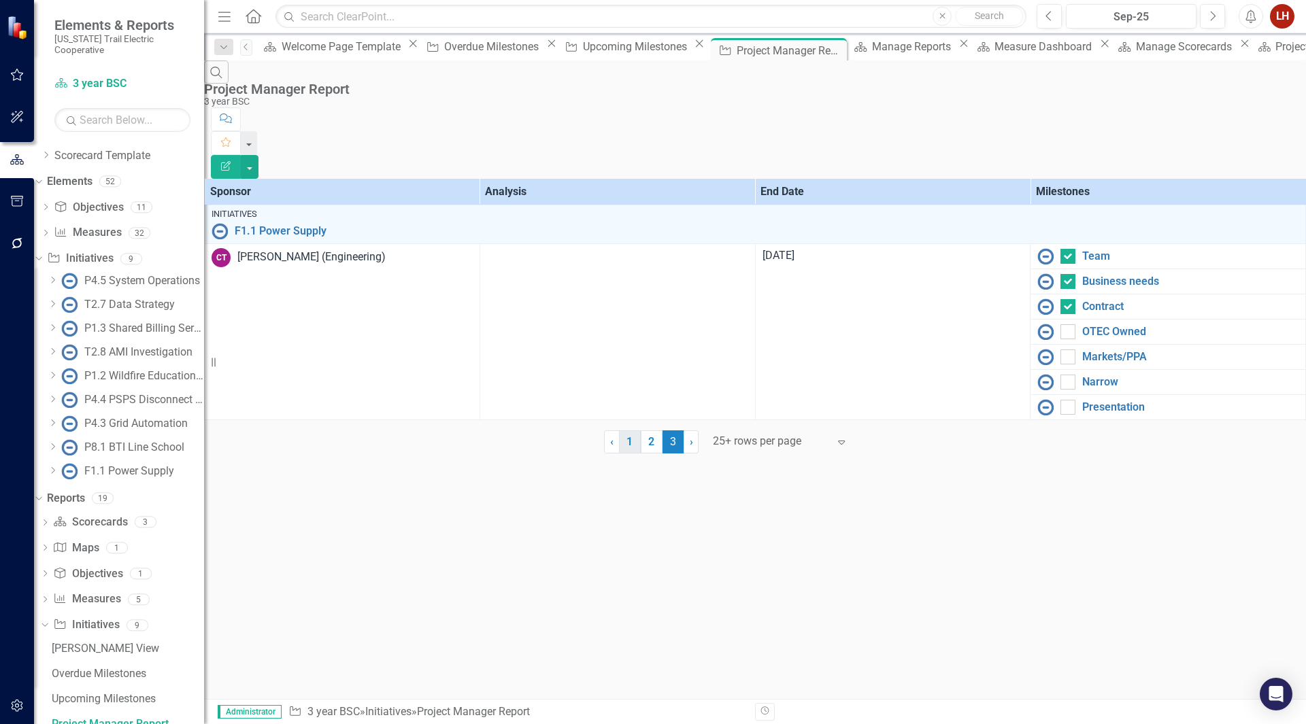
click at [630, 454] on link "1" at bounding box center [630, 441] width 22 height 23
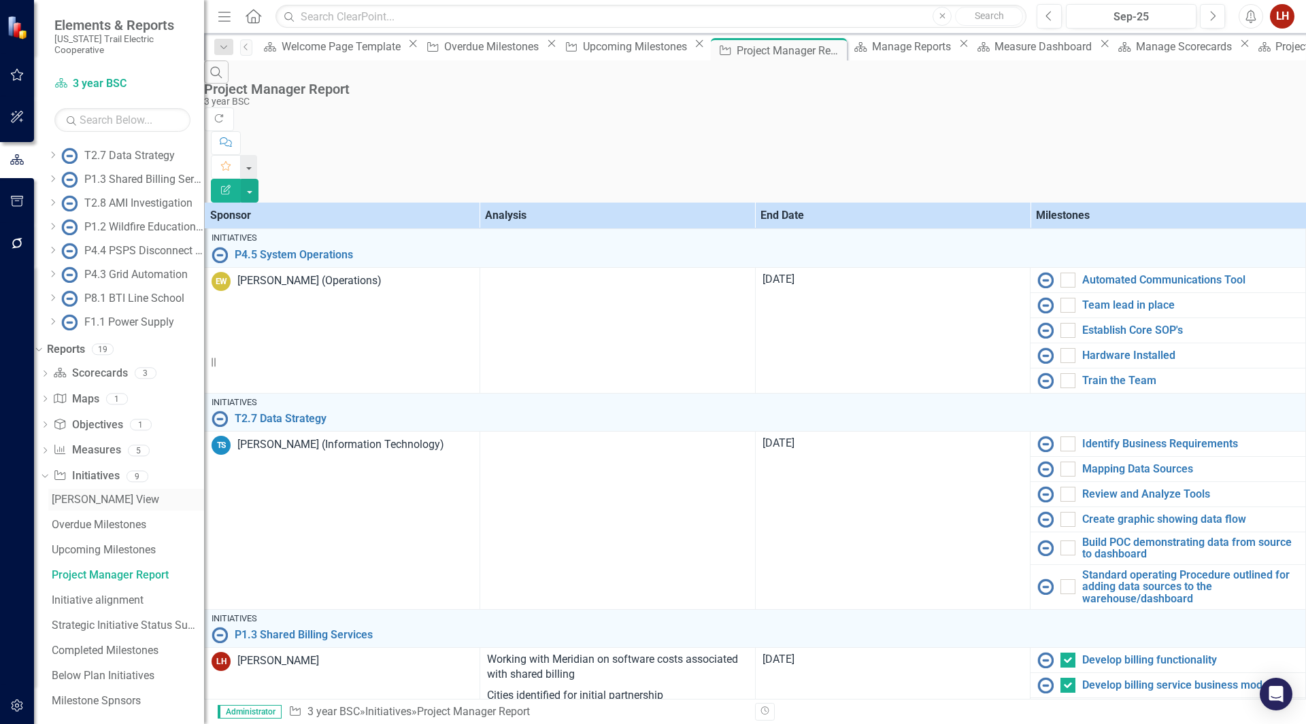
scroll to position [224, 0]
click at [123, 594] on div "Initiative alignment" at bounding box center [128, 600] width 152 height 12
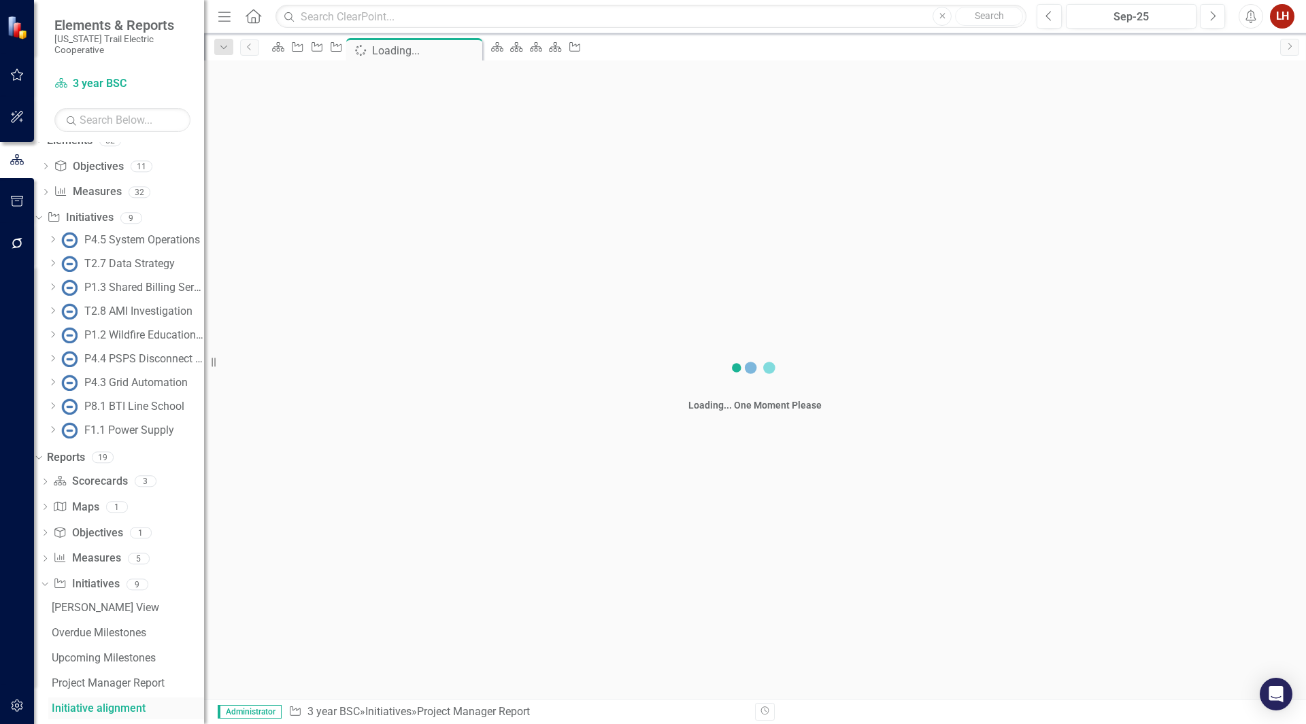
scroll to position [100, 0]
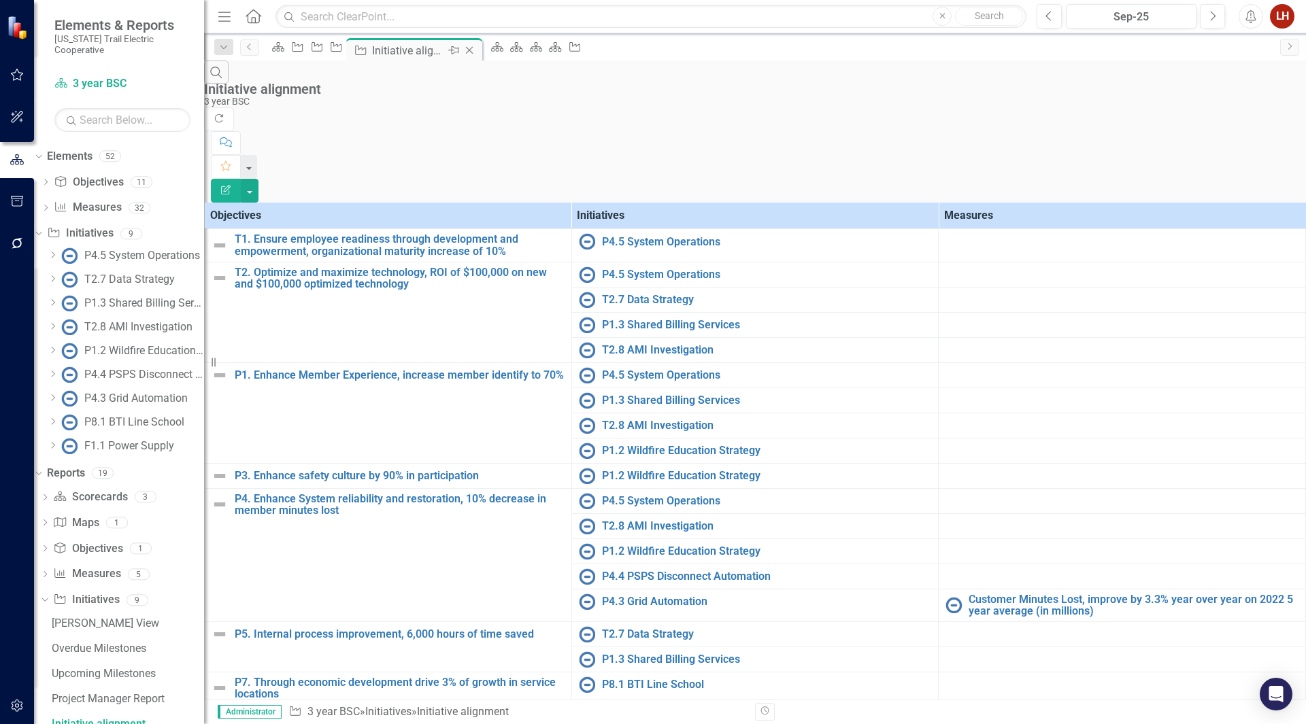
click at [473, 52] on icon at bounding box center [468, 50] width 7 height 7
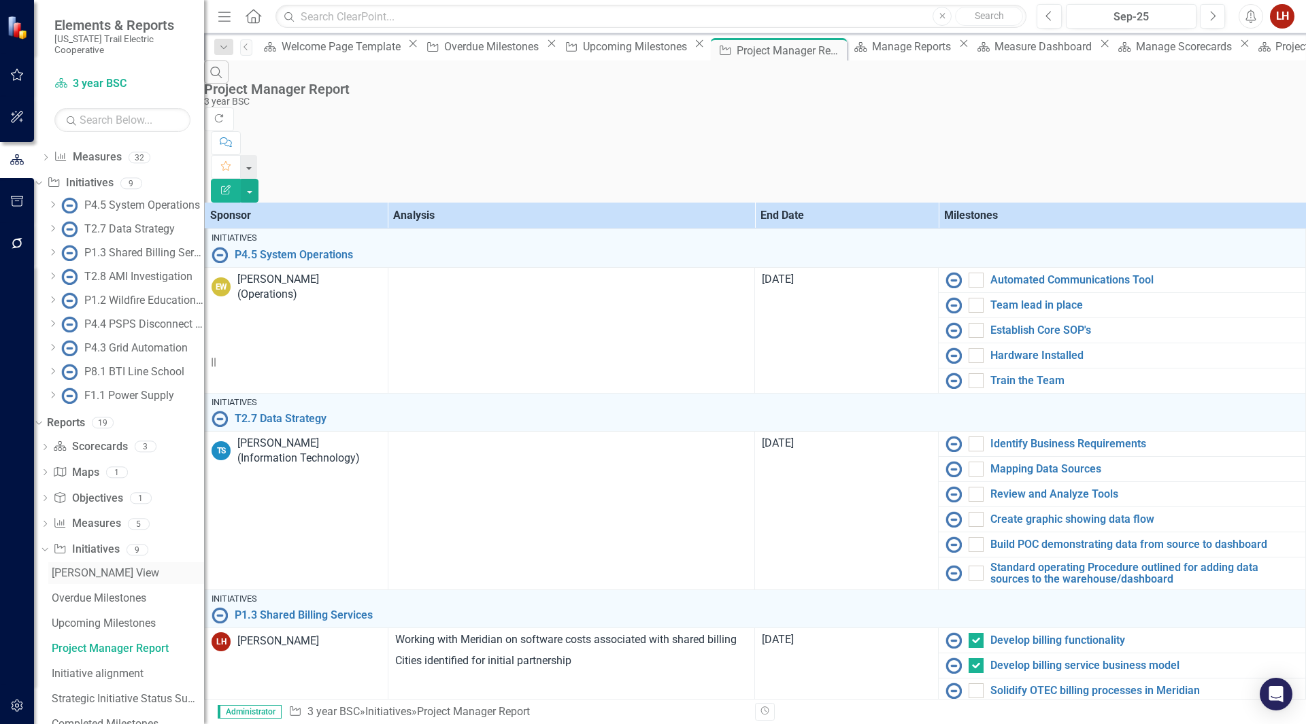
scroll to position [224, 0]
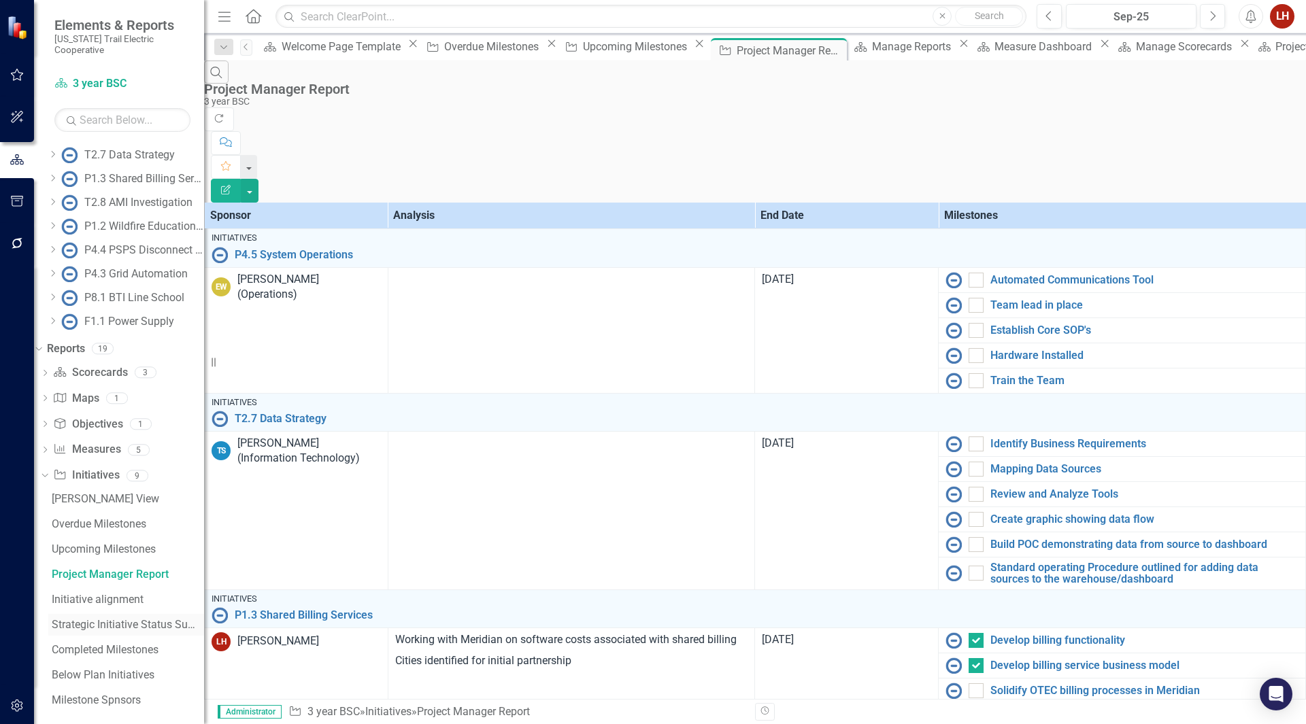
click at [158, 619] on div "Strategic Initiative Status Summary" at bounding box center [128, 625] width 152 height 12
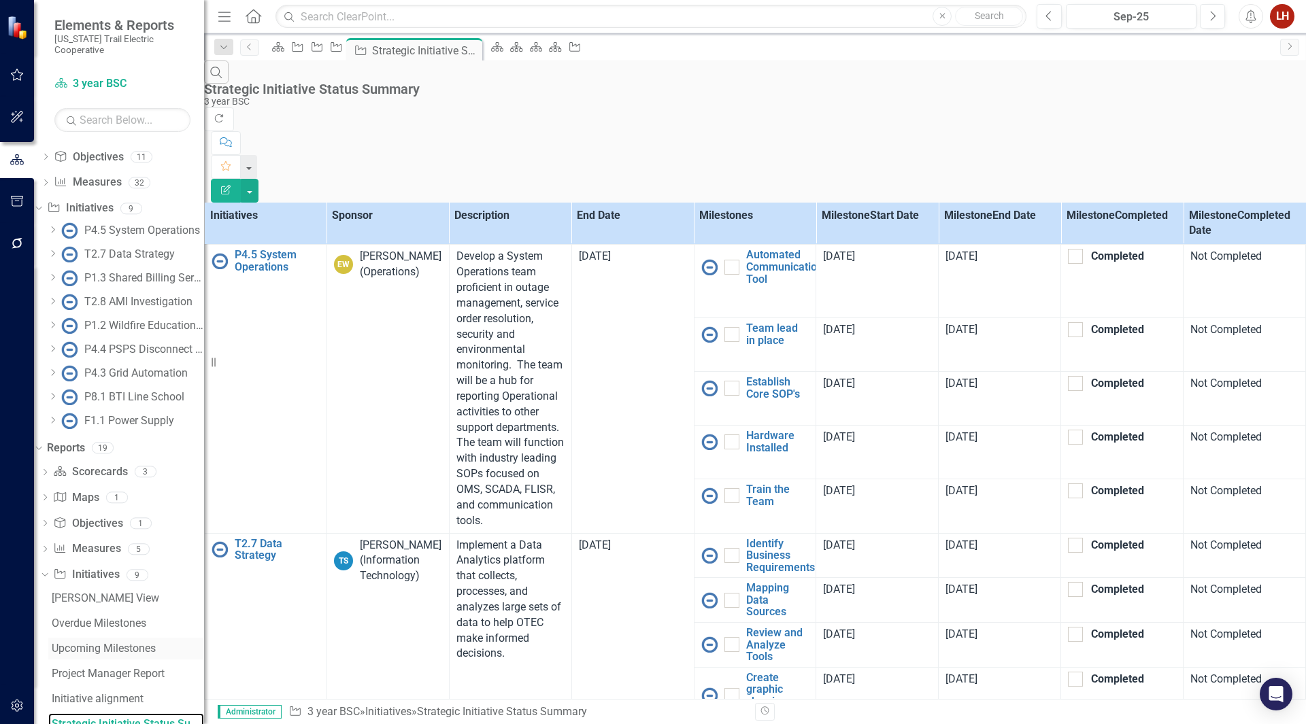
scroll to position [224, 0]
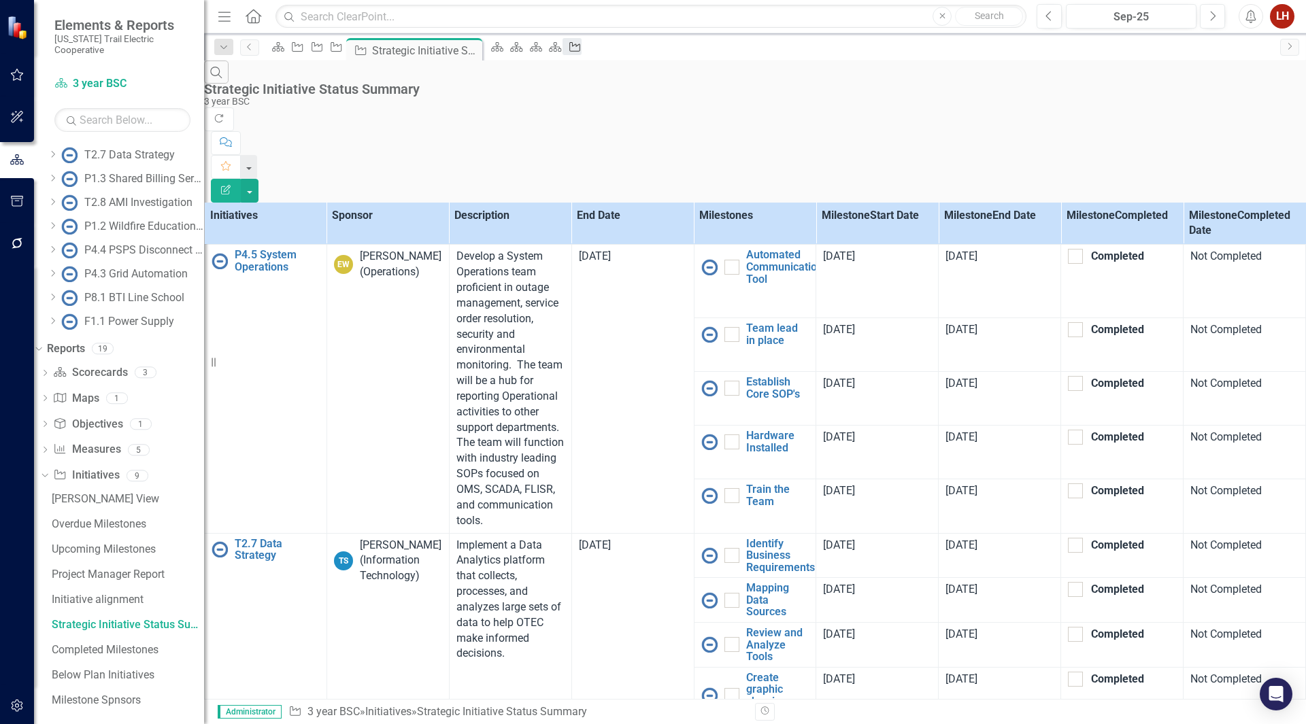
click at [581, 50] on icon "Initiative" at bounding box center [575, 46] width 14 height 11
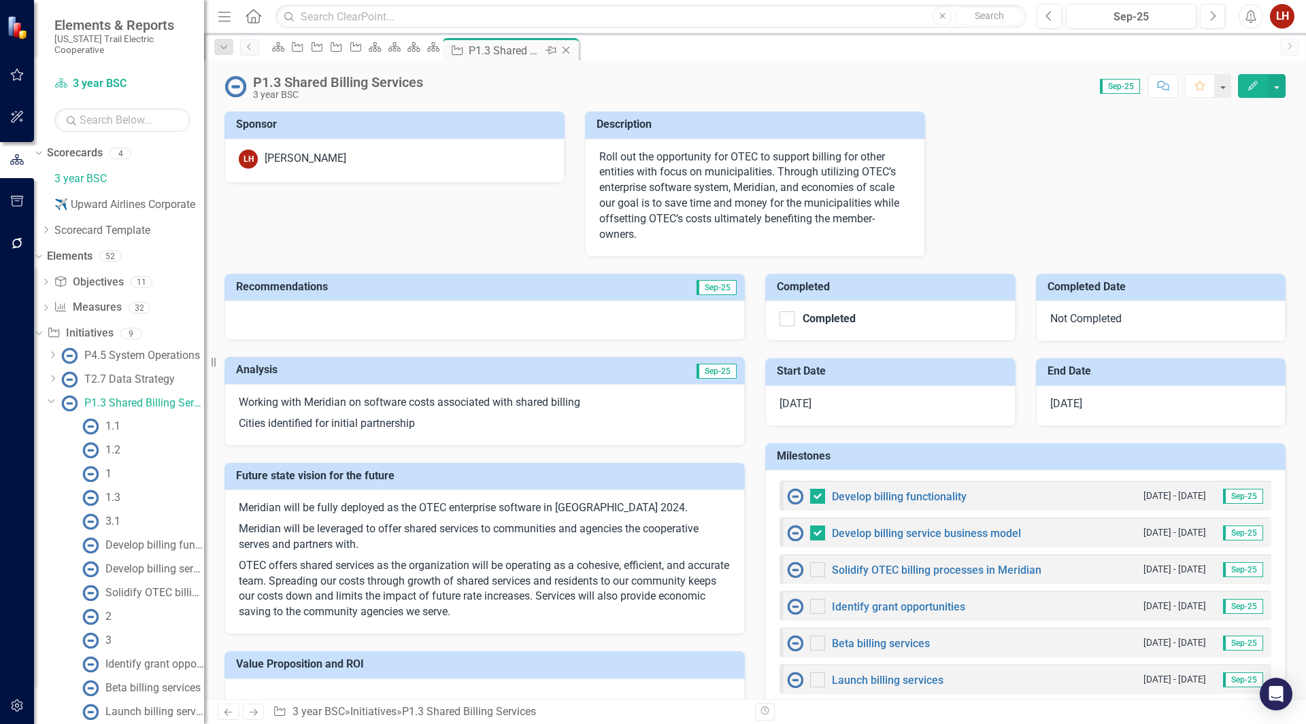
click at [573, 50] on icon "Close" at bounding box center [566, 50] width 14 height 11
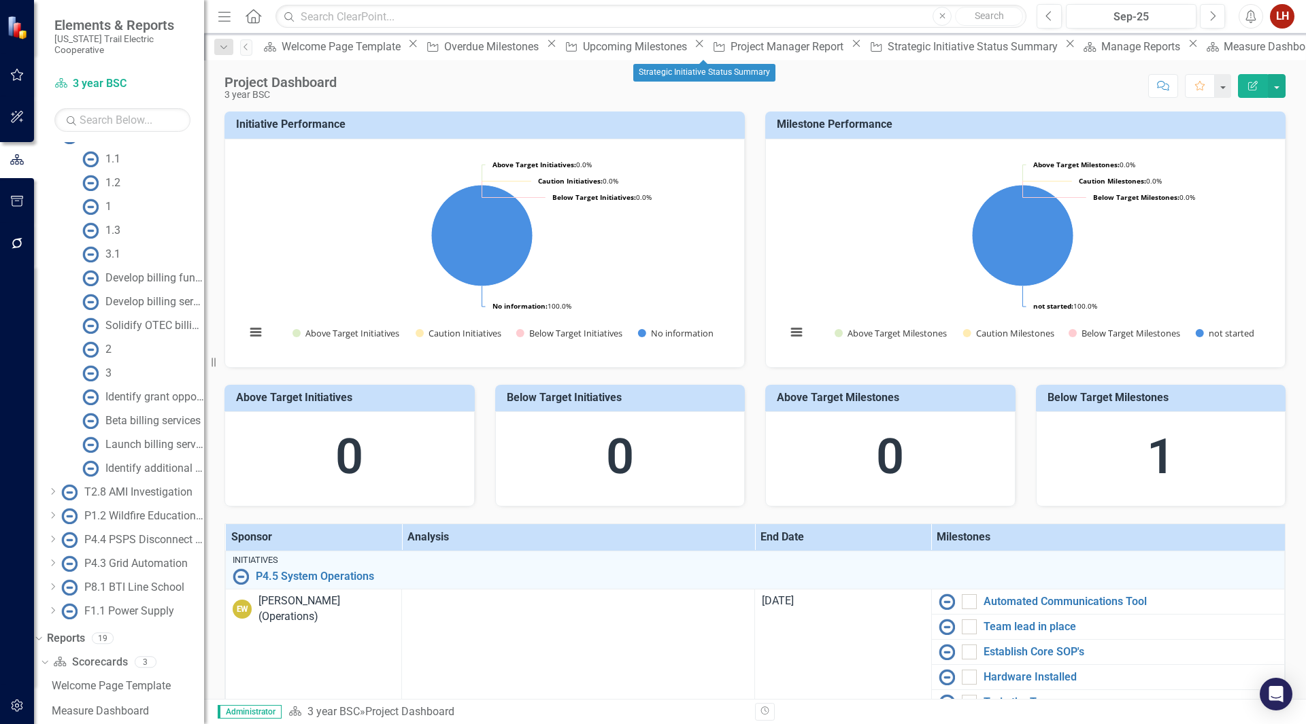
scroll to position [279, 0]
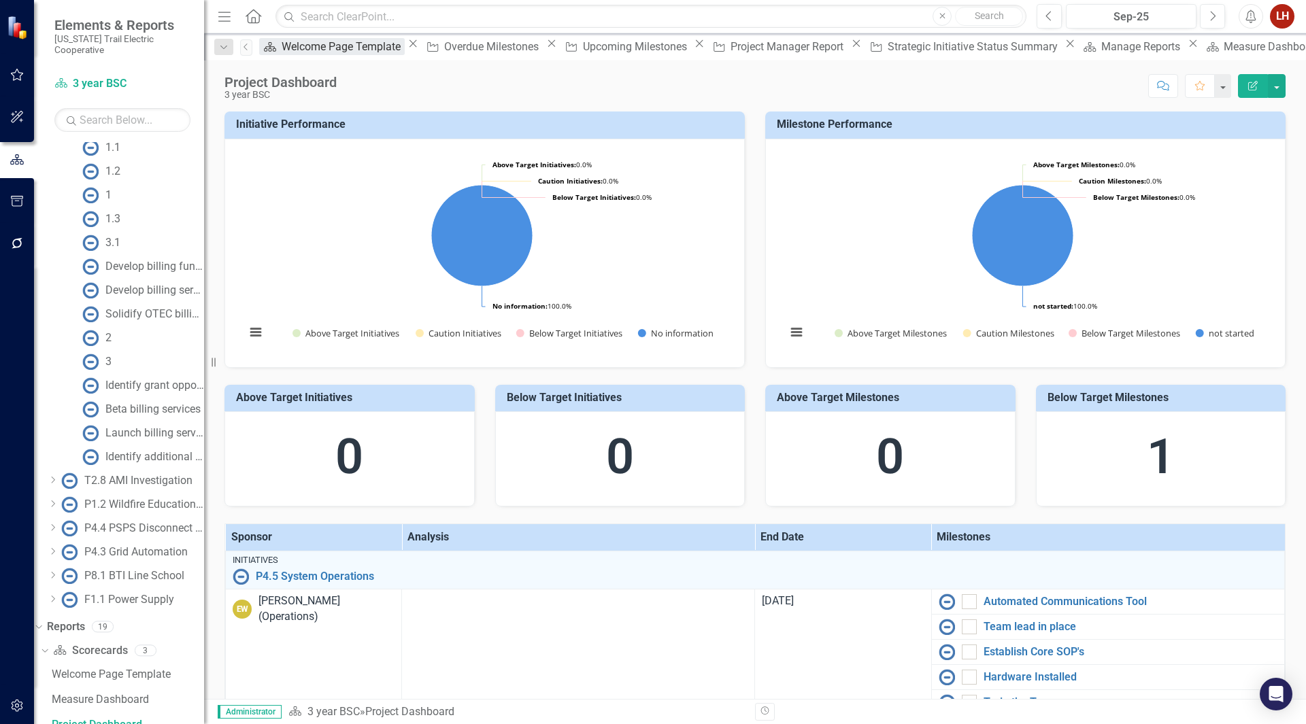
click at [311, 51] on div "Welcome Page Template" at bounding box center [343, 46] width 123 height 17
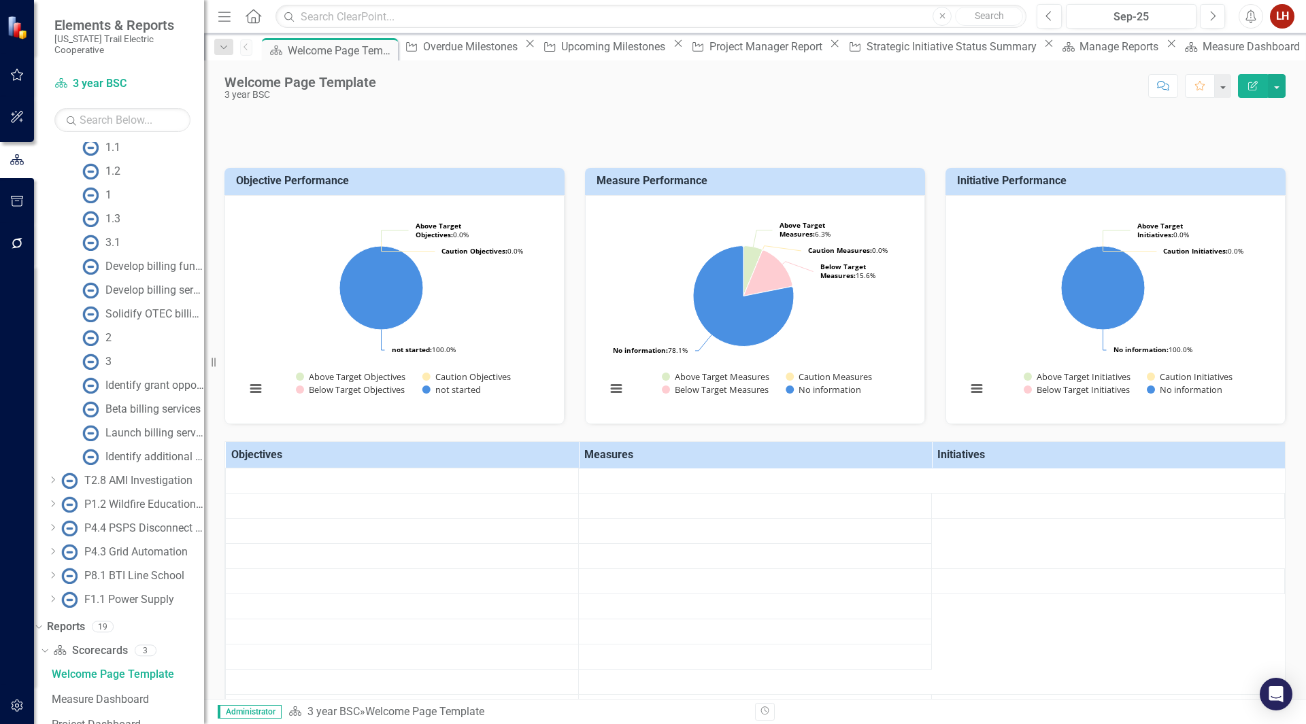
scroll to position [228, 0]
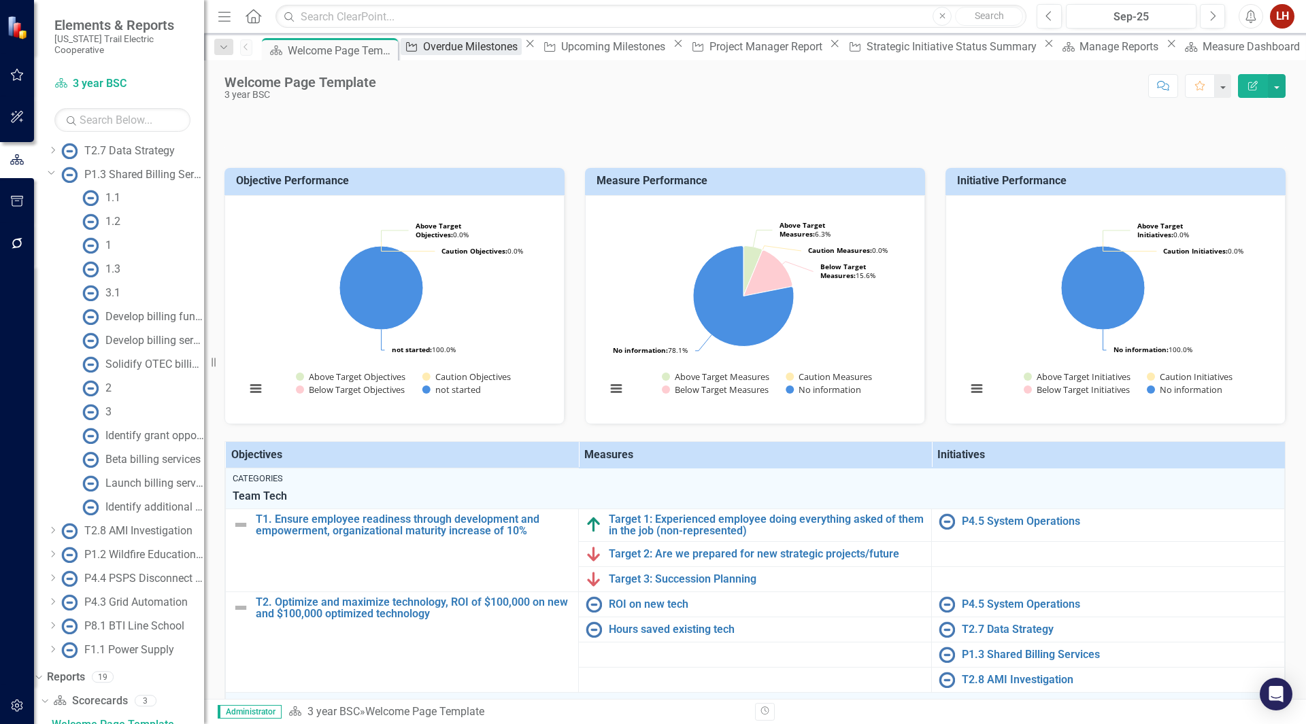
click at [435, 52] on div "Overdue Milestones" at bounding box center [472, 46] width 99 height 17
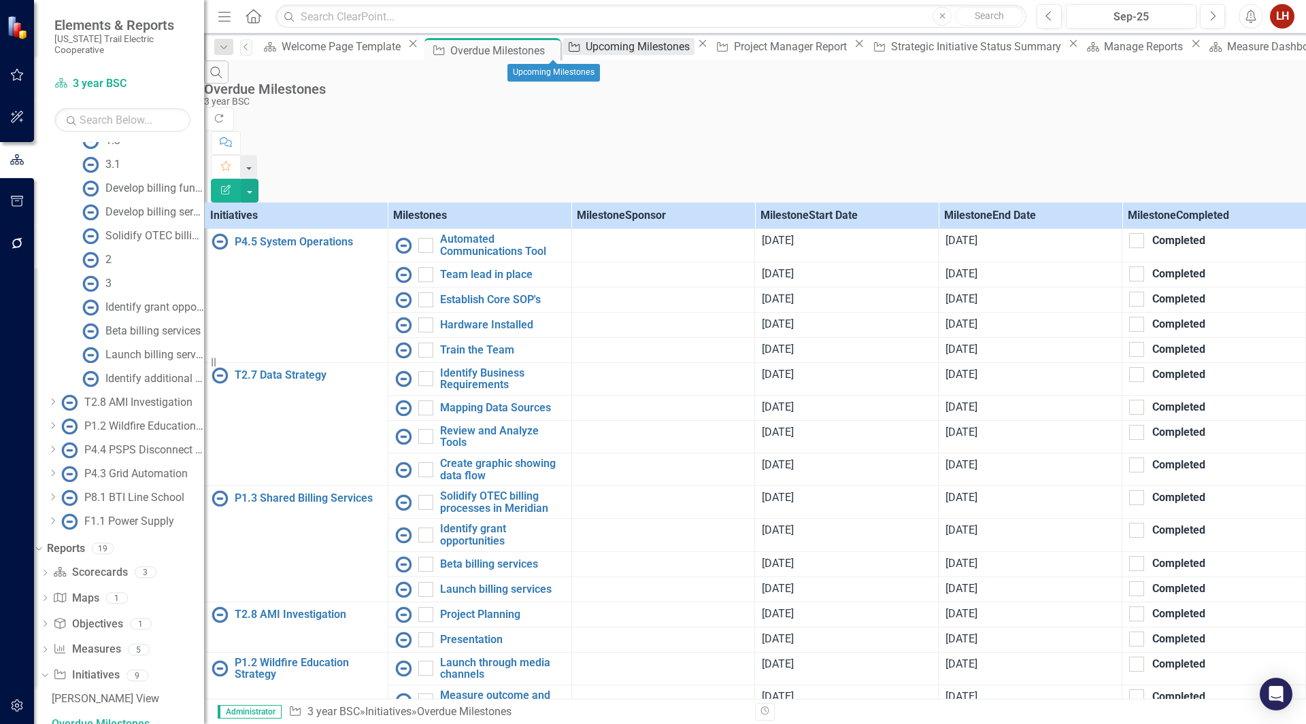
click at [585, 50] on div "Upcoming Milestones" at bounding box center [639, 46] width 108 height 17
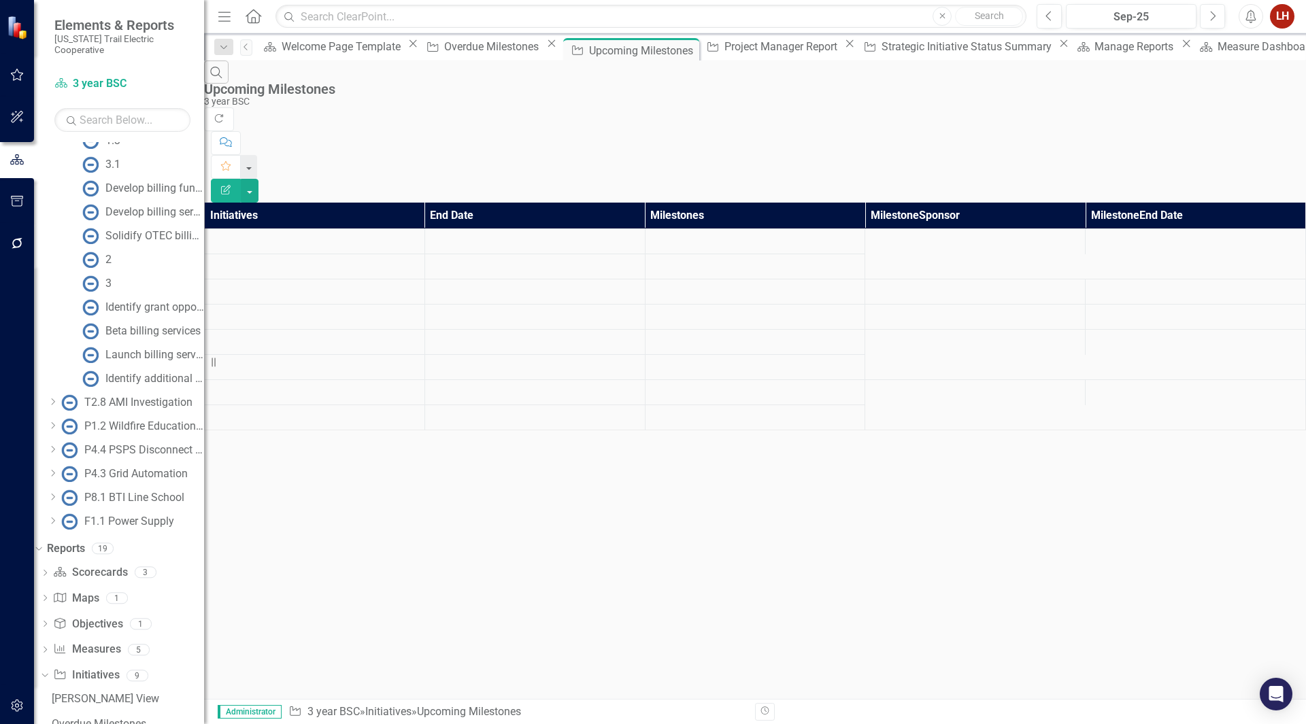
scroll to position [382, 0]
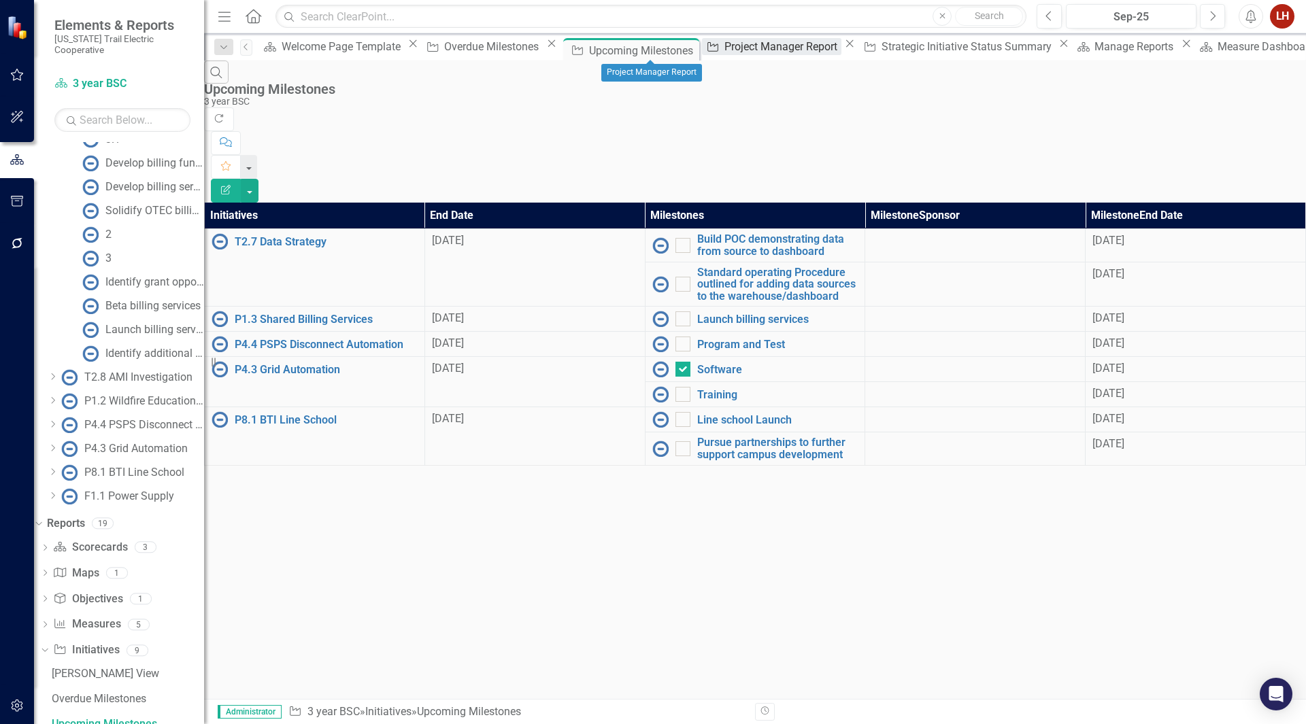
click at [724, 50] on div "Project Manager Report" at bounding box center [782, 46] width 117 height 17
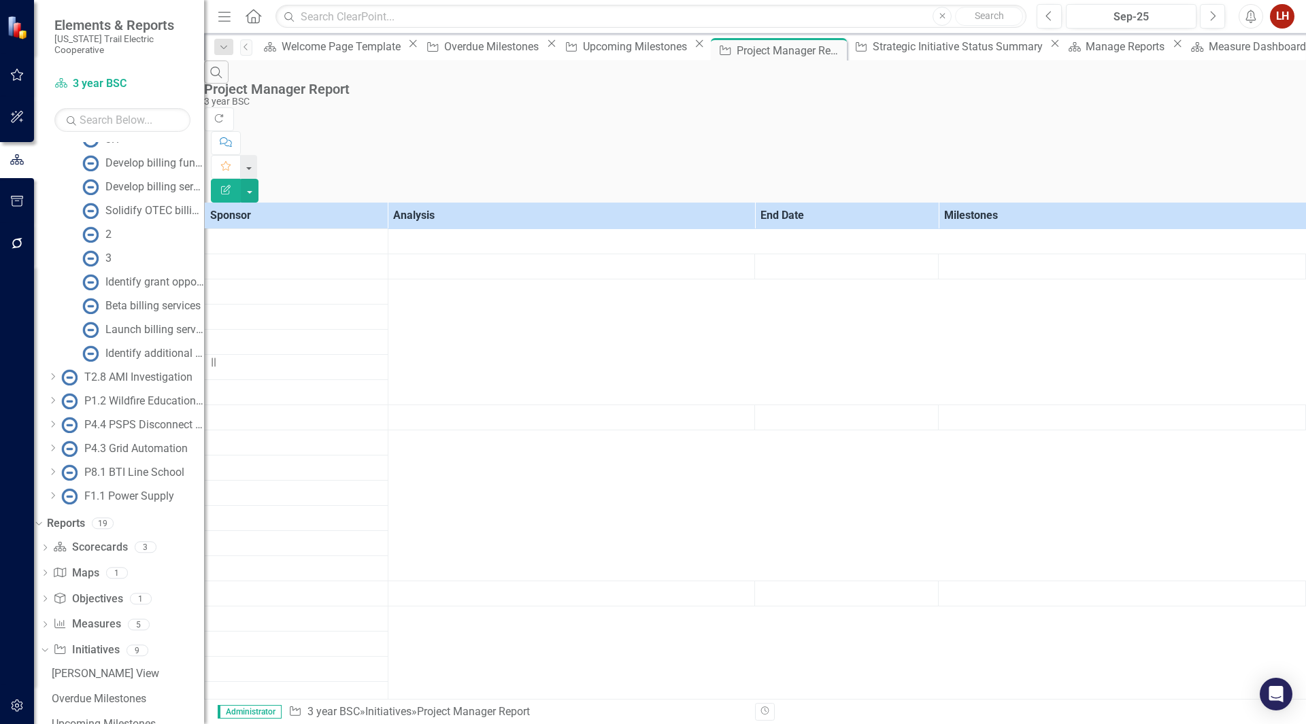
scroll to position [407, 0]
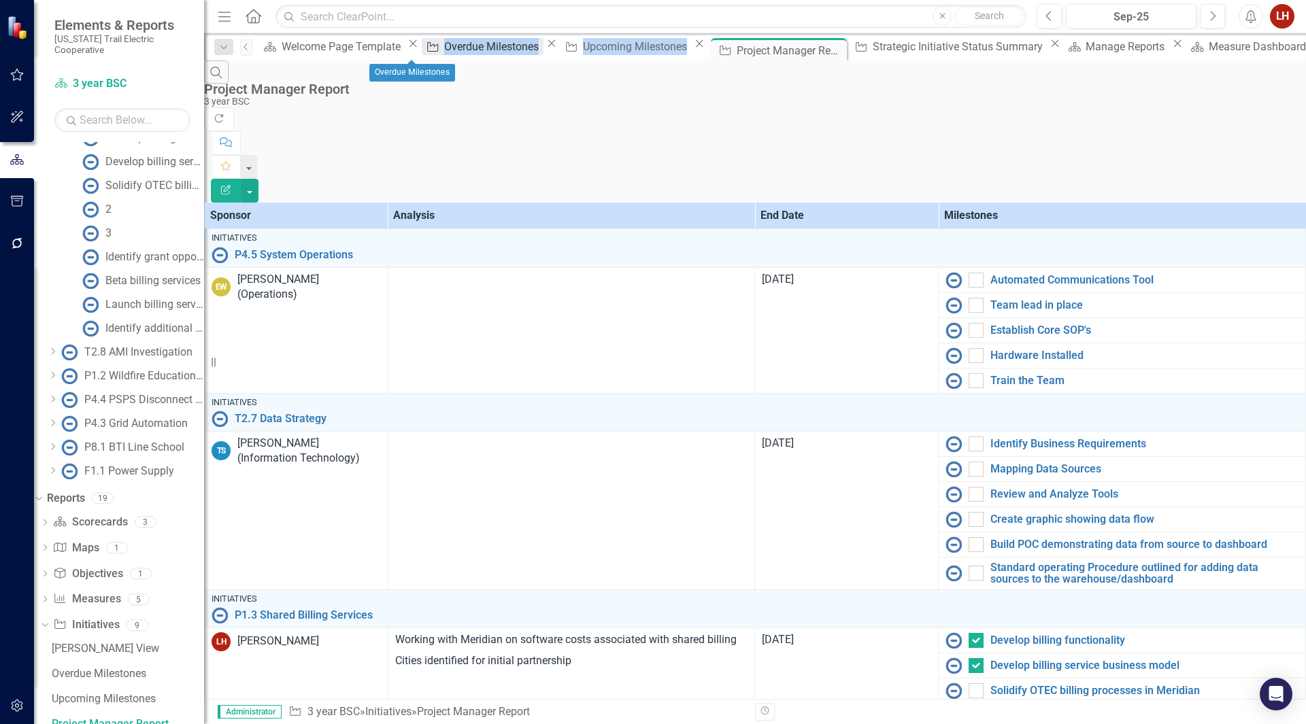
drag, startPoint x: 589, startPoint y: 52, endPoint x: 377, endPoint y: 46, distance: 212.2
click at [377, 47] on div "Scorecard Welcome Page Template Close Initiative Overdue Milestones Close Initi…" at bounding box center [929, 49] width 1341 height 22
click at [645, 82] on div "Search Project Manager Report 3 year BSC" at bounding box center [755, 84] width 1102 height 47
click at [872, 49] on div "Strategic Initiative Status Summary" at bounding box center [958, 46] width 173 height 17
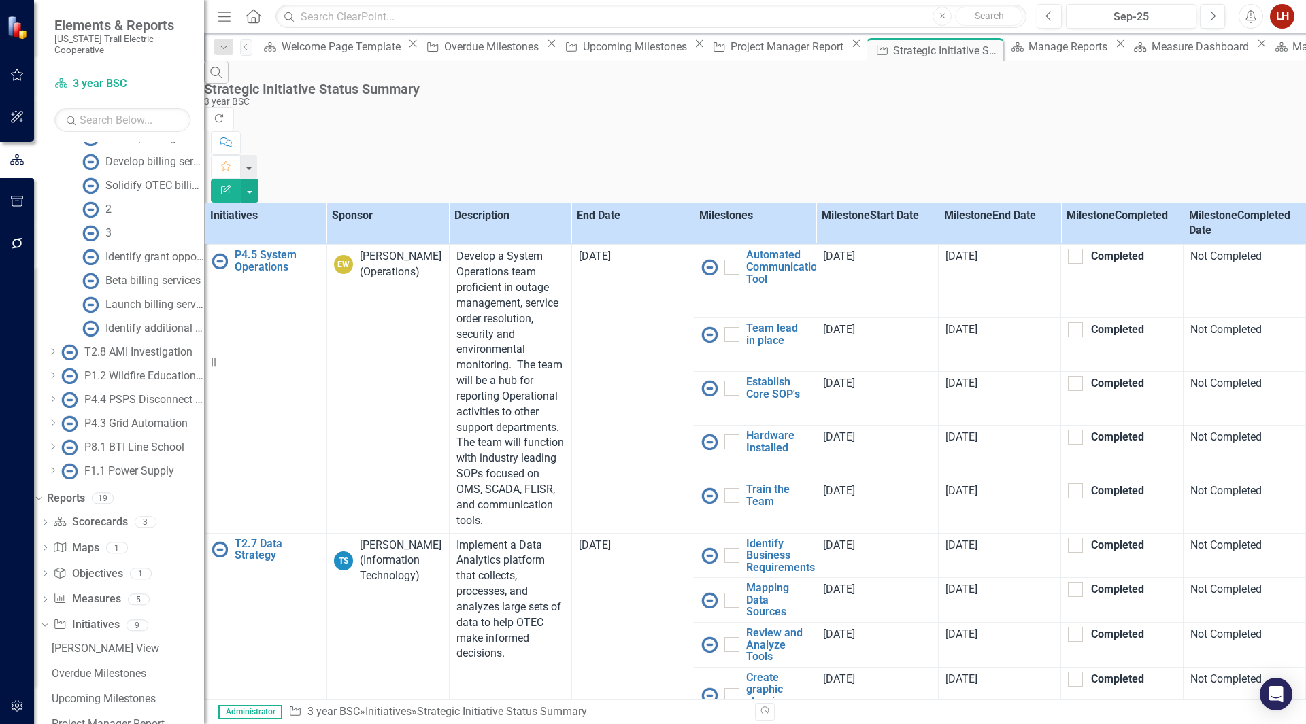
scroll to position [458, 0]
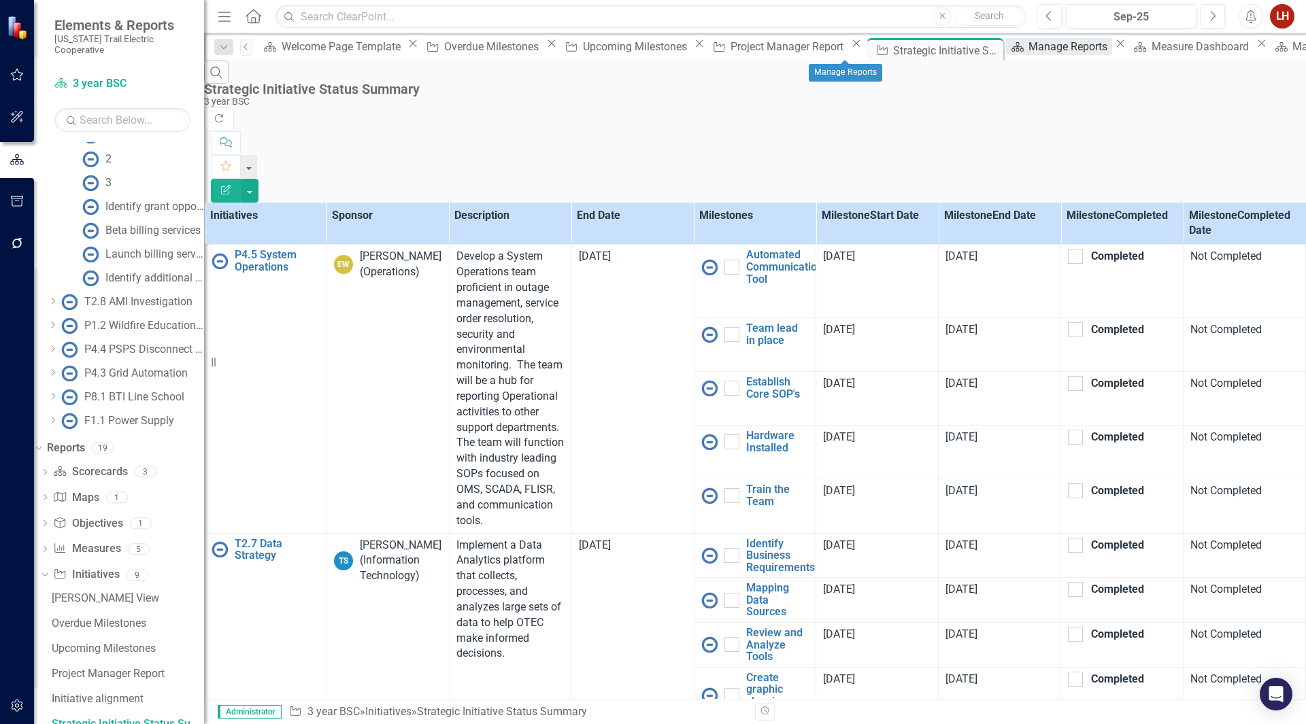
click at [1028, 52] on div "Manage Reports" at bounding box center [1069, 46] width 83 height 17
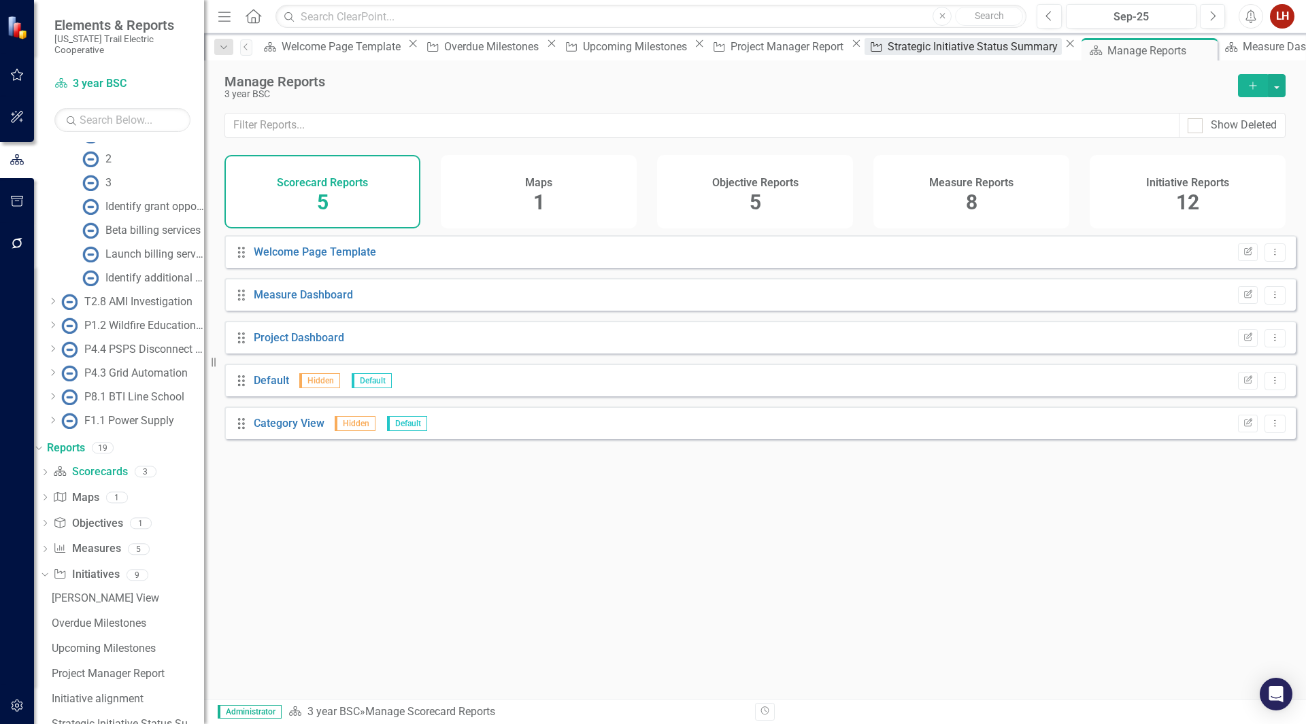
click at [869, 48] on icon "Initiative" at bounding box center [876, 46] width 14 height 11
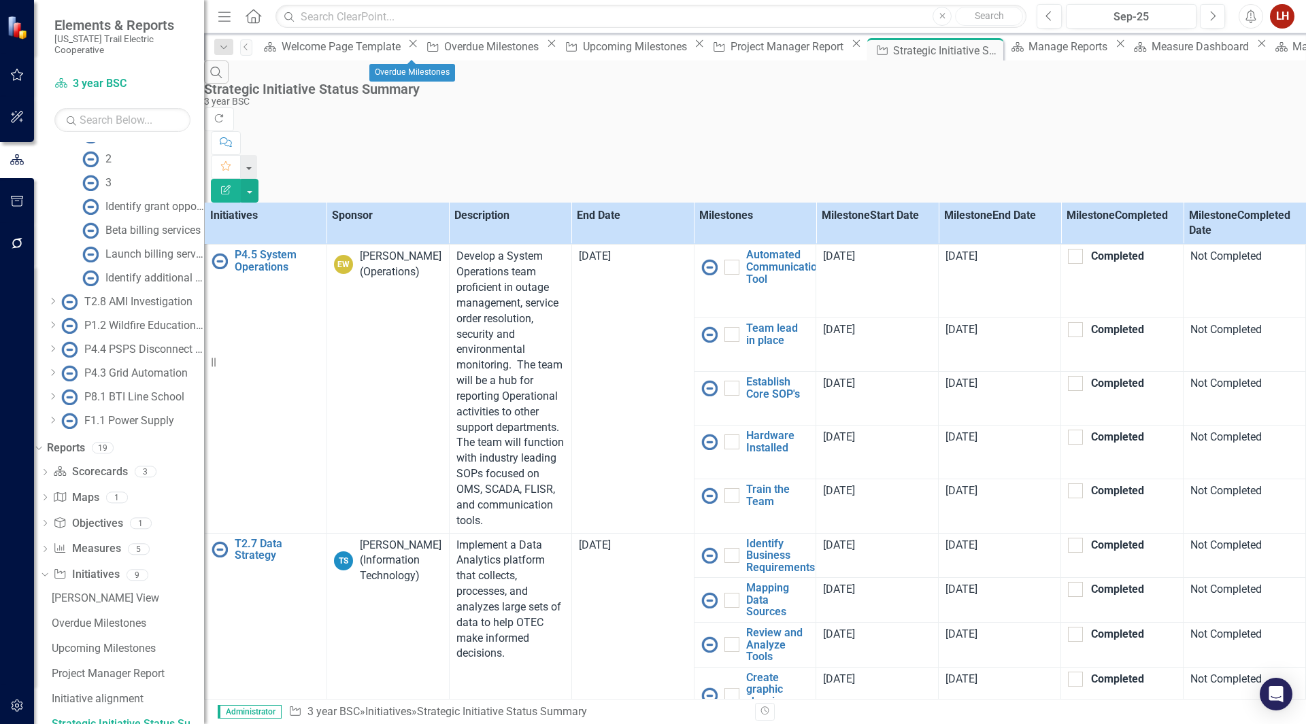
click at [545, 47] on icon "Close" at bounding box center [552, 43] width 14 height 11
click at [554, 48] on icon "Close" at bounding box center [561, 43] width 14 height 11
click at [614, 51] on div "Strategic Initiative Status Summary" at bounding box center [650, 50] width 73 height 17
click at [727, 55] on div "Scorecard Manage Reports Close" at bounding box center [788, 46] width 122 height 17
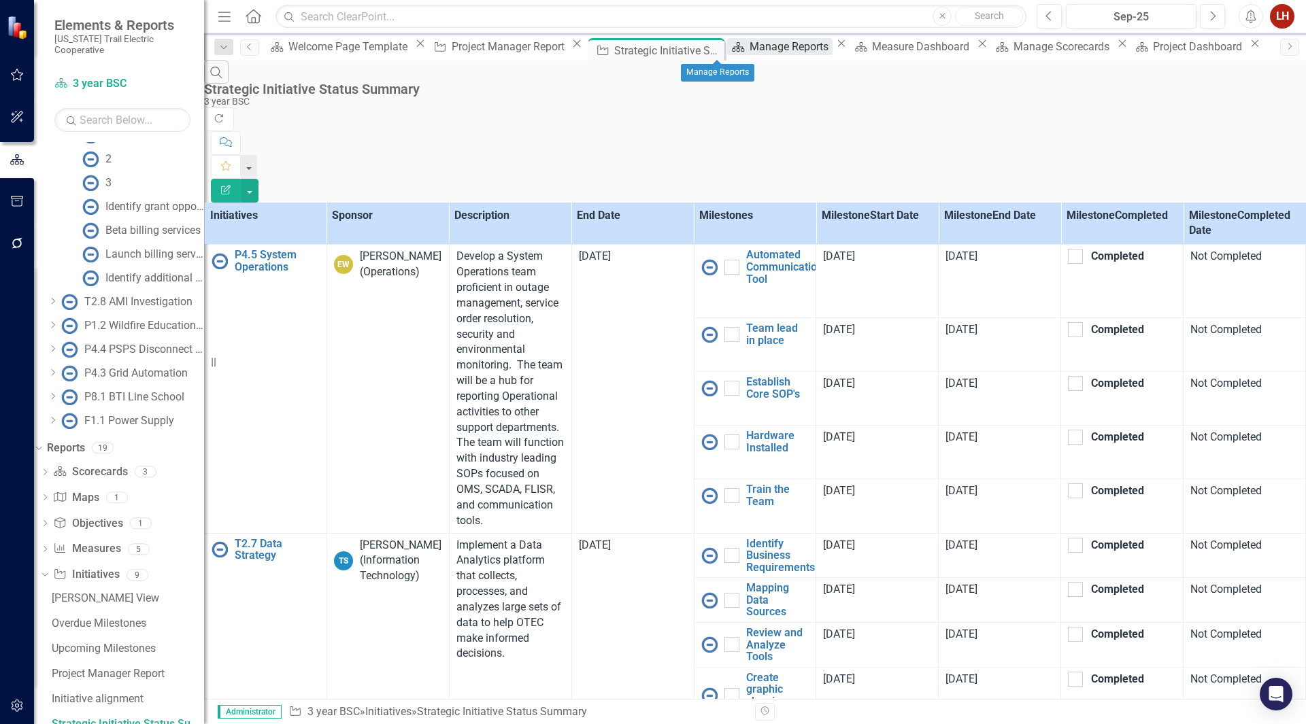
click at [749, 50] on div "Manage Reports" at bounding box center [790, 46] width 83 height 17
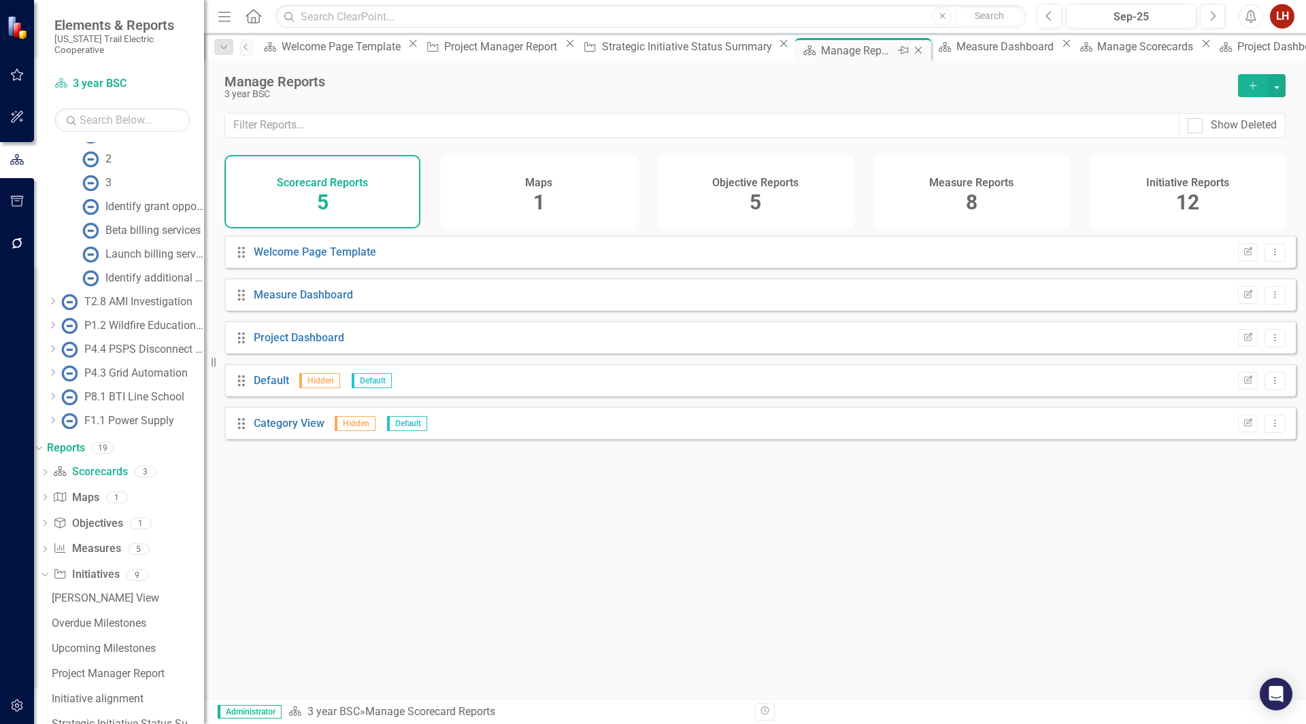
click at [915, 51] on icon at bounding box center [918, 50] width 7 height 7
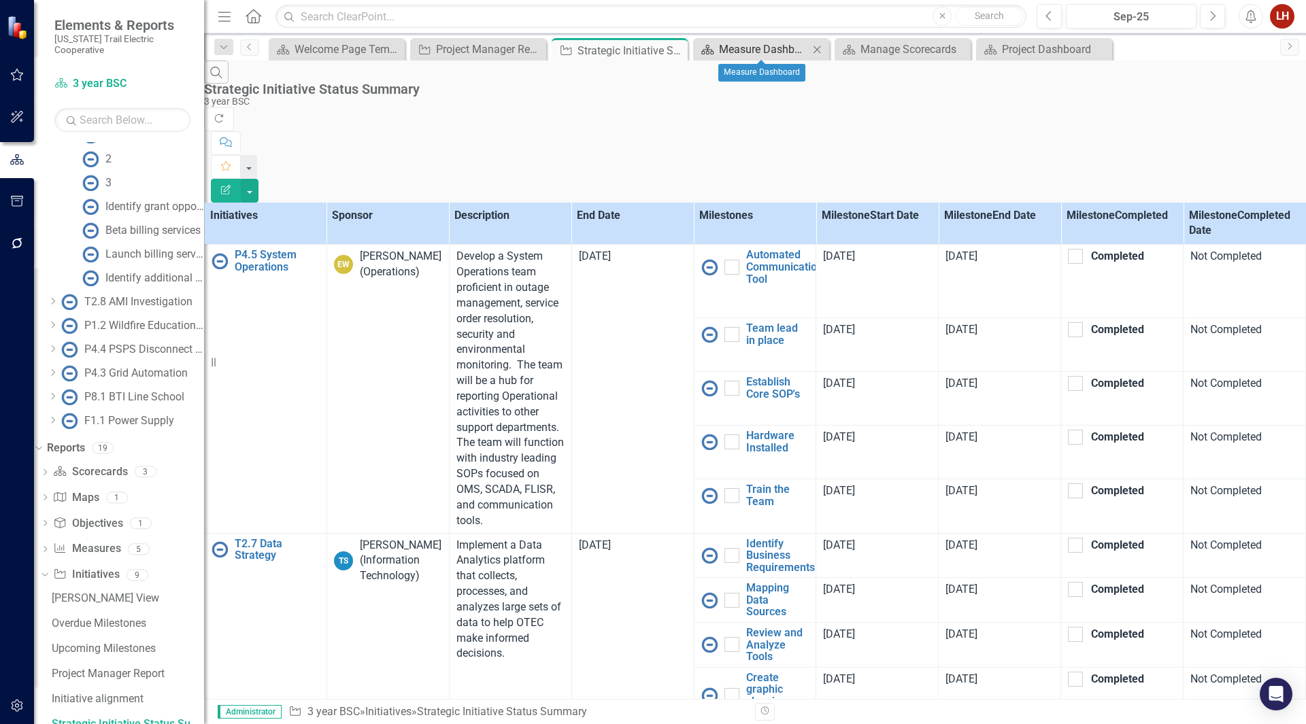
click at [763, 48] on div "Measure Dashboard" at bounding box center [764, 49] width 90 height 17
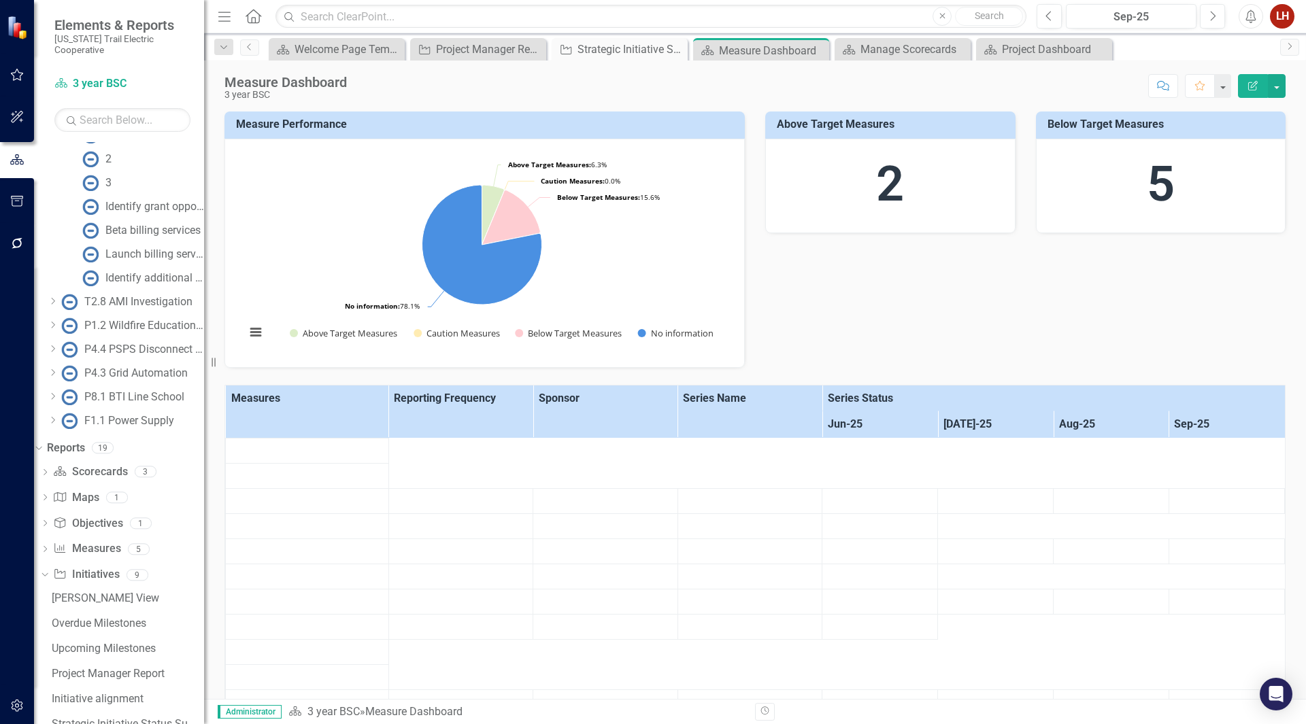
click at [764, 49] on div "Measure Dashboard" at bounding box center [772, 50] width 107 height 17
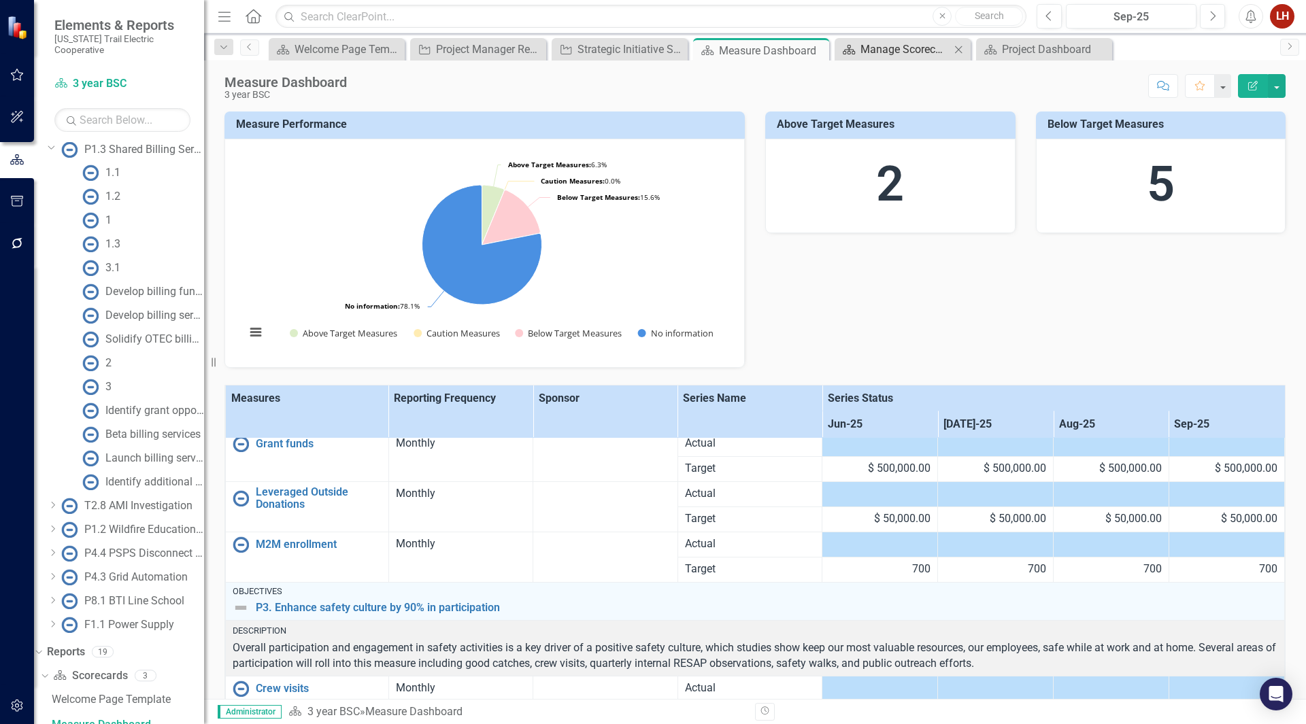
click at [874, 48] on div "Manage Scorecards" at bounding box center [905, 49] width 90 height 17
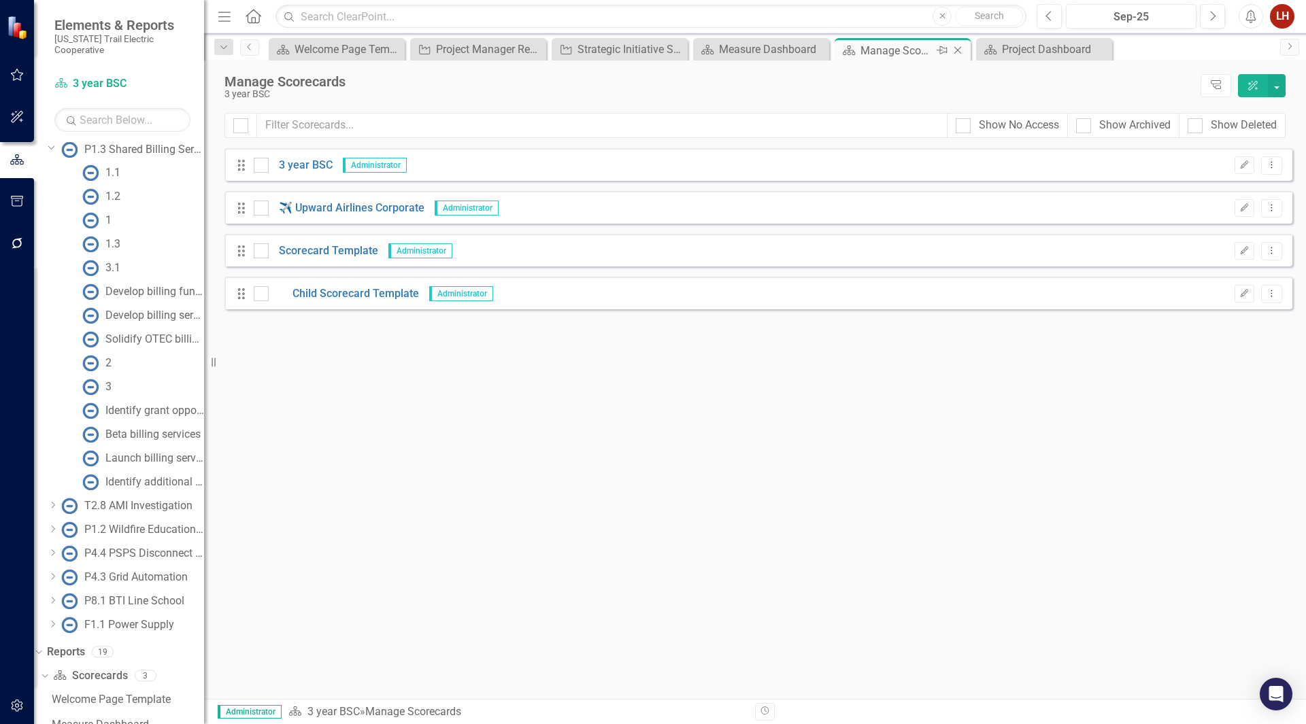
click at [957, 50] on icon at bounding box center [957, 50] width 7 height 7
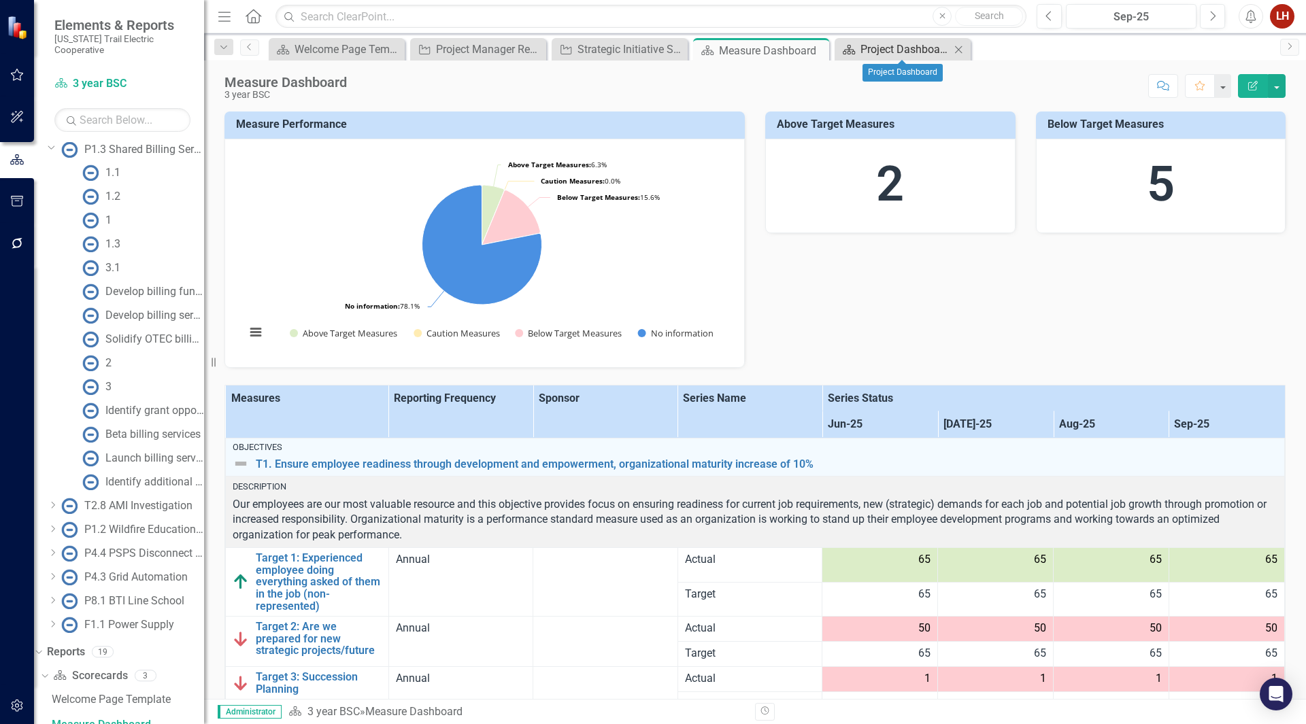
click at [886, 47] on div "Project Dashboard" at bounding box center [905, 49] width 90 height 17
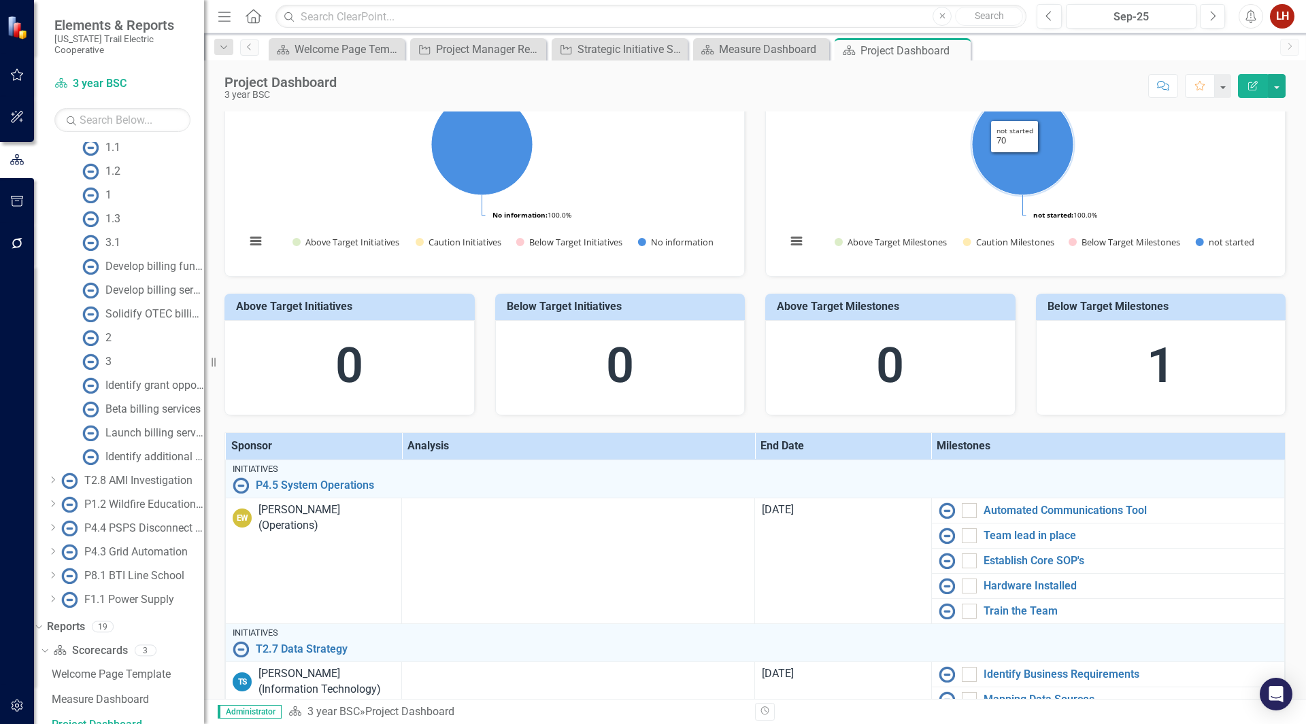
scroll to position [272, 0]
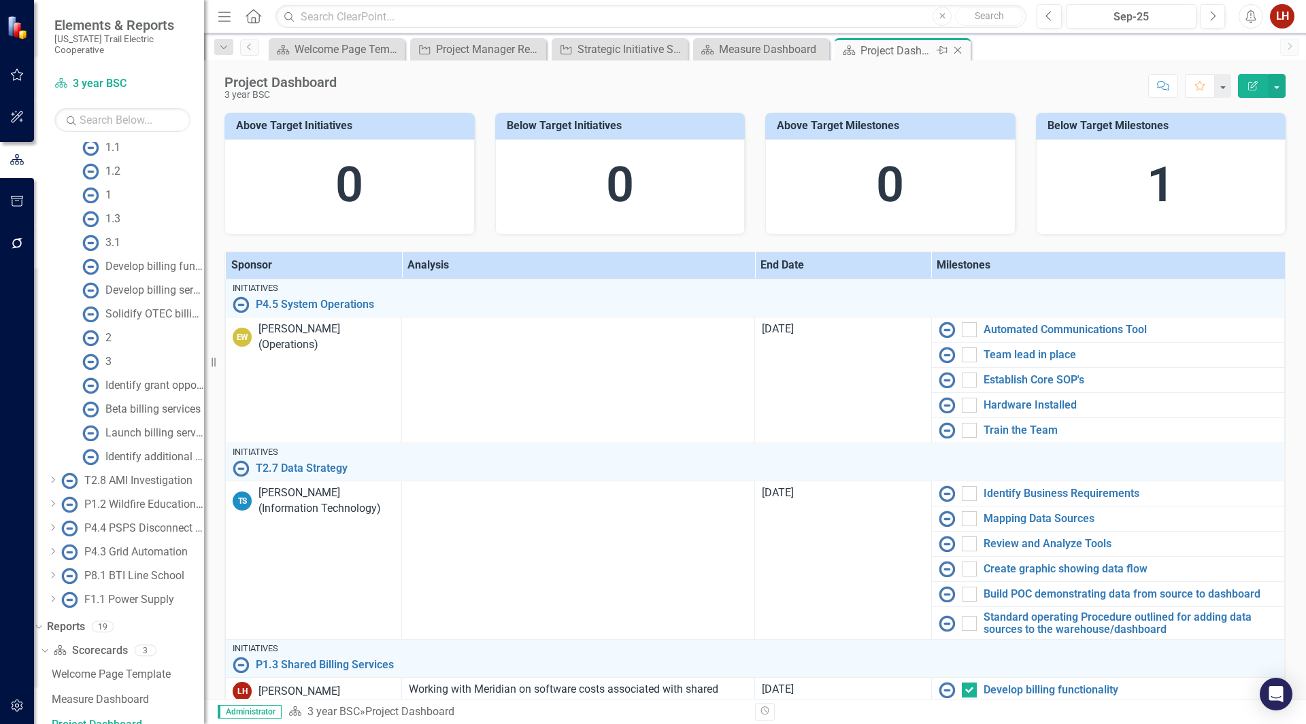
click at [959, 49] on icon "Close" at bounding box center [958, 50] width 14 height 11
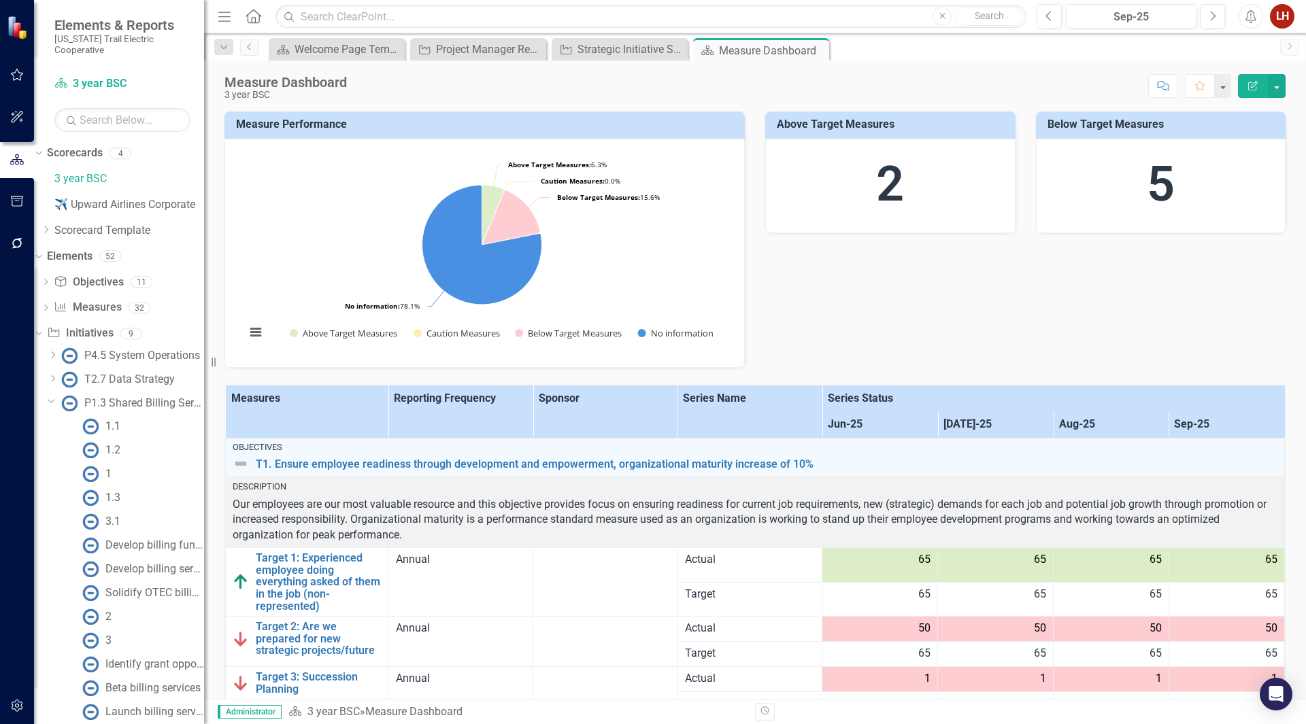
click at [55, 400] on icon at bounding box center [51, 401] width 7 height 3
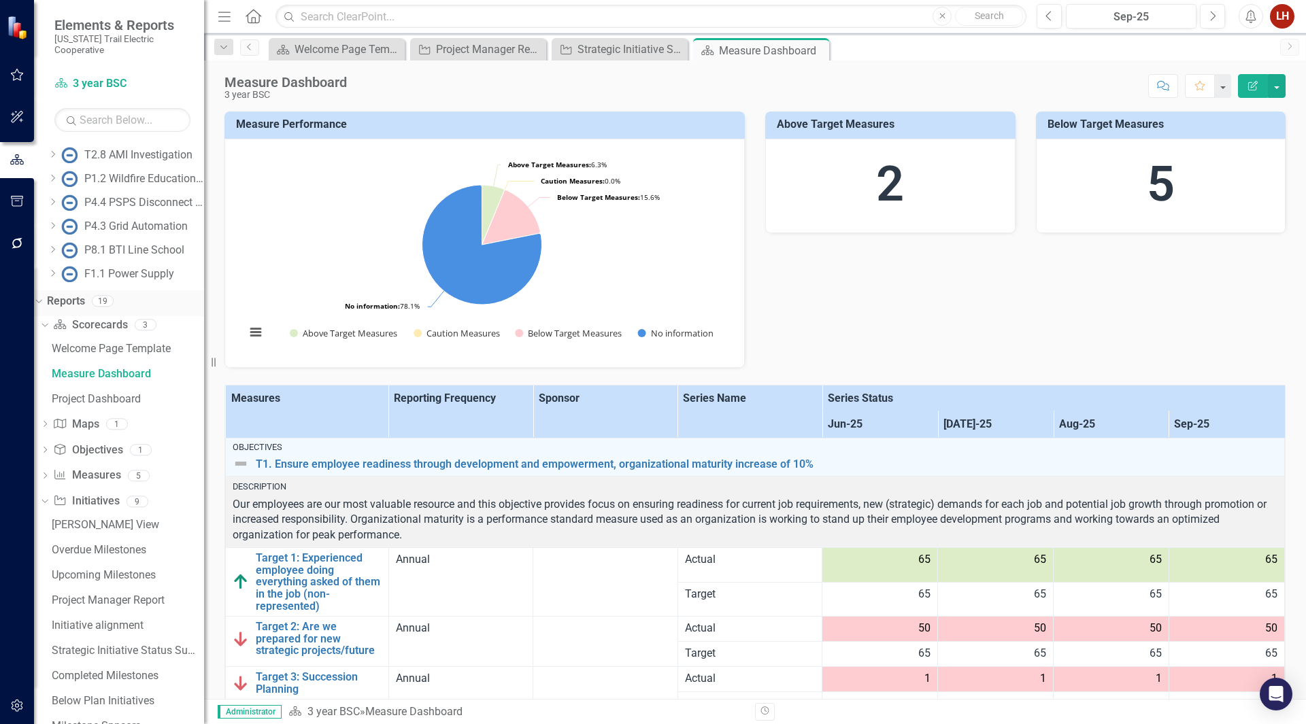
scroll to position [298, 0]
click at [50, 447] on icon "Dropdown" at bounding box center [45, 450] width 10 height 7
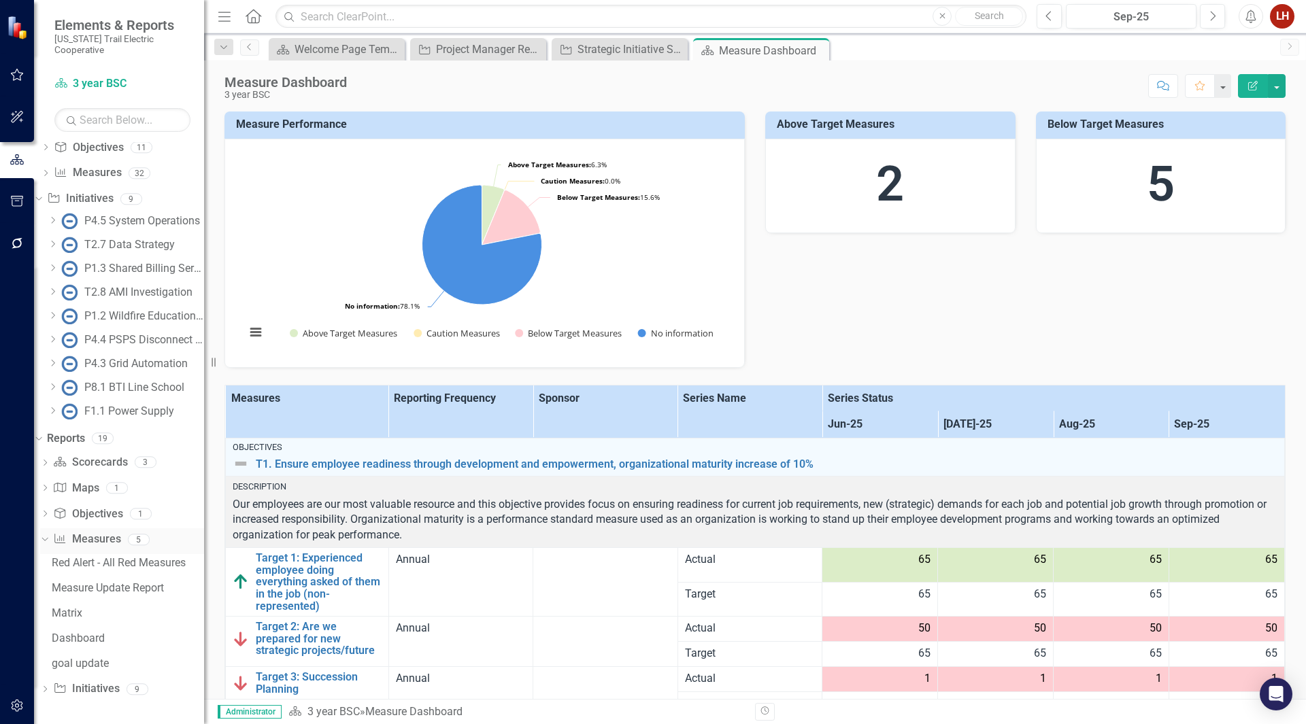
scroll to position [124, 0]
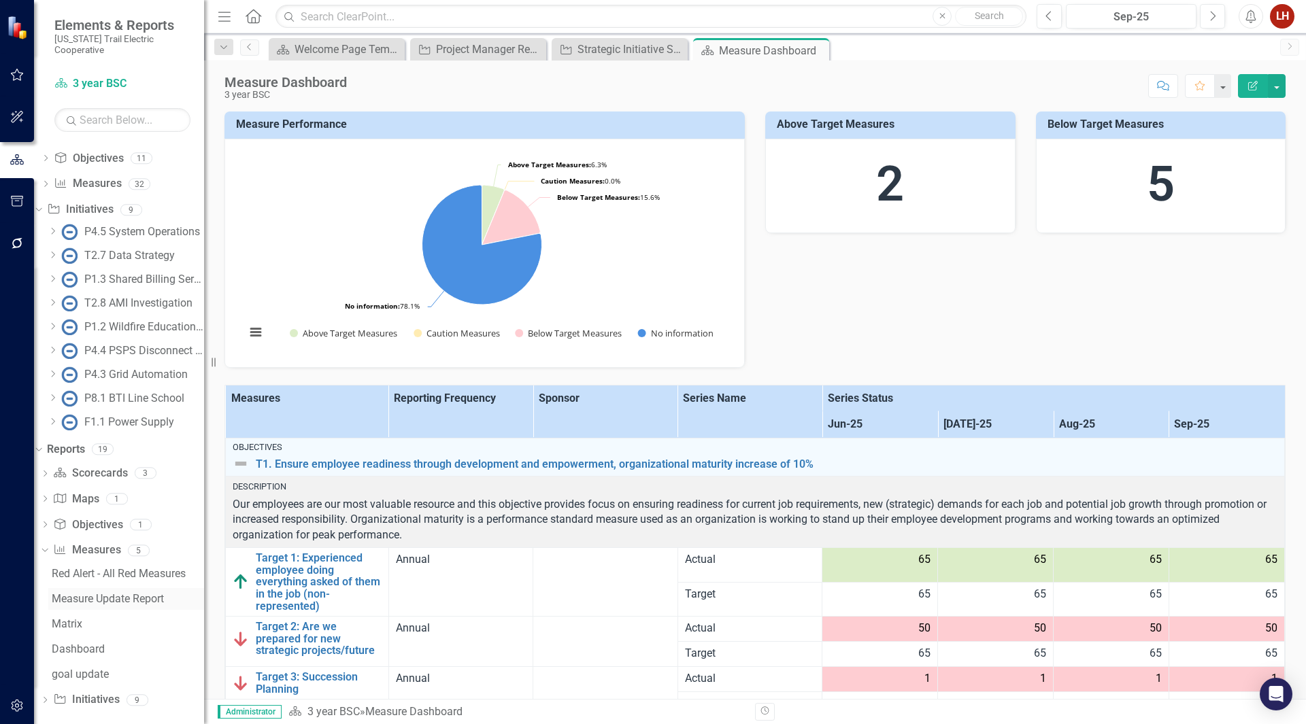
click at [143, 593] on div "Measure Update Report" at bounding box center [128, 599] width 152 height 12
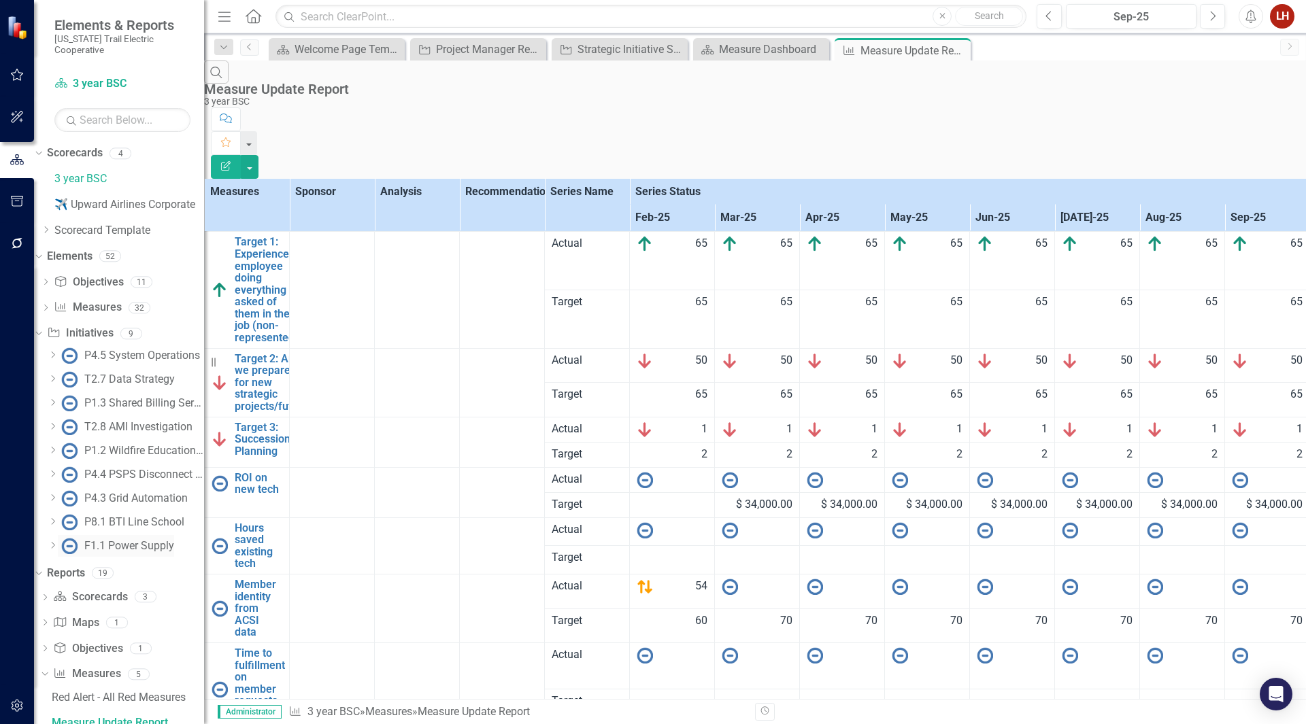
click at [0, 0] on icon "Close" at bounding box center [0, 0] width 0 height 0
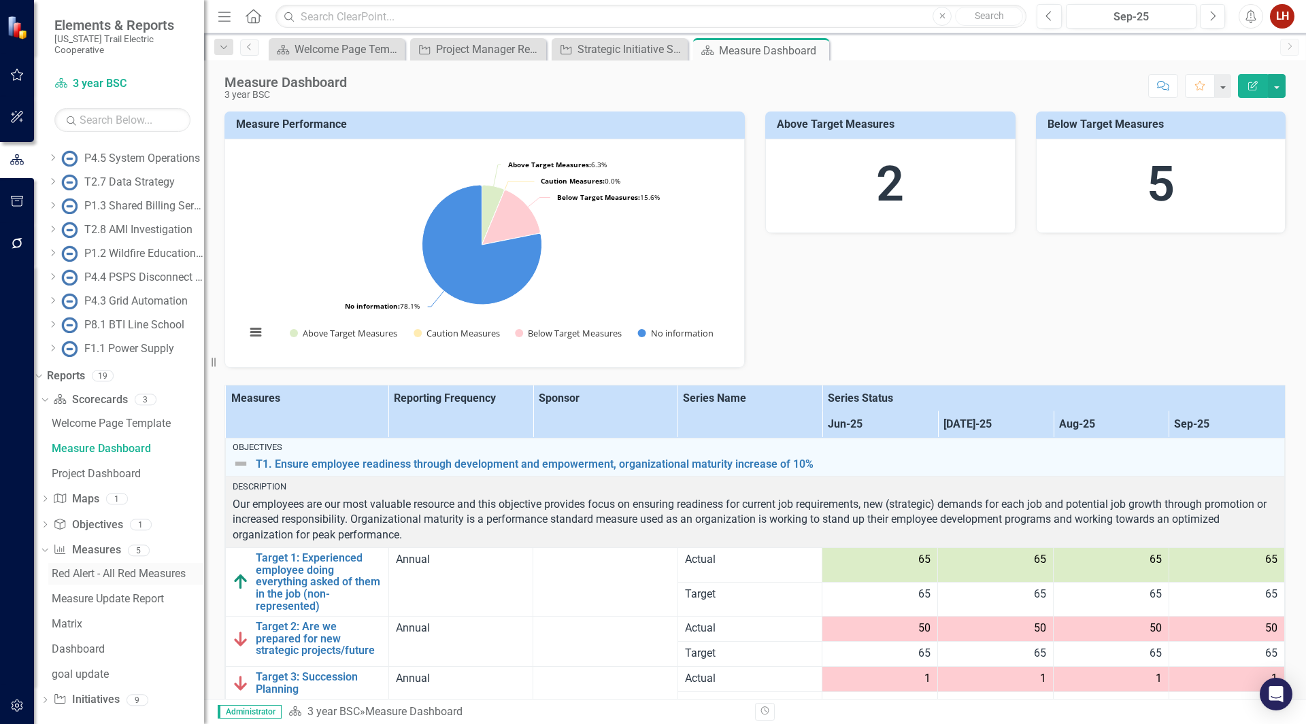
click at [101, 568] on div "Red Alert - All Red Measures" at bounding box center [128, 574] width 152 height 12
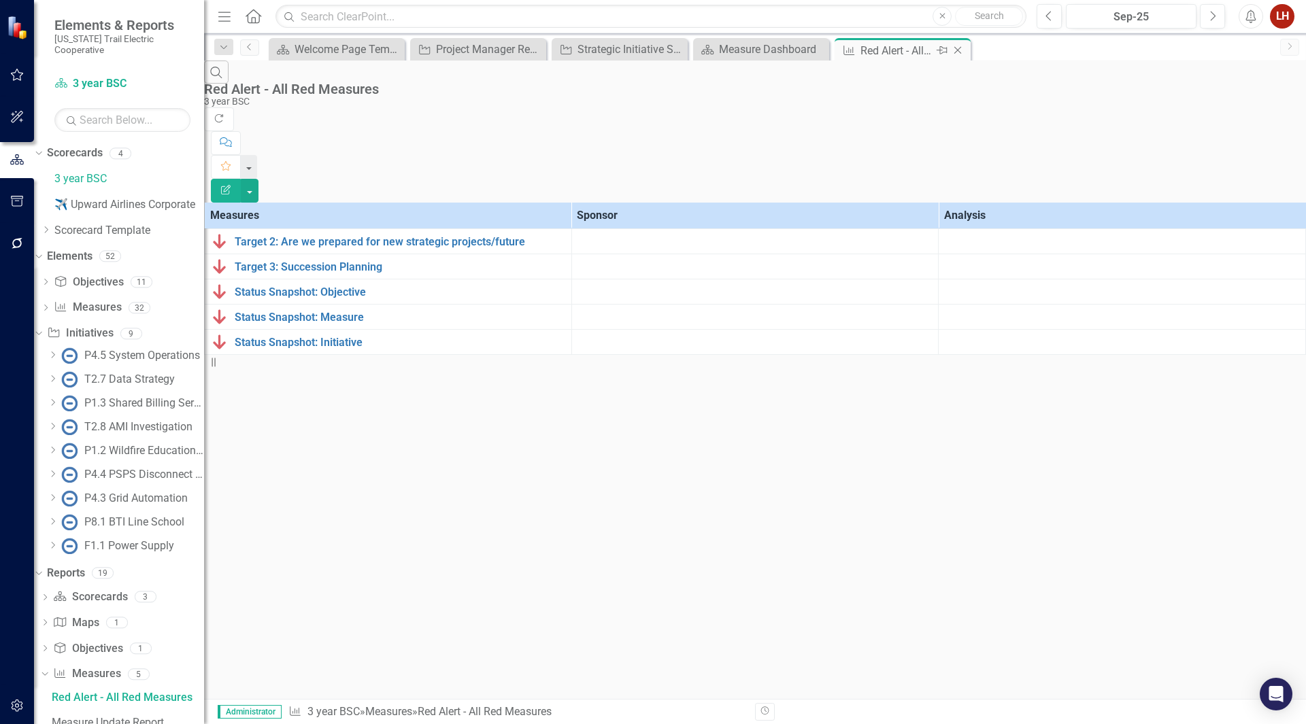
click at [960, 51] on icon "Close" at bounding box center [958, 50] width 14 height 11
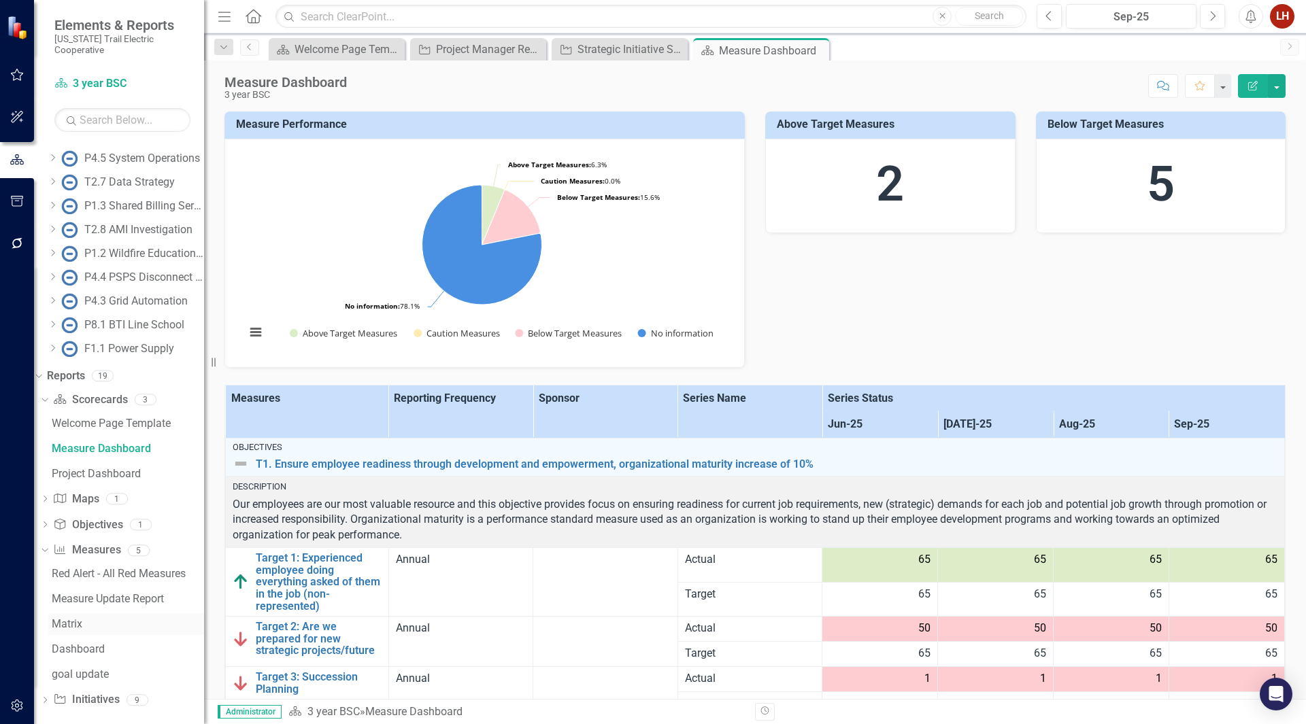
click at [97, 619] on div "Matrix" at bounding box center [128, 624] width 152 height 12
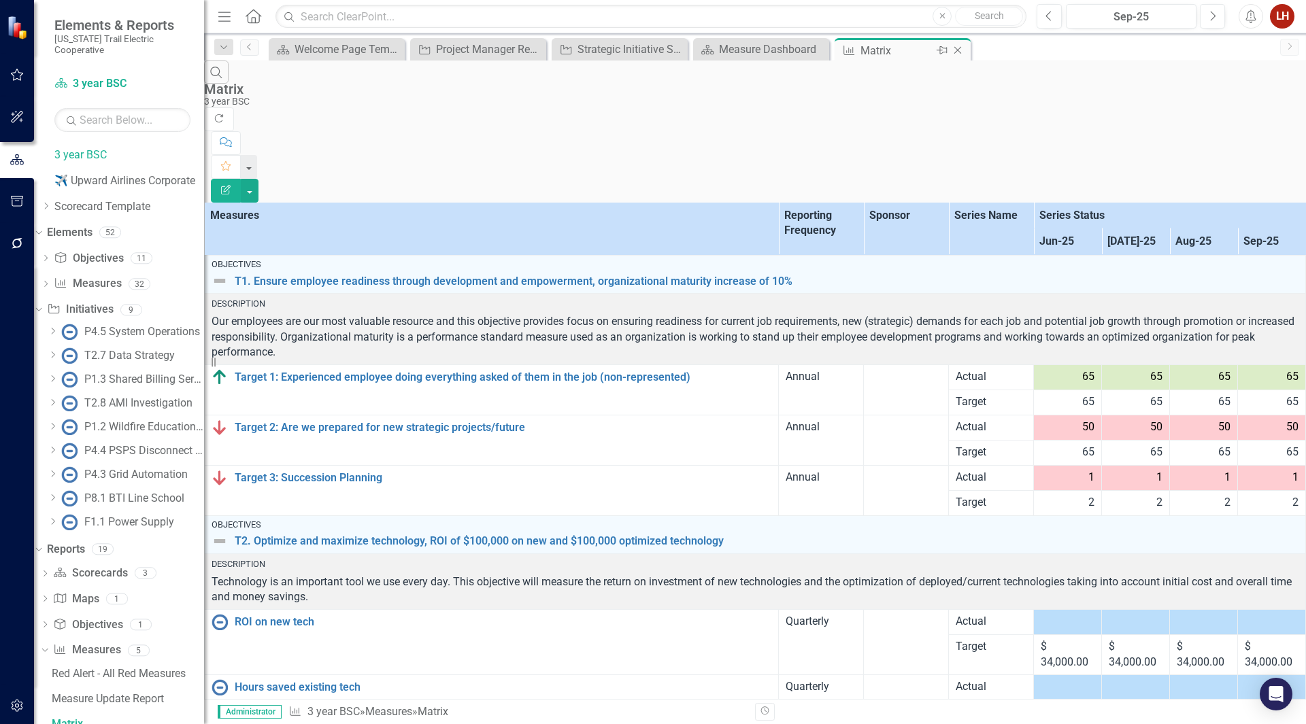
click at [959, 52] on icon "Close" at bounding box center [958, 50] width 14 height 11
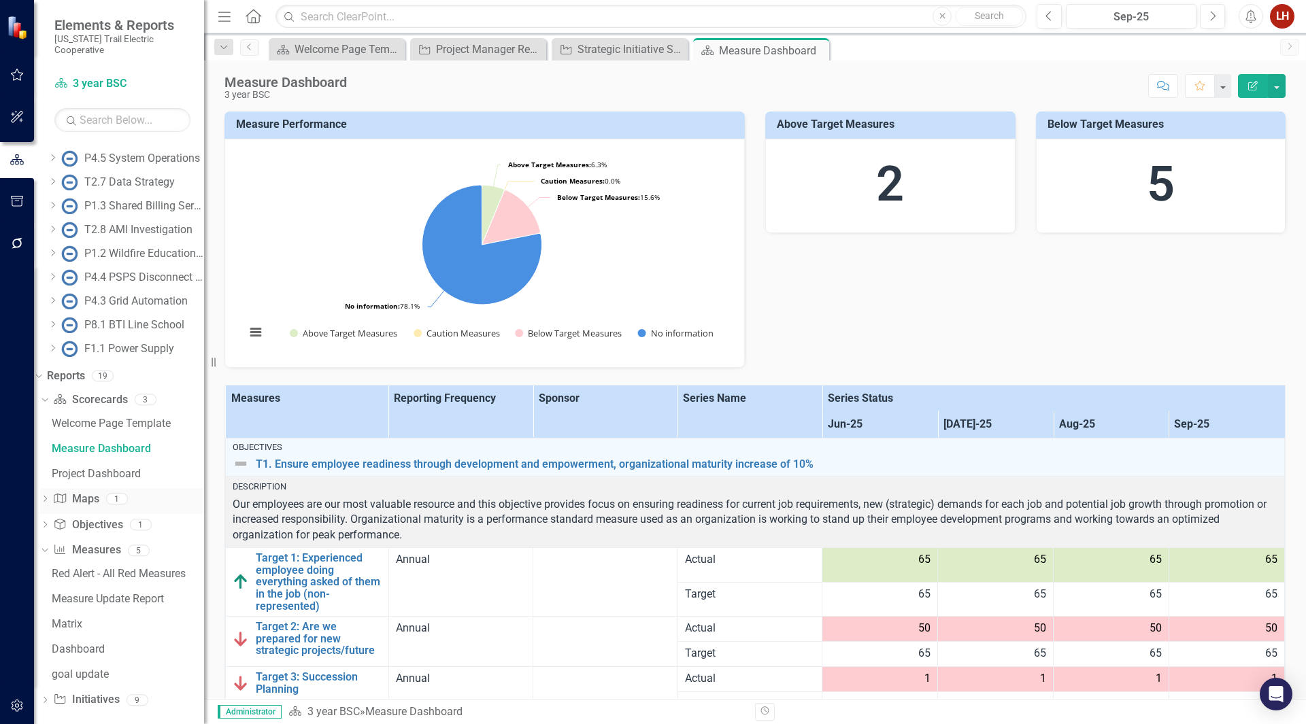
click at [50, 496] on icon "Dropdown" at bounding box center [45, 499] width 10 height 7
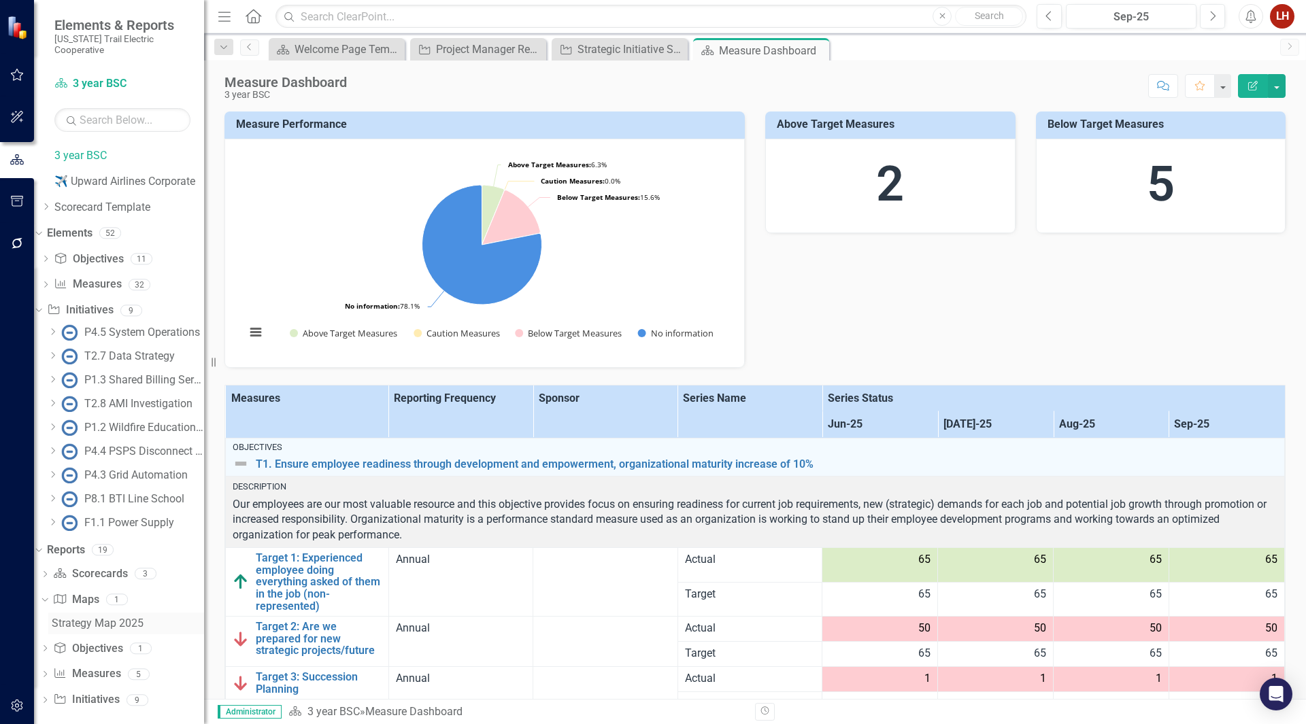
click at [92, 617] on div "Strategy Map 2025" at bounding box center [128, 623] width 152 height 12
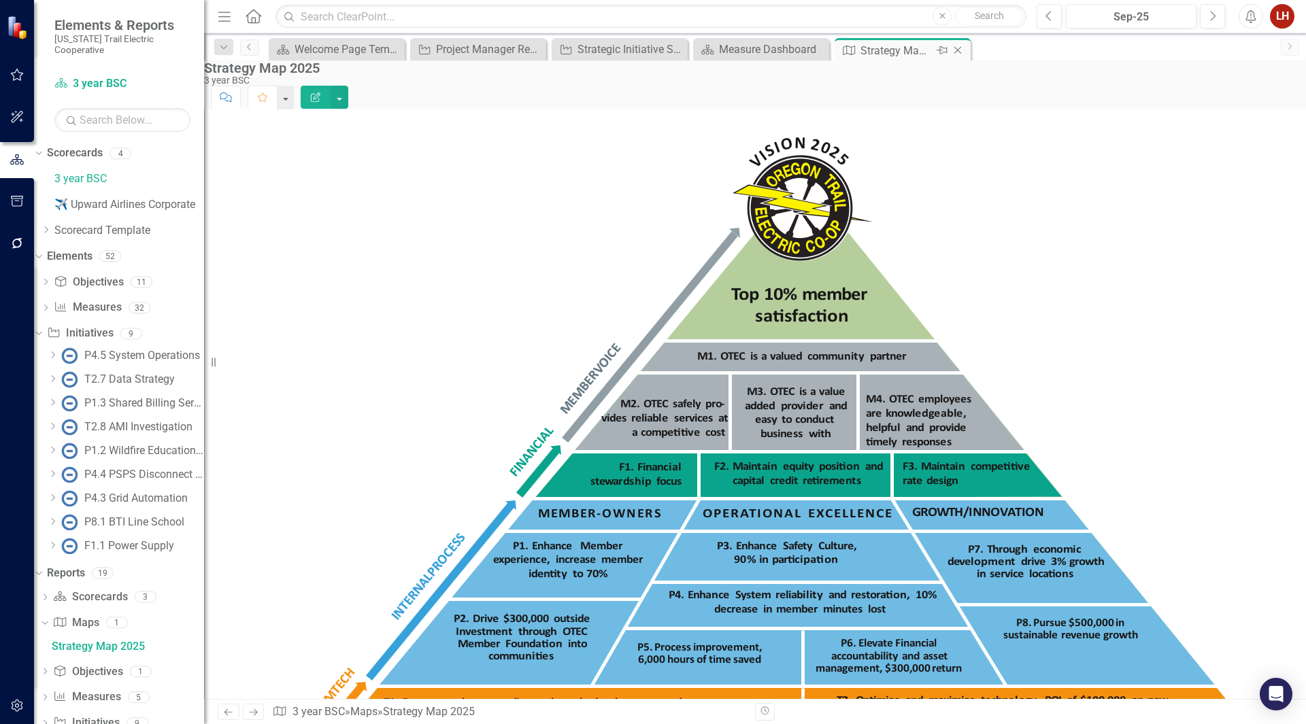
click at [961, 48] on icon "Close" at bounding box center [958, 50] width 14 height 11
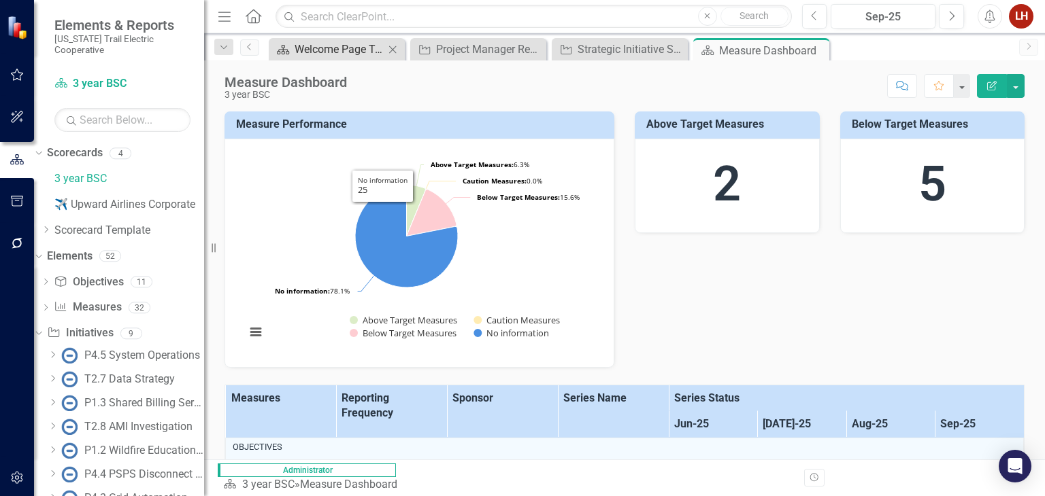
click at [316, 50] on div "Welcome Page Template" at bounding box center [339, 49] width 90 height 17
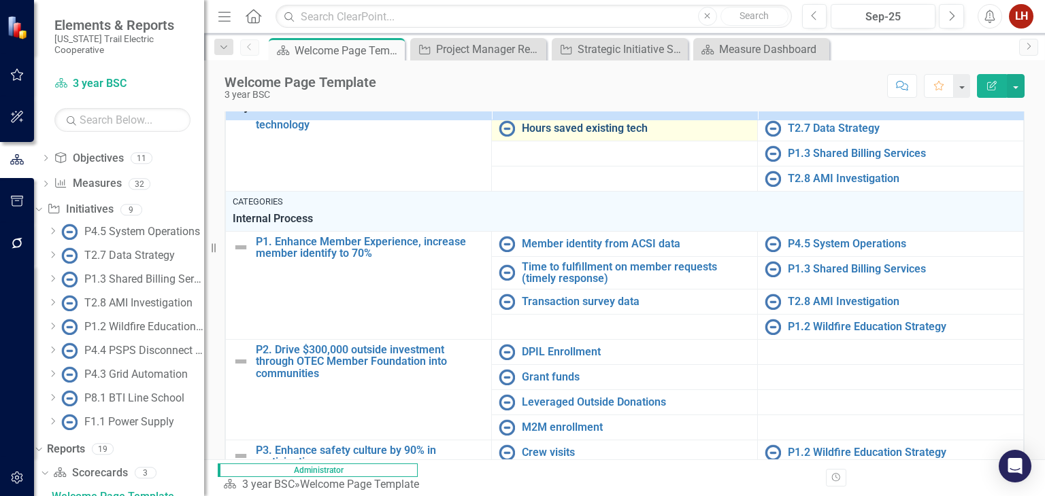
scroll to position [181, 0]
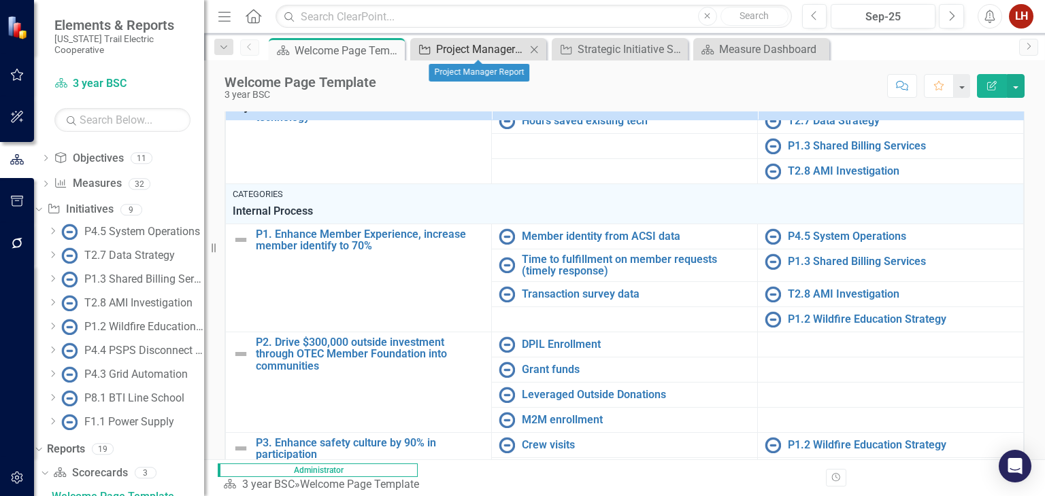
click at [498, 51] on div "Project Manager Report" at bounding box center [481, 49] width 90 height 17
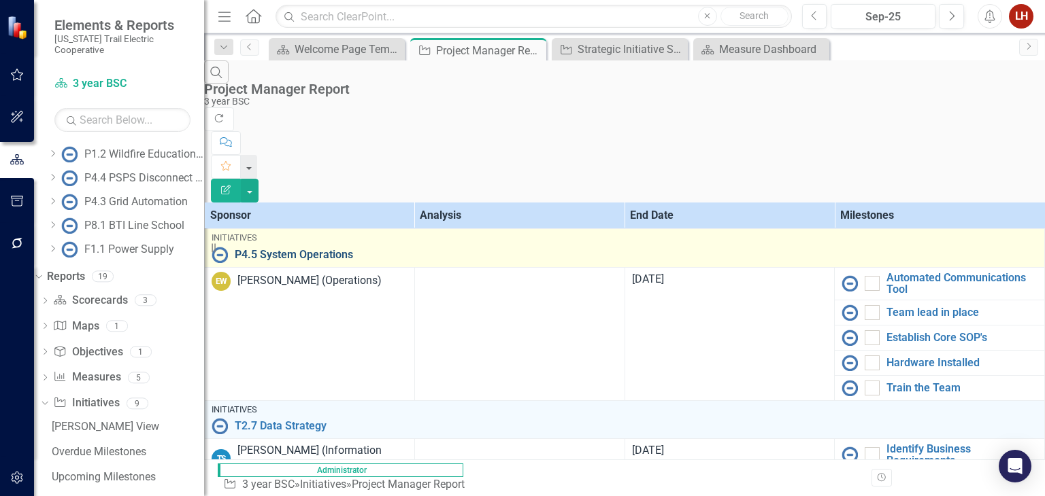
scroll to position [302, 0]
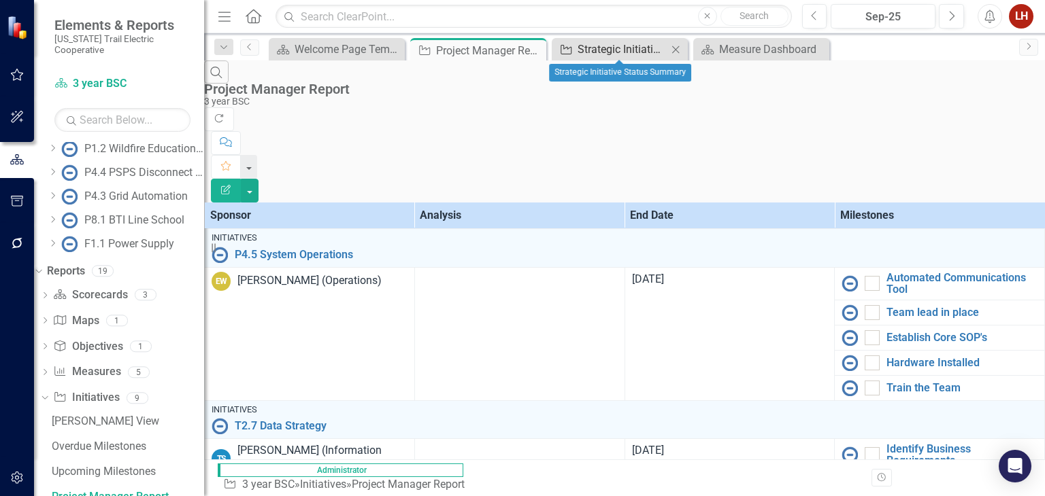
click at [598, 51] on div "Strategic Initiative Status Summary" at bounding box center [622, 49] width 90 height 17
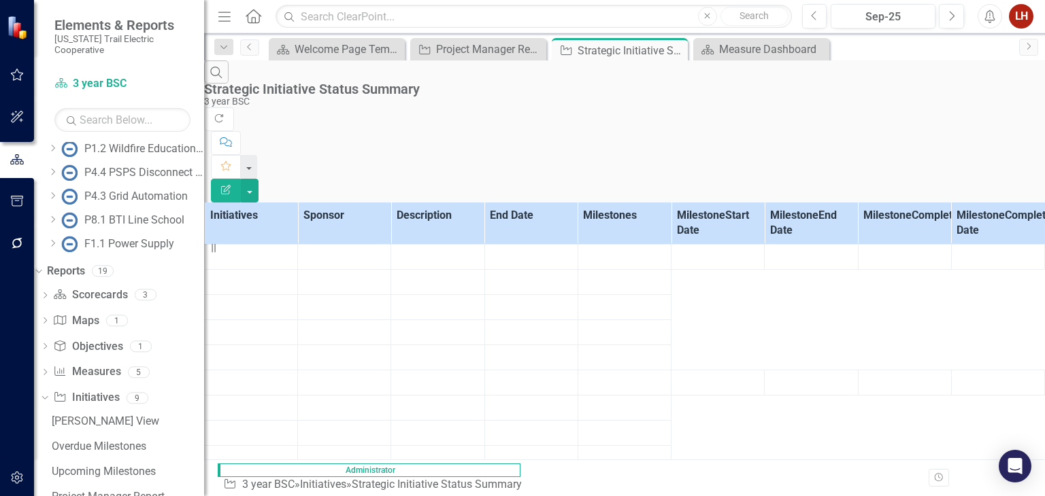
scroll to position [353, 0]
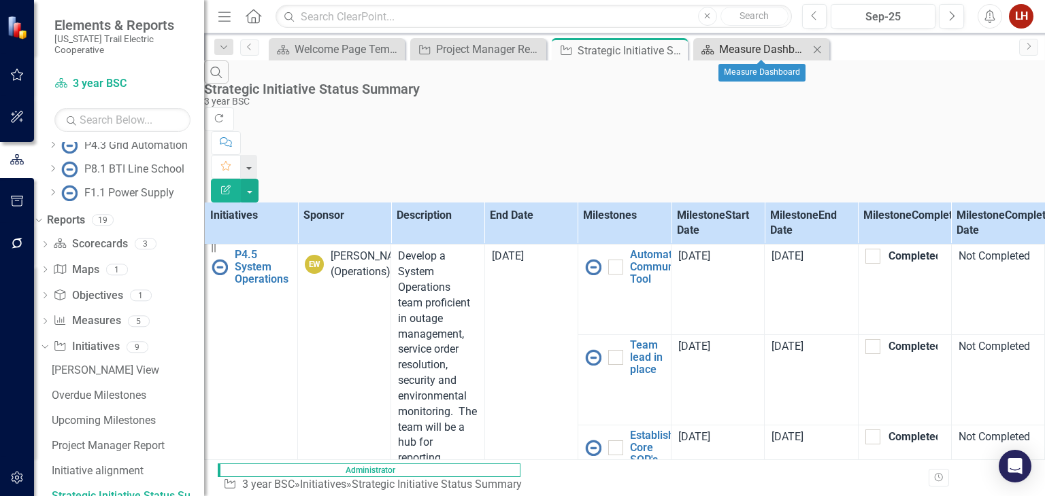
click at [721, 50] on div "Measure Dashboard" at bounding box center [764, 49] width 90 height 17
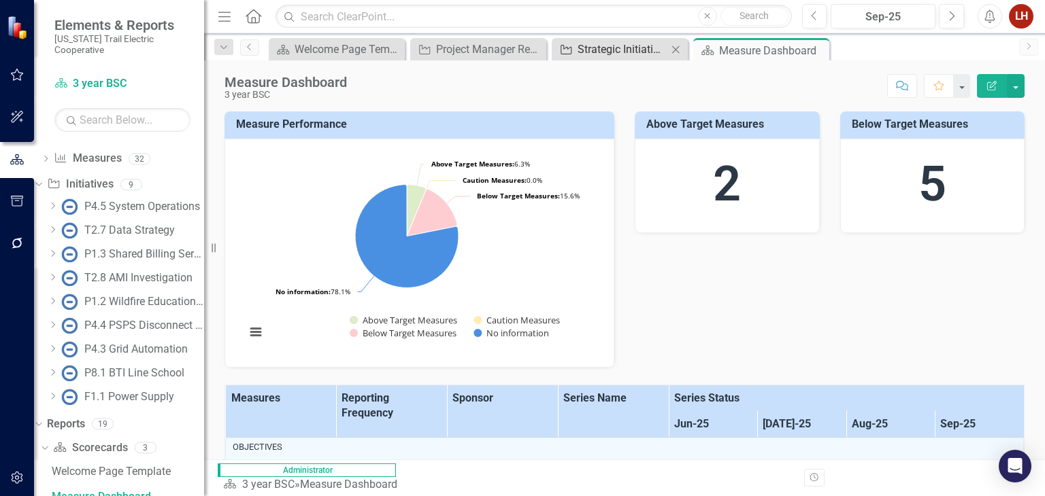
click at [577, 47] on div "Strategic Initiative Status Summary" at bounding box center [622, 49] width 90 height 17
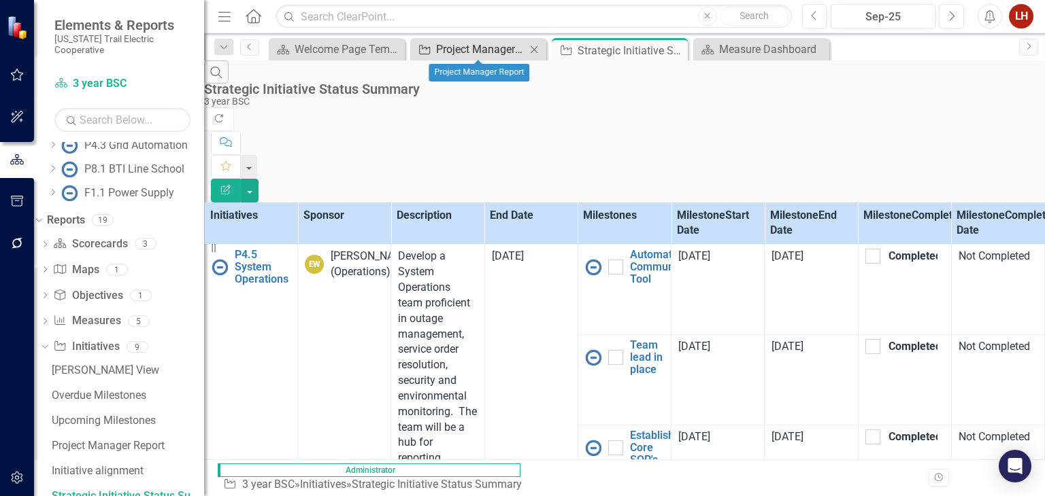
click at [490, 53] on div "Project Manager Report" at bounding box center [481, 49] width 90 height 17
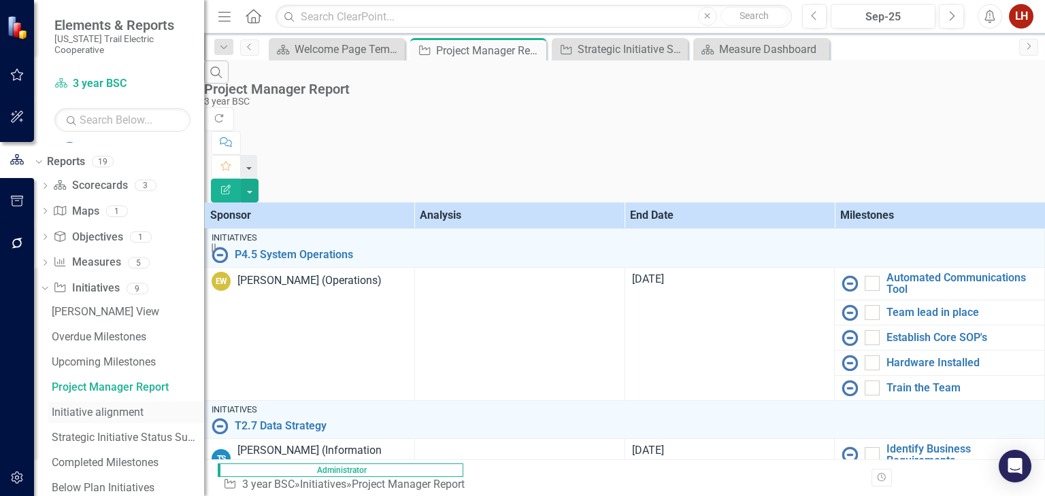
scroll to position [452, 0]
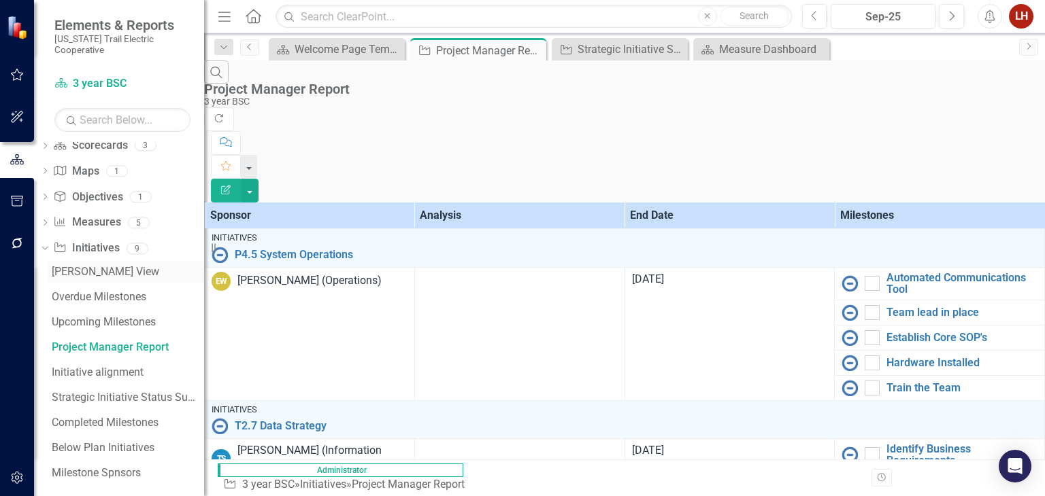
click at [102, 266] on div "[PERSON_NAME] View" at bounding box center [128, 272] width 152 height 12
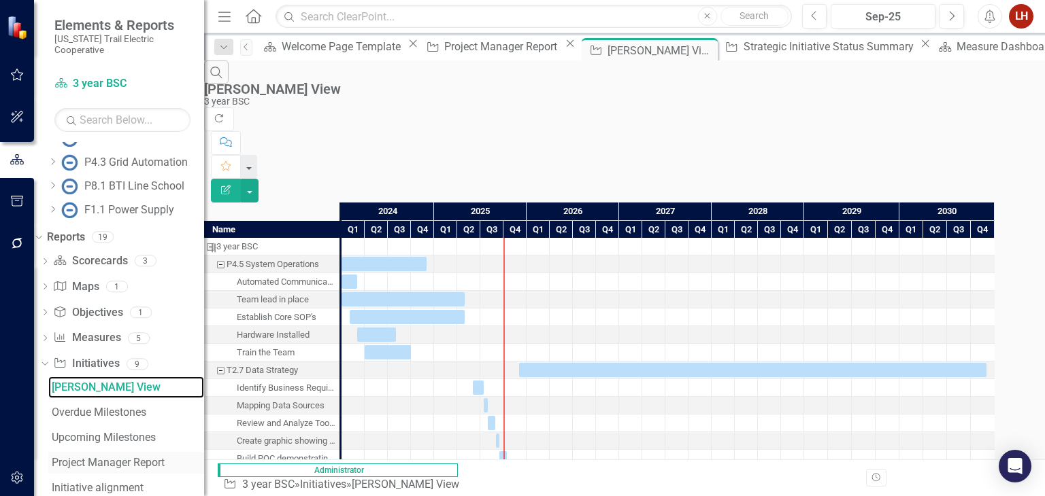
scroll to position [452, 0]
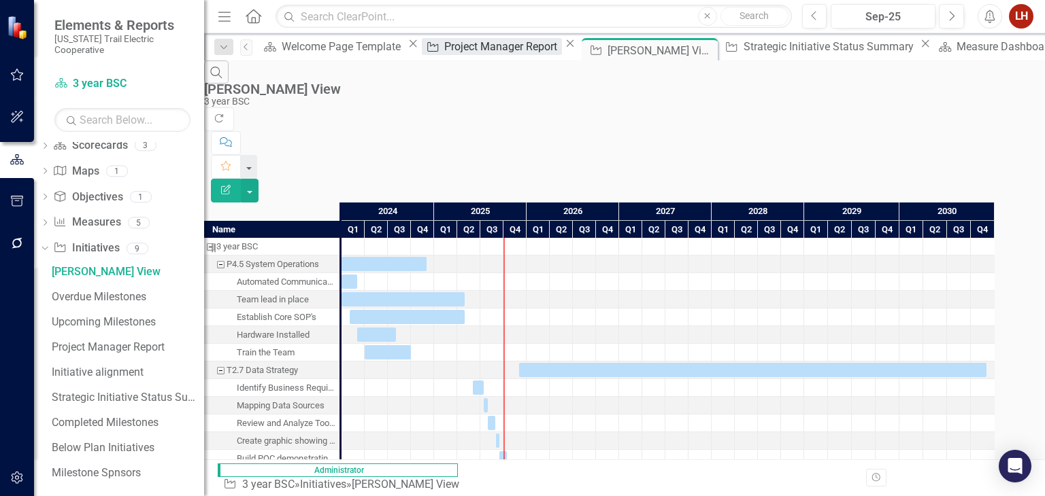
click at [444, 52] on div "Project Manager Report" at bounding box center [502, 46] width 117 height 17
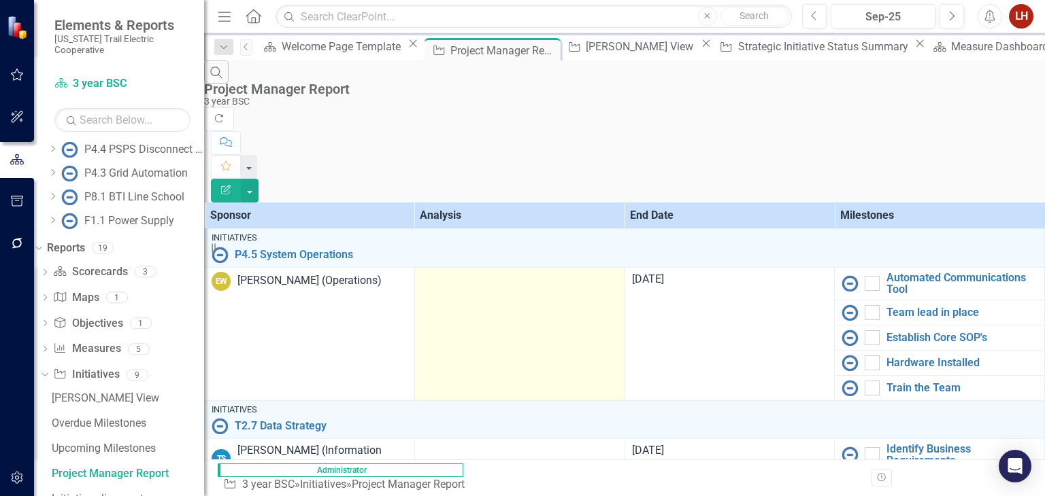
scroll to position [302, 0]
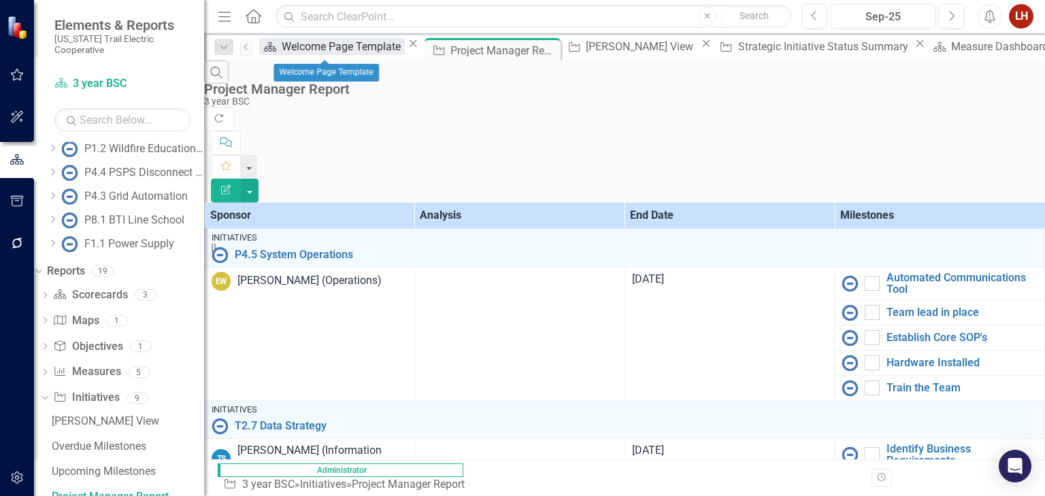
click at [325, 46] on div "Welcome Page Template" at bounding box center [343, 46] width 123 height 17
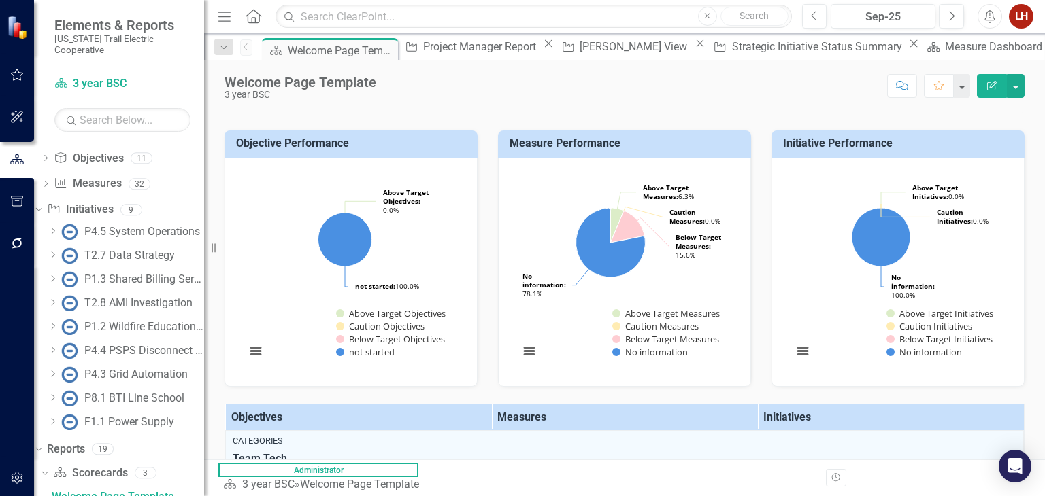
scroll to position [35, 0]
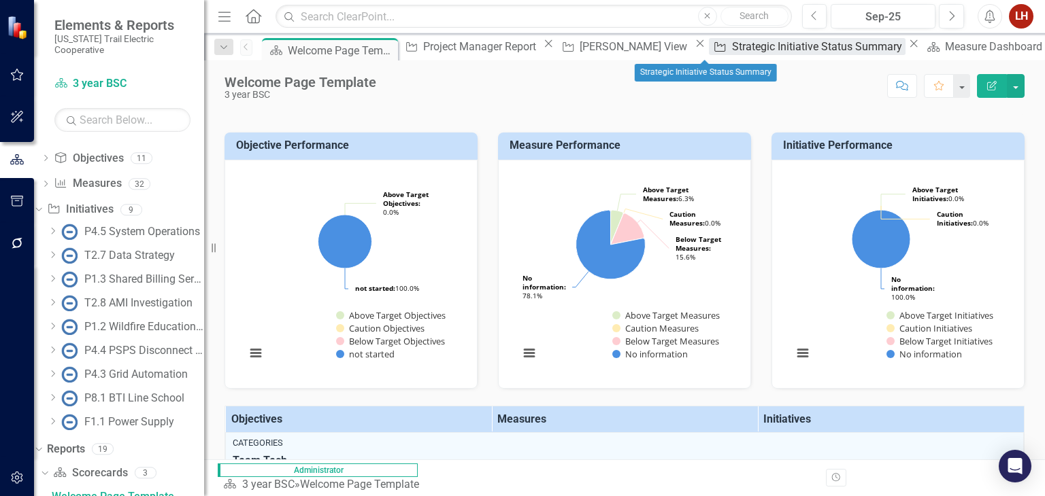
click at [732, 46] on div "Strategic Initiative Status Summary" at bounding box center [818, 46] width 173 height 17
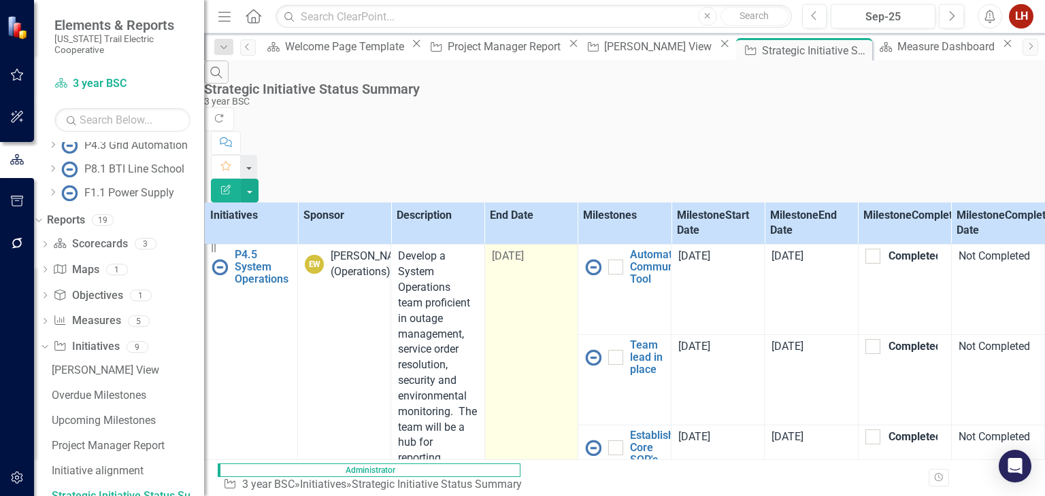
scroll to position [933, 0]
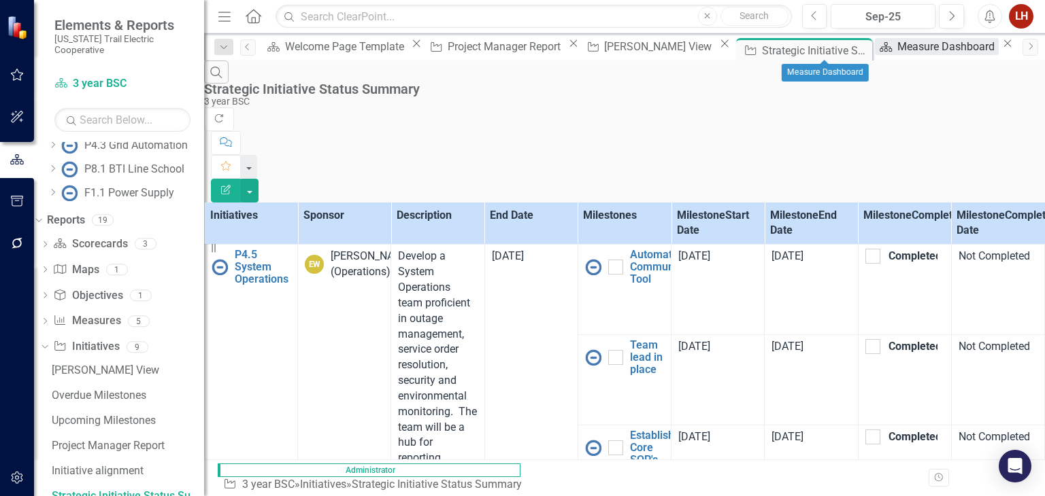
click at [874, 55] on link "Scorecard Measure Dashboard" at bounding box center [936, 46] width 124 height 17
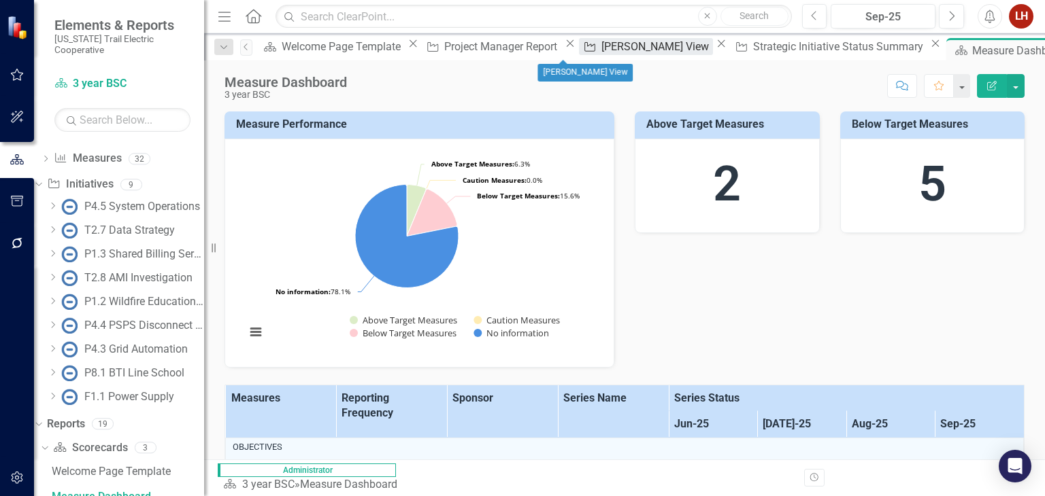
click at [601, 50] on div "[PERSON_NAME] View" at bounding box center [657, 46] width 112 height 17
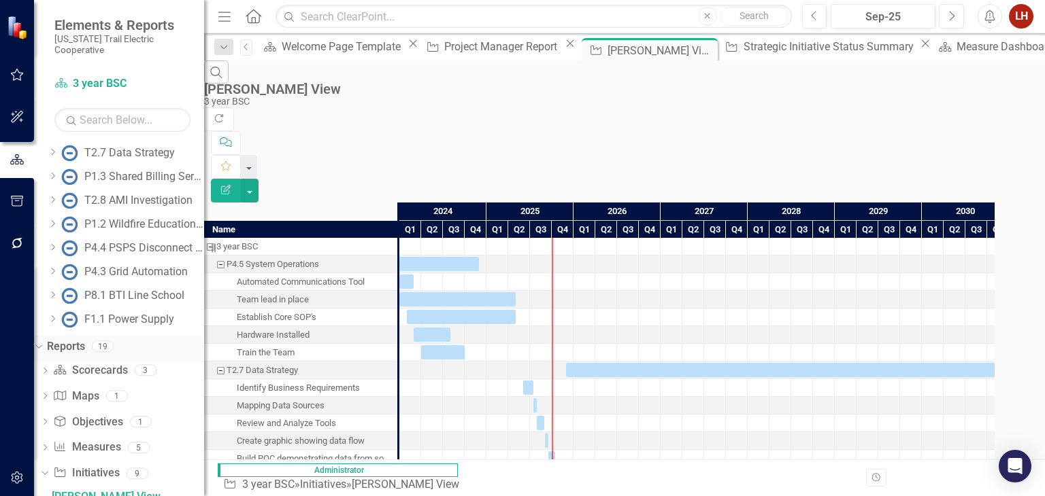
scroll to position [452, 0]
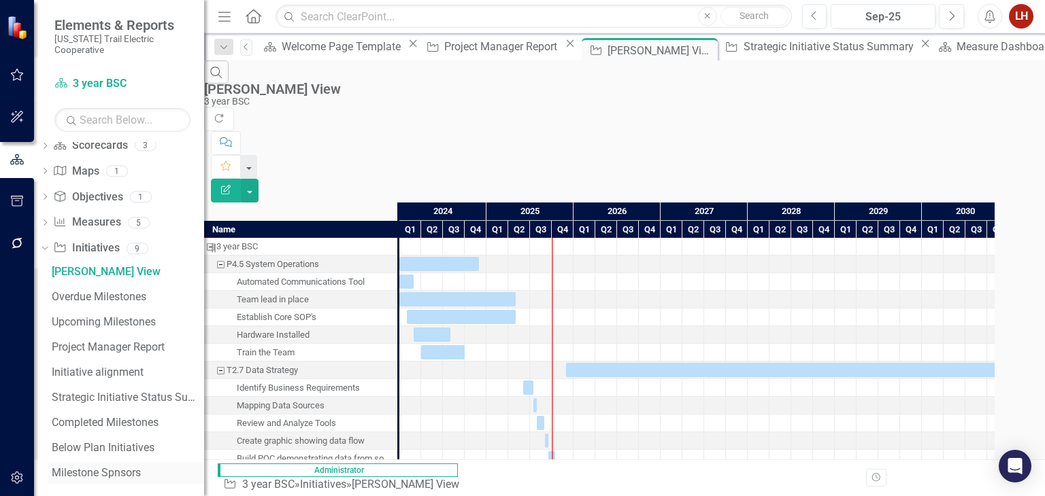
click at [101, 467] on div "Milestone Spnsors" at bounding box center [128, 473] width 152 height 12
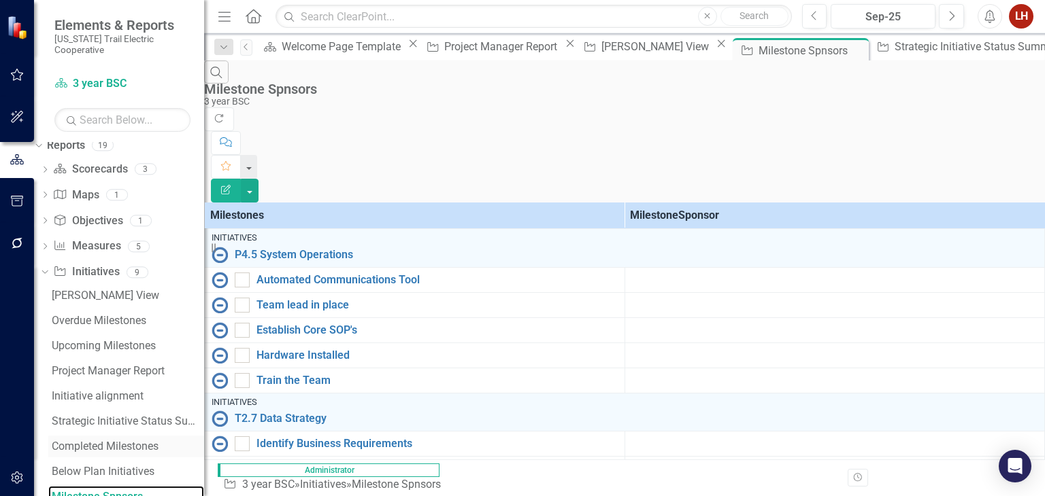
scroll to position [452, 0]
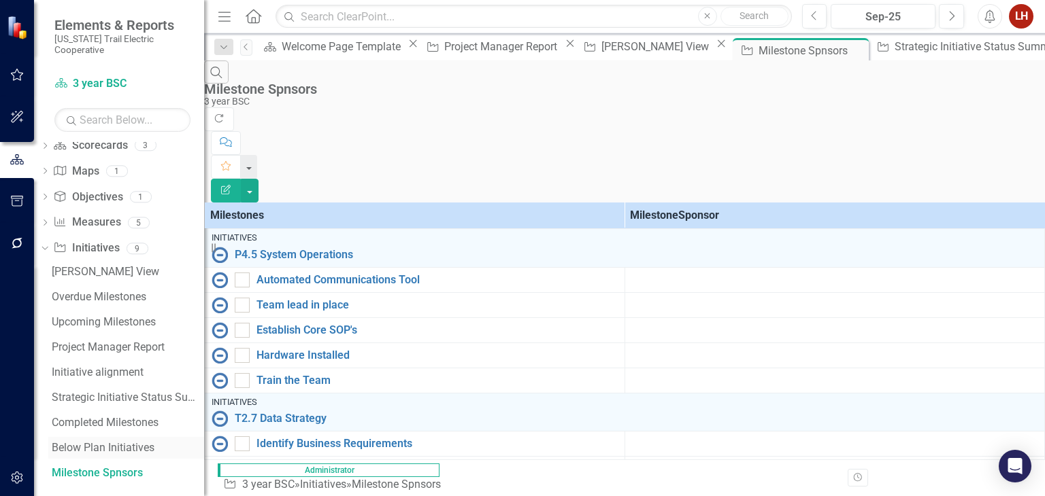
click at [105, 442] on div "Below Plan Initiatives" at bounding box center [128, 448] width 152 height 12
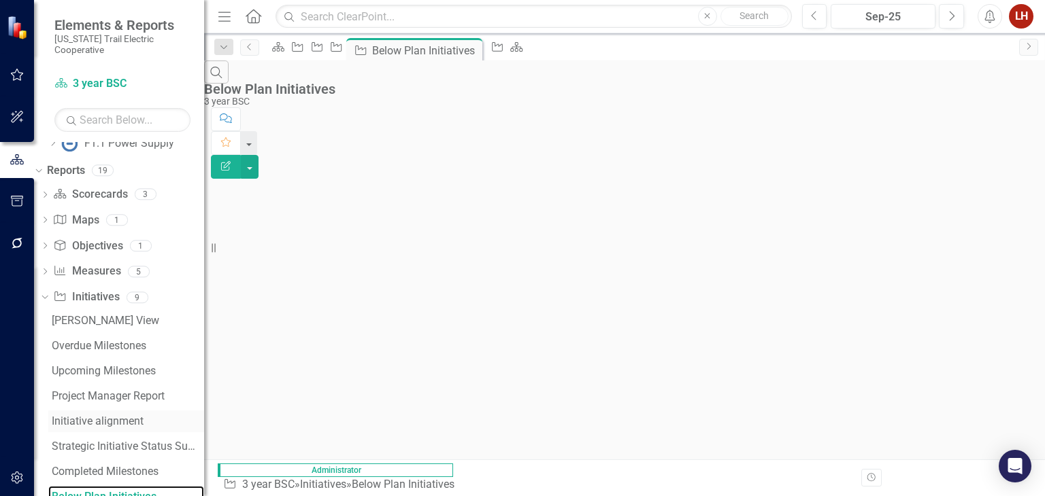
scroll to position [452, 0]
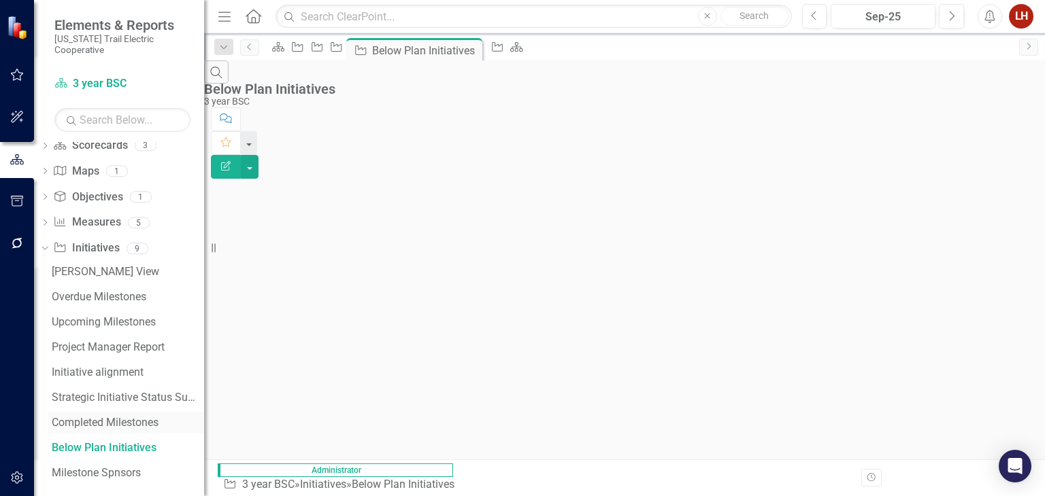
click at [105, 417] on div "Completed Milestones" at bounding box center [128, 423] width 152 height 12
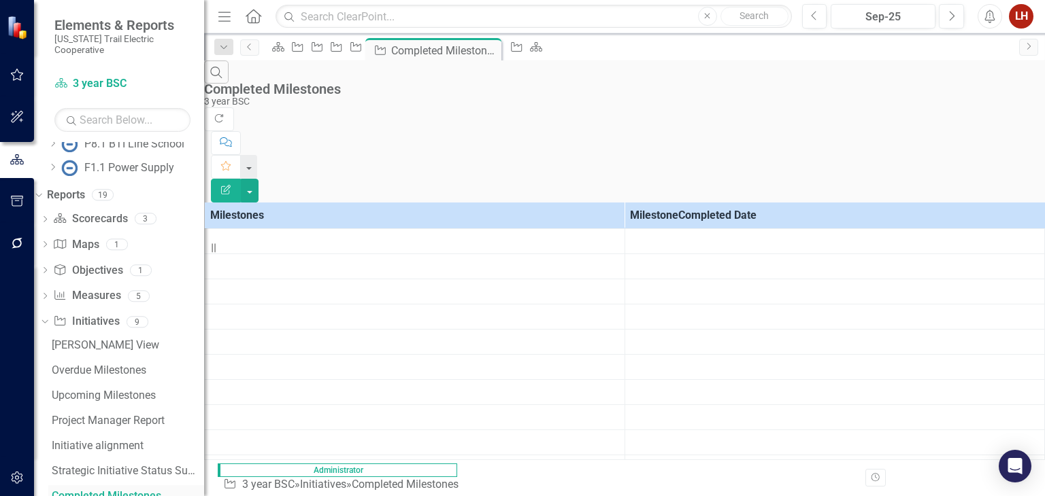
scroll to position [452, 0]
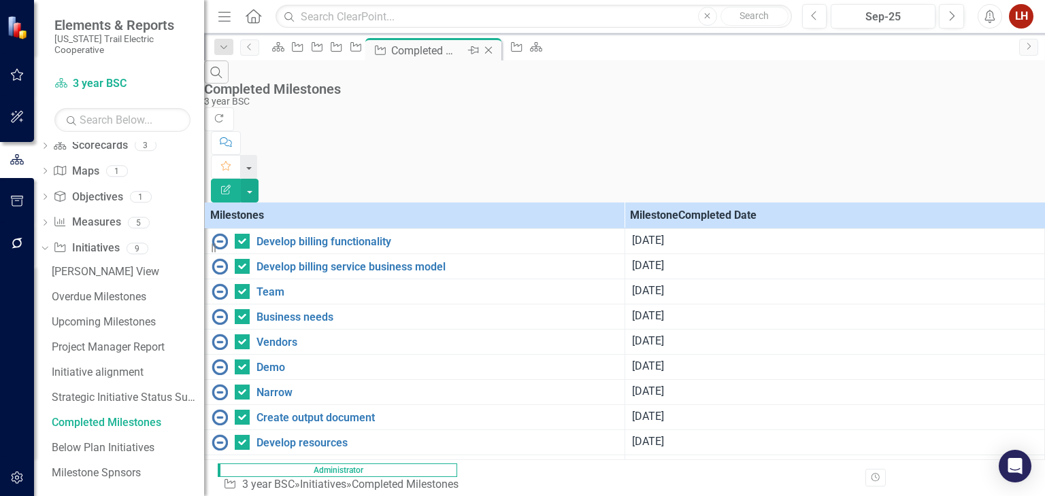
click at [495, 52] on icon "Close" at bounding box center [488, 50] width 14 height 11
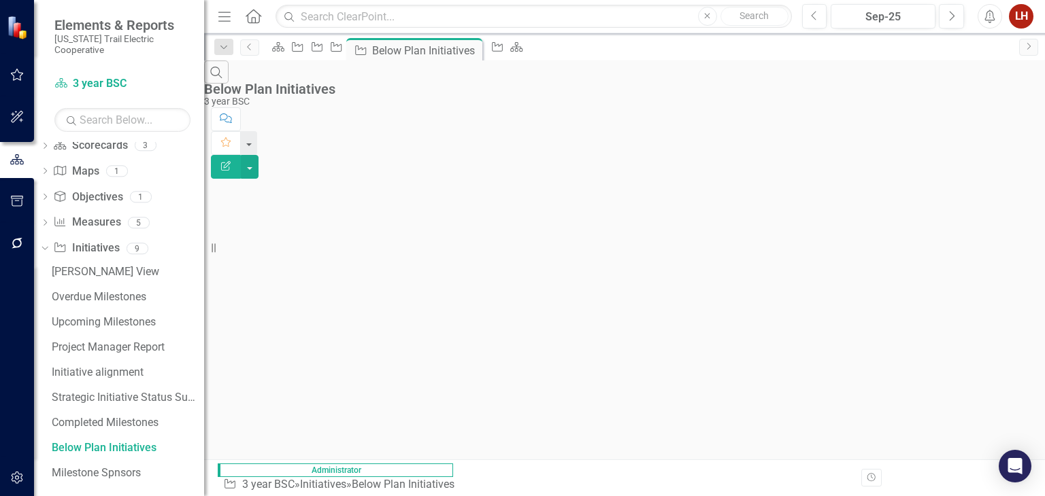
scroll to position [403, 0]
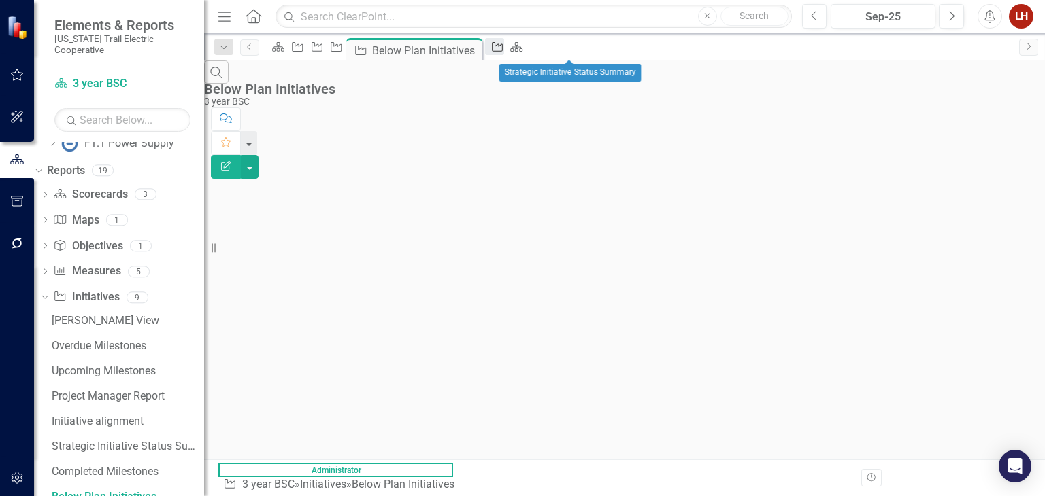
click at [504, 52] on icon "Initiative" at bounding box center [497, 46] width 14 height 11
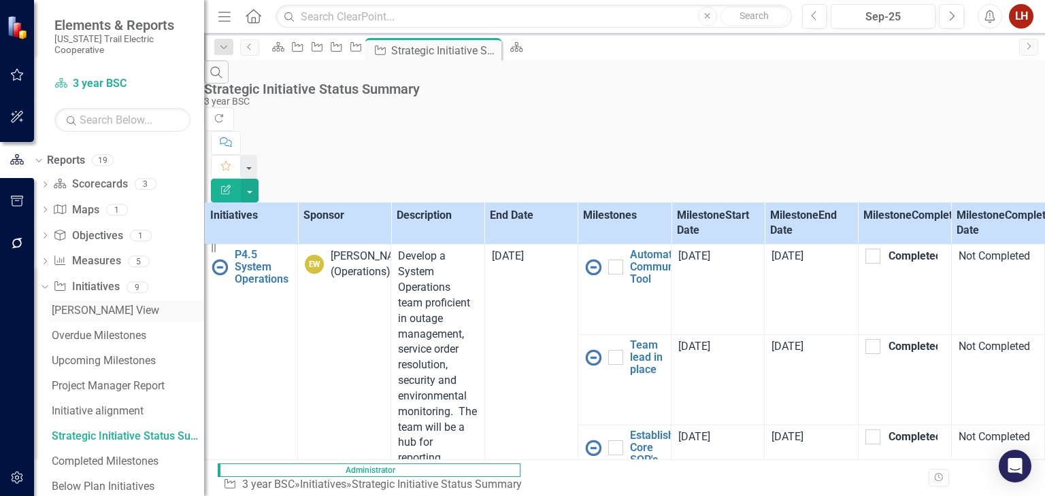
scroll to position [451, 0]
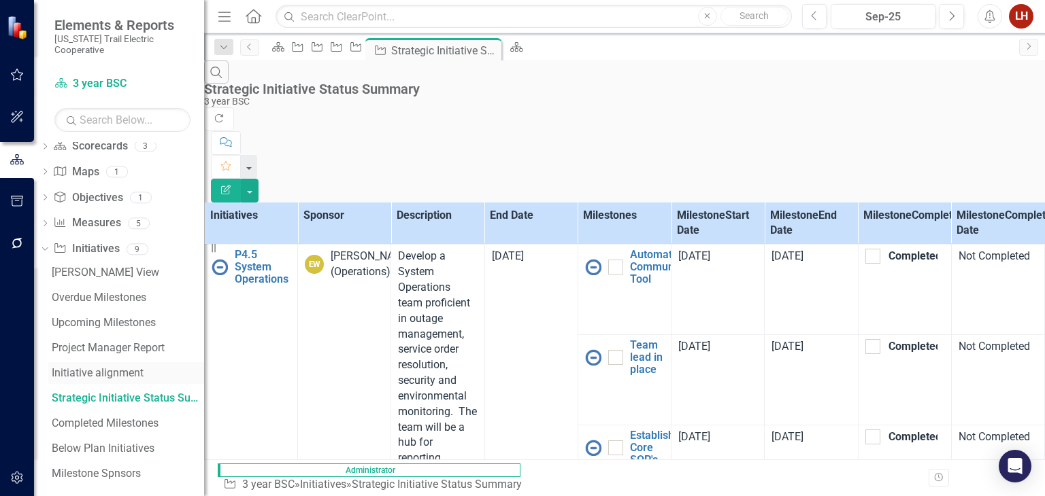
click at [123, 367] on div "Initiative alignment" at bounding box center [128, 373] width 152 height 12
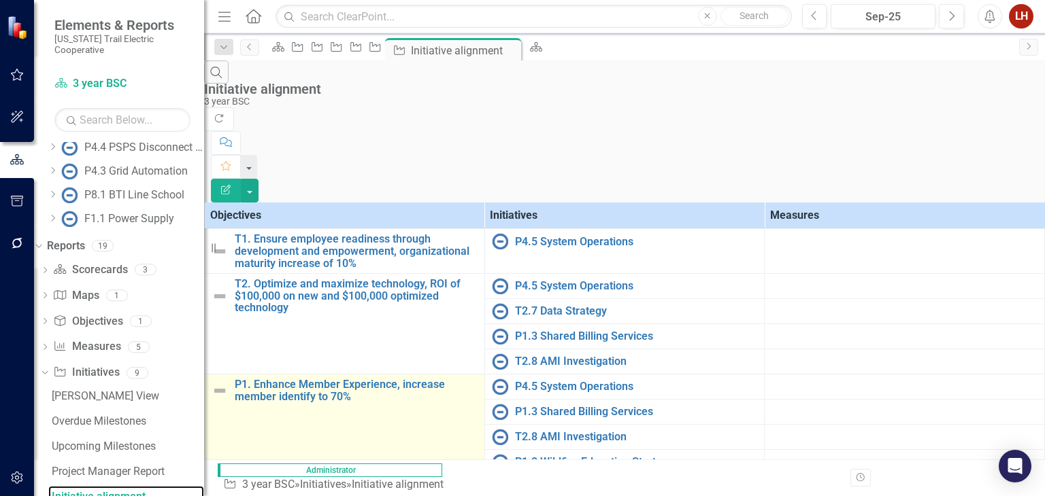
scroll to position [234, 0]
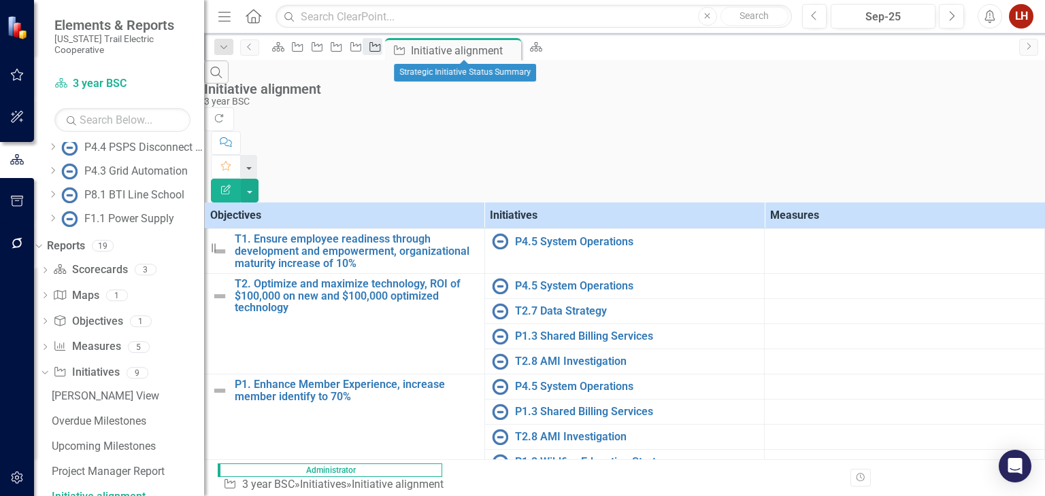
click at [381, 52] on icon "Initiative" at bounding box center [375, 46] width 14 height 11
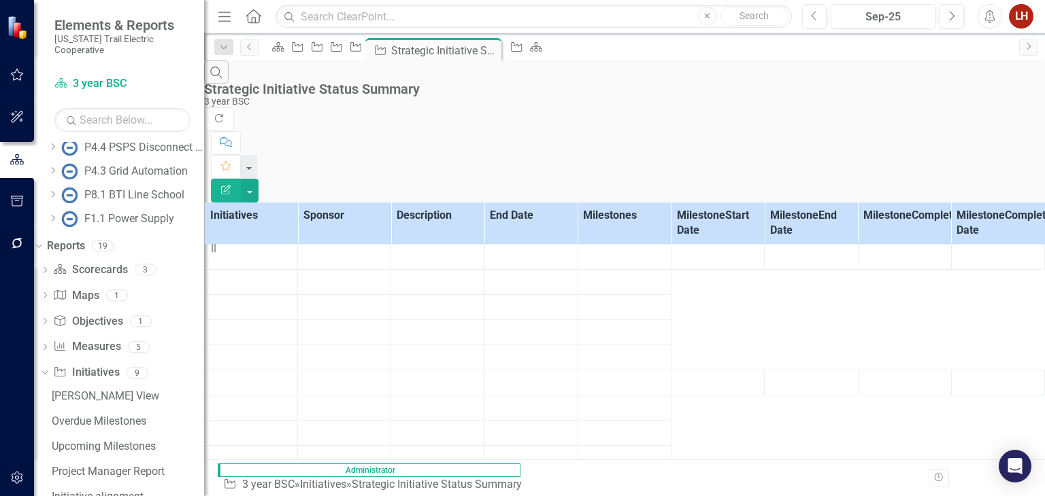
scroll to position [353, 0]
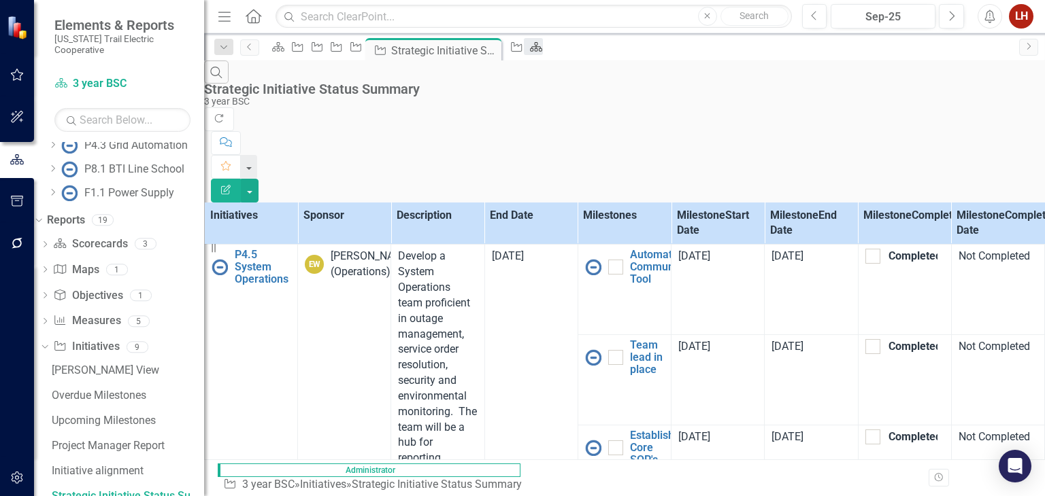
click at [543, 55] on div "Scorecard" at bounding box center [533, 46] width 19 height 17
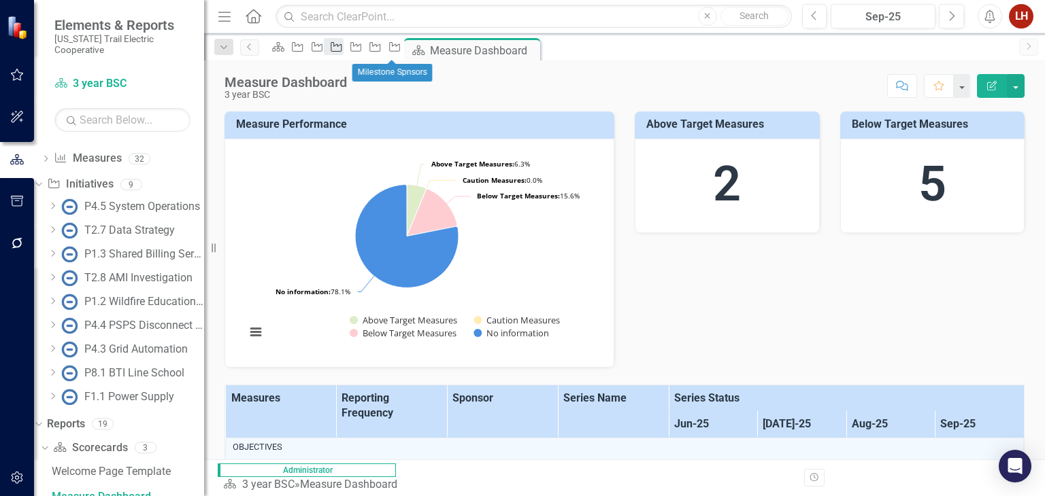
click at [343, 48] on icon "Initiative" at bounding box center [336, 46] width 14 height 11
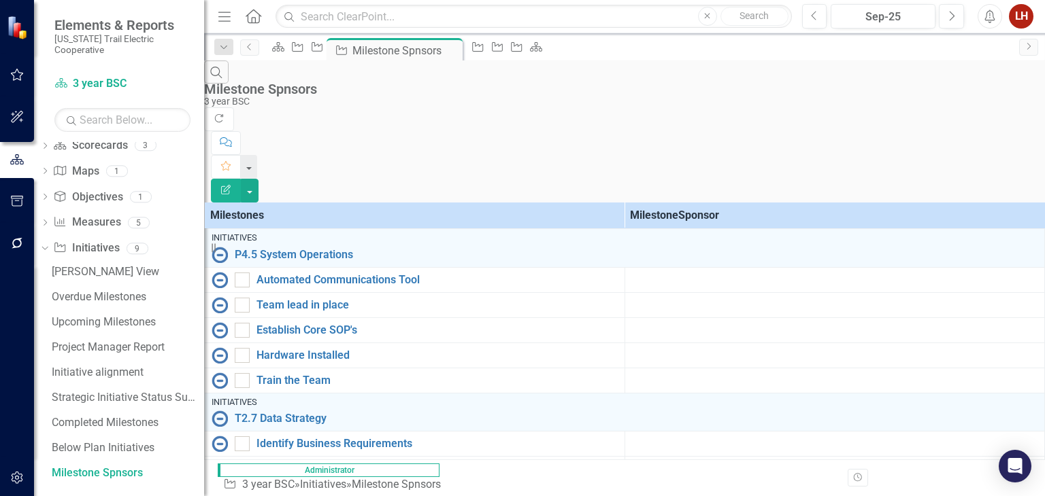
scroll to position [428, 0]
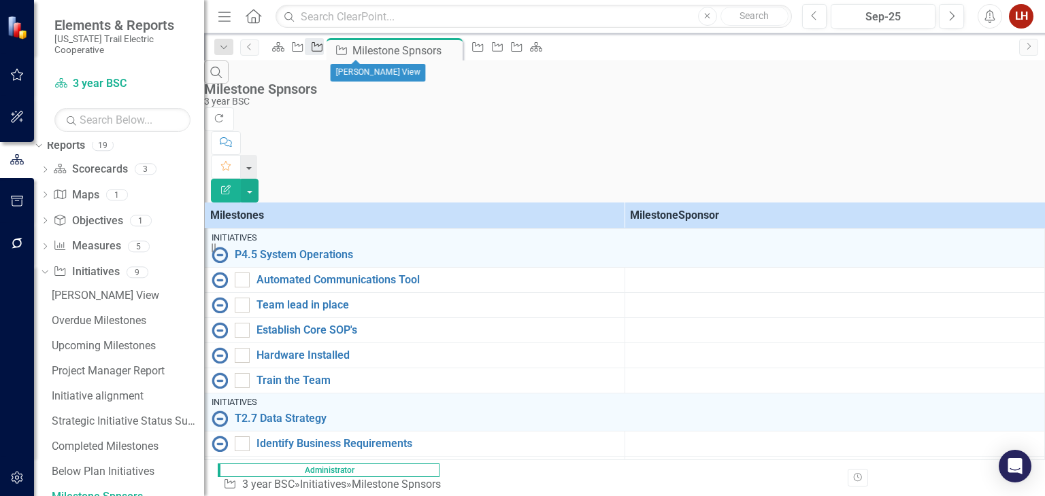
click at [324, 52] on icon "Initiative" at bounding box center [317, 46] width 14 height 11
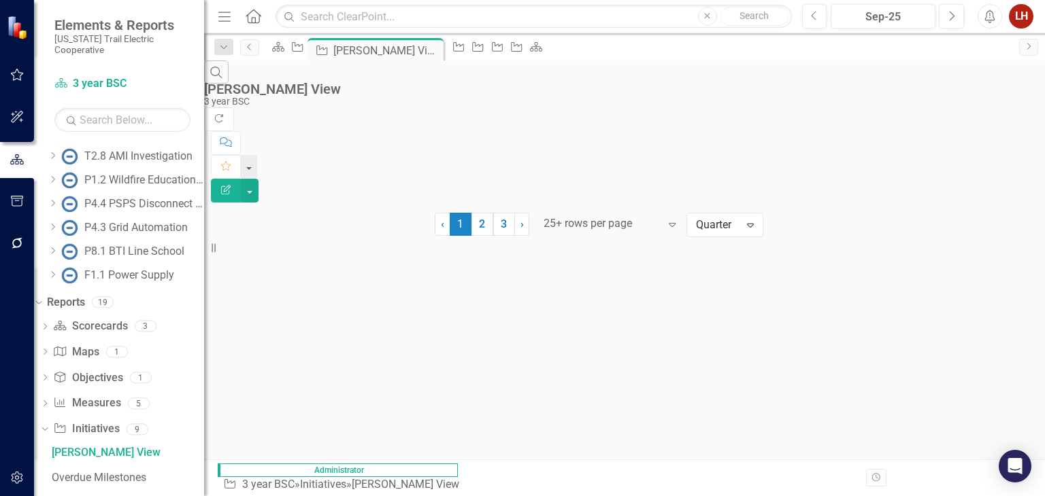
scroll to position [226, 0]
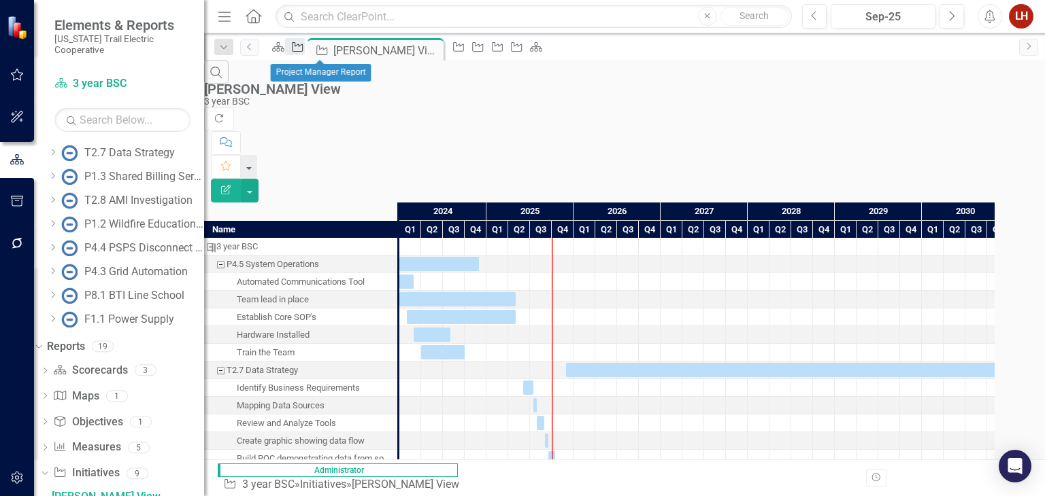
click at [303, 47] on icon at bounding box center [297, 47] width 11 height 10
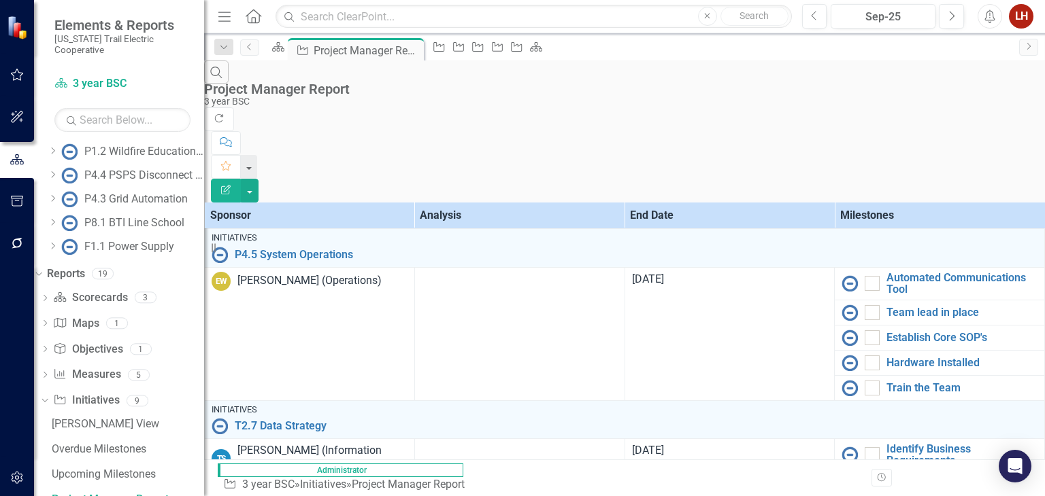
scroll to position [302, 0]
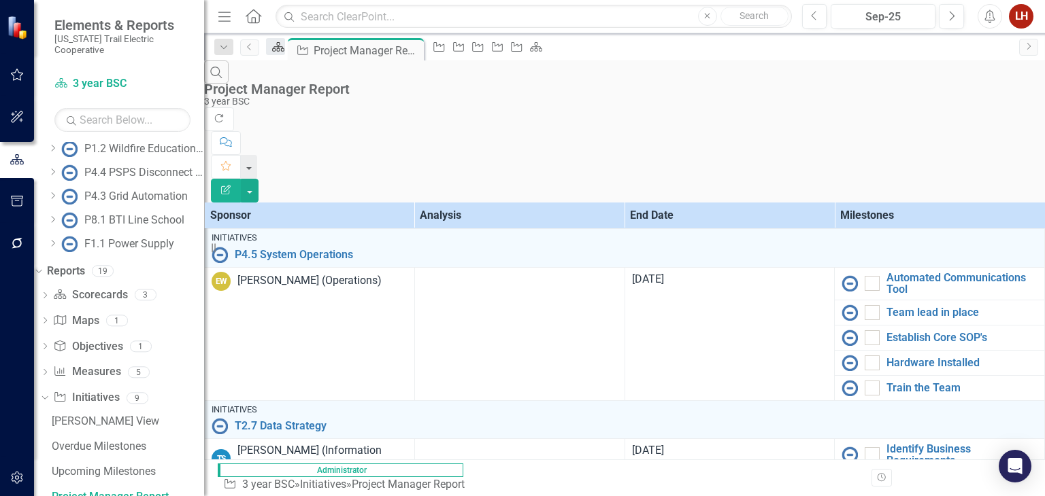
click at [284, 52] on icon "Scorecard" at bounding box center [278, 46] width 14 height 11
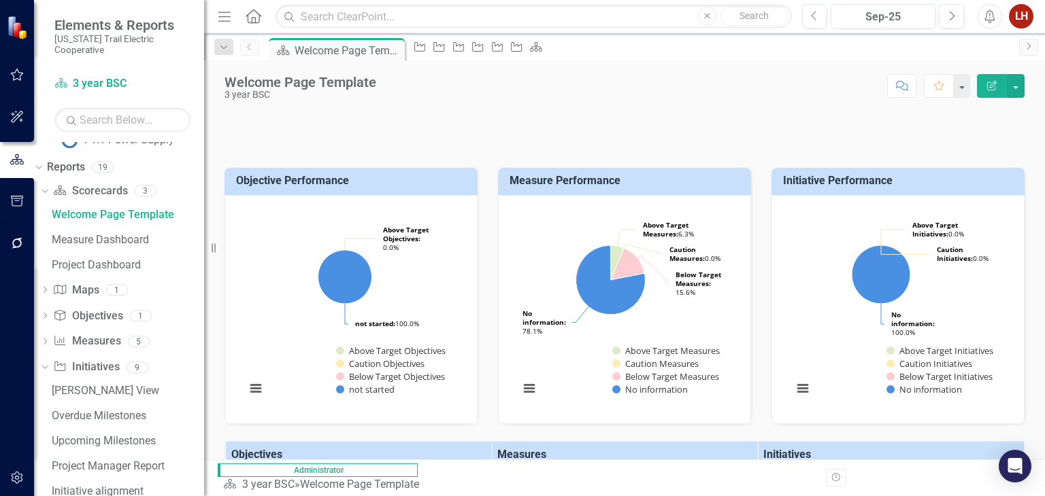
scroll to position [525, 0]
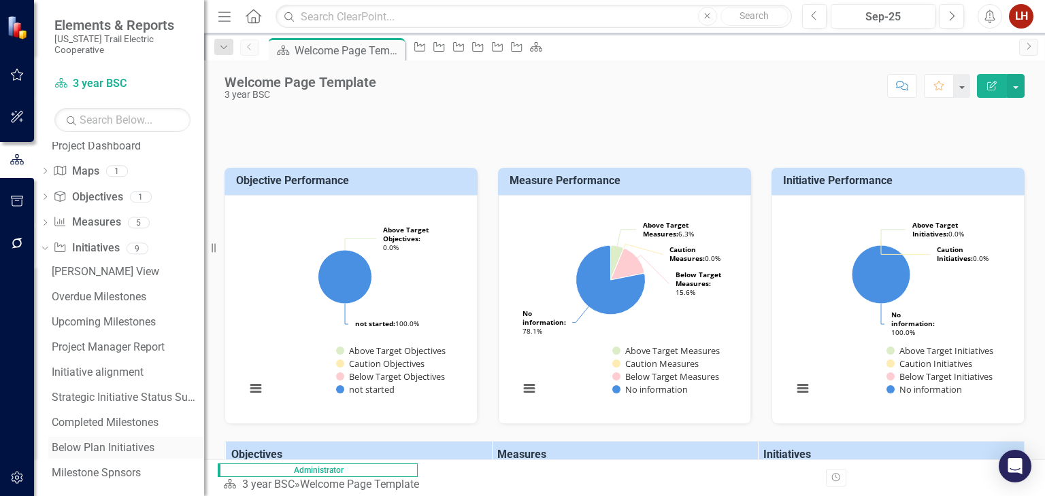
click at [109, 442] on div "Below Plan Initiatives" at bounding box center [128, 448] width 152 height 12
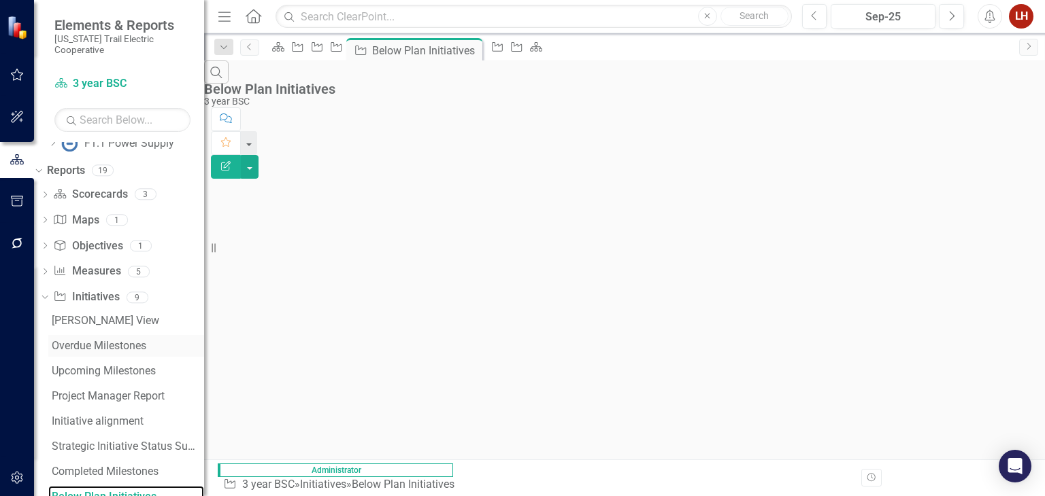
scroll to position [452, 0]
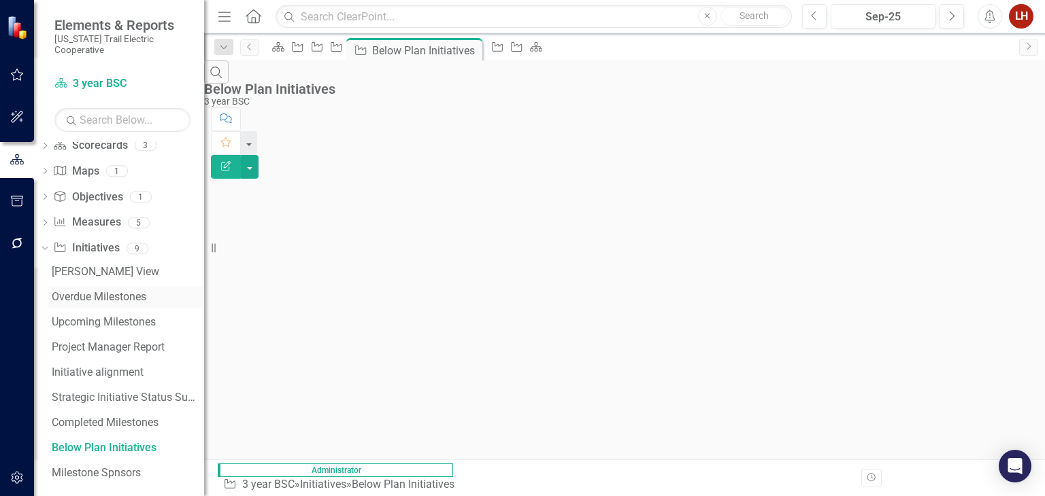
click at [97, 291] on div "Overdue Milestones" at bounding box center [128, 297] width 152 height 12
